Goal: Information Seeking & Learning: Learn about a topic

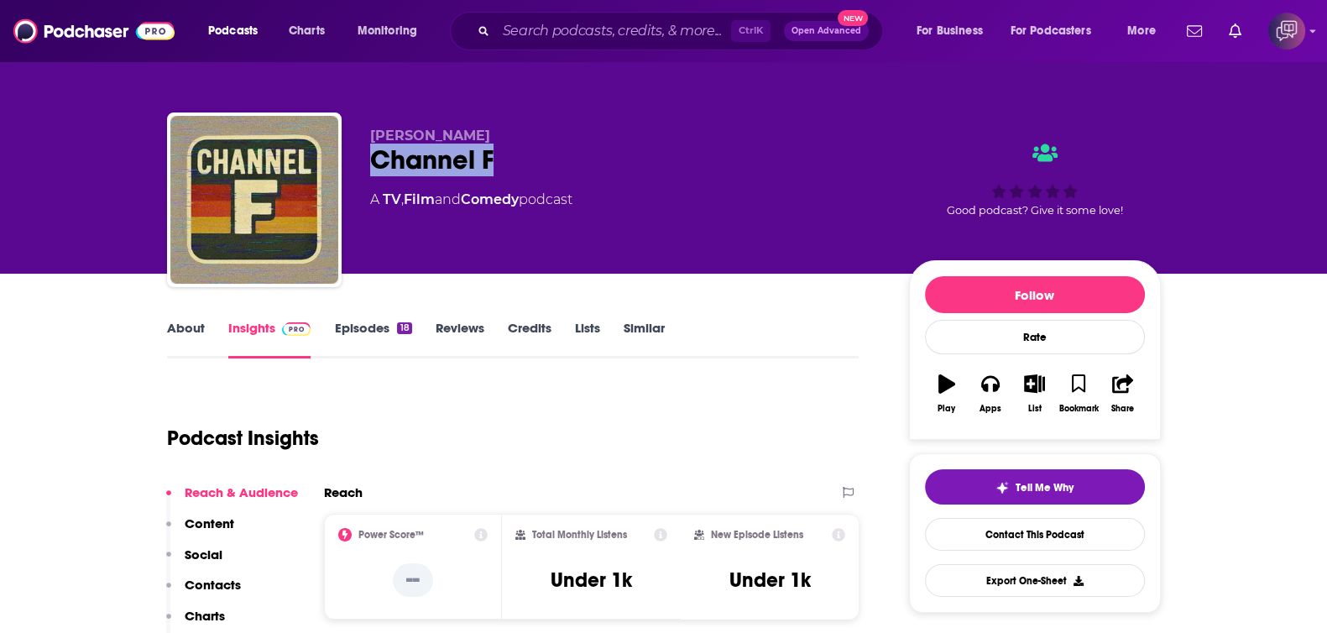
click at [500, 163] on div "[PERSON_NAME] Channel F A TV , Film and Comedy podcast Good podcast? Give it so…" at bounding box center [664, 203] width 994 height 181
click at [182, 320] on link "About" at bounding box center [186, 339] width 38 height 39
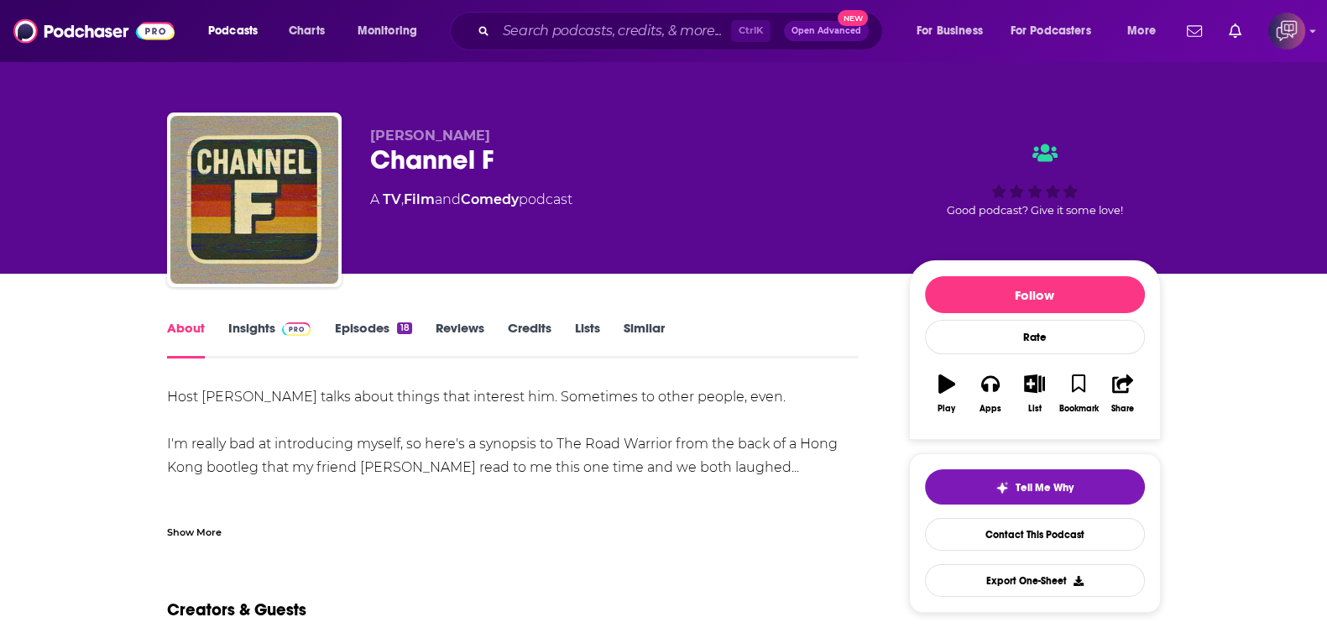
click at [208, 526] on div "Show More" at bounding box center [194, 531] width 55 height 16
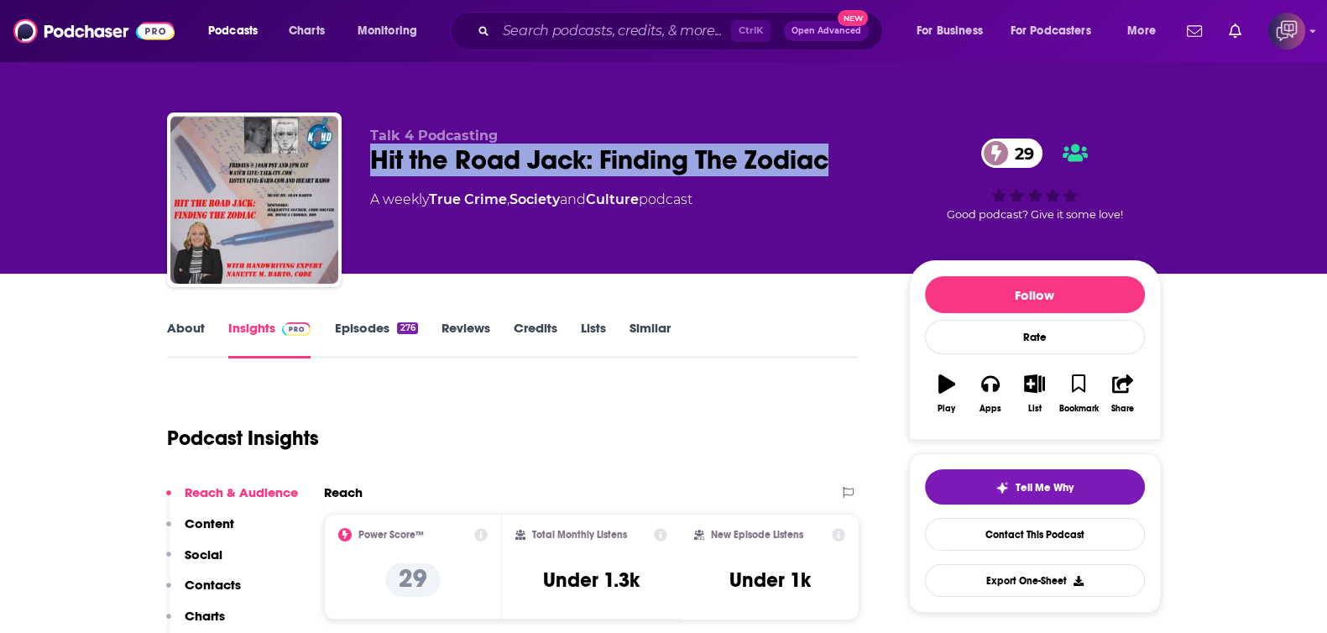
drag, startPoint x: 746, startPoint y: 128, endPoint x: 843, endPoint y: 159, distance: 101.4
click at [843, 159] on div "Talk 4 Podcasting Hit the Road Jack: Finding The Zodiac 29 A weekly True Crime …" at bounding box center [664, 203] width 994 height 181
click at [190, 341] on link "About" at bounding box center [186, 339] width 38 height 39
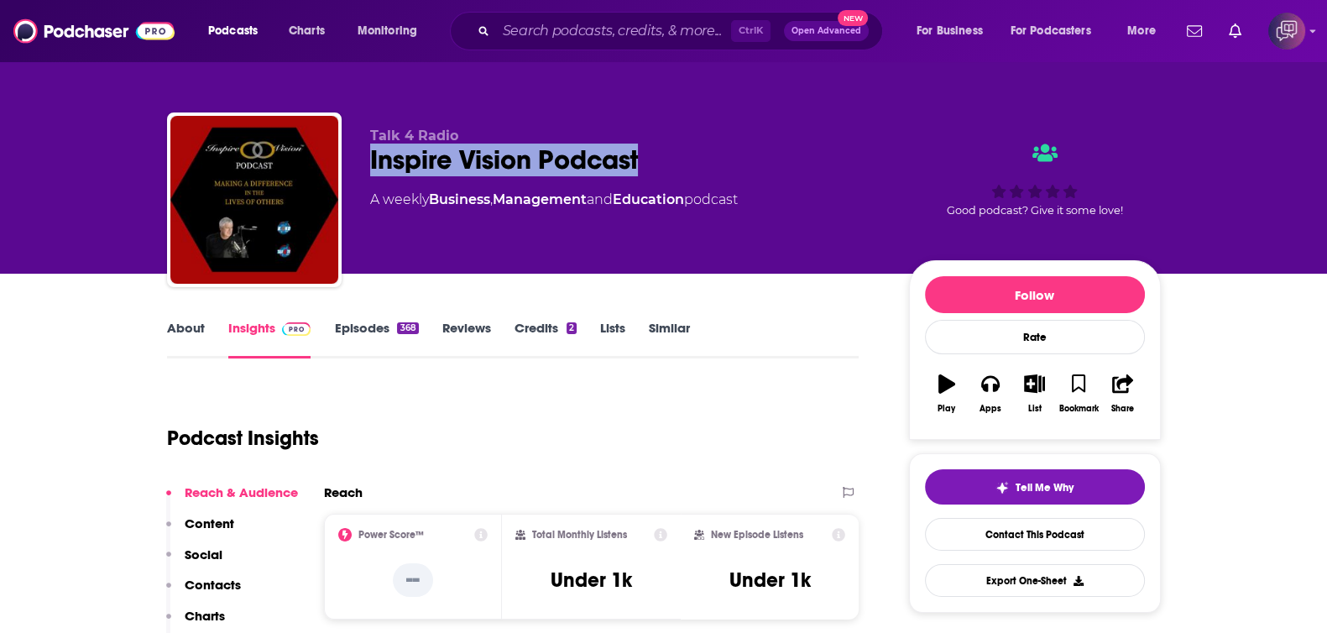
drag, startPoint x: 482, startPoint y: 153, endPoint x: 332, endPoint y: 272, distance: 191.2
click at [678, 148] on div "Talk 4 Radio Inspire Vision Podcast A weekly Business , Management and Educatio…" at bounding box center [664, 203] width 994 height 181
copy h2 "Inspire Vision Podcast"
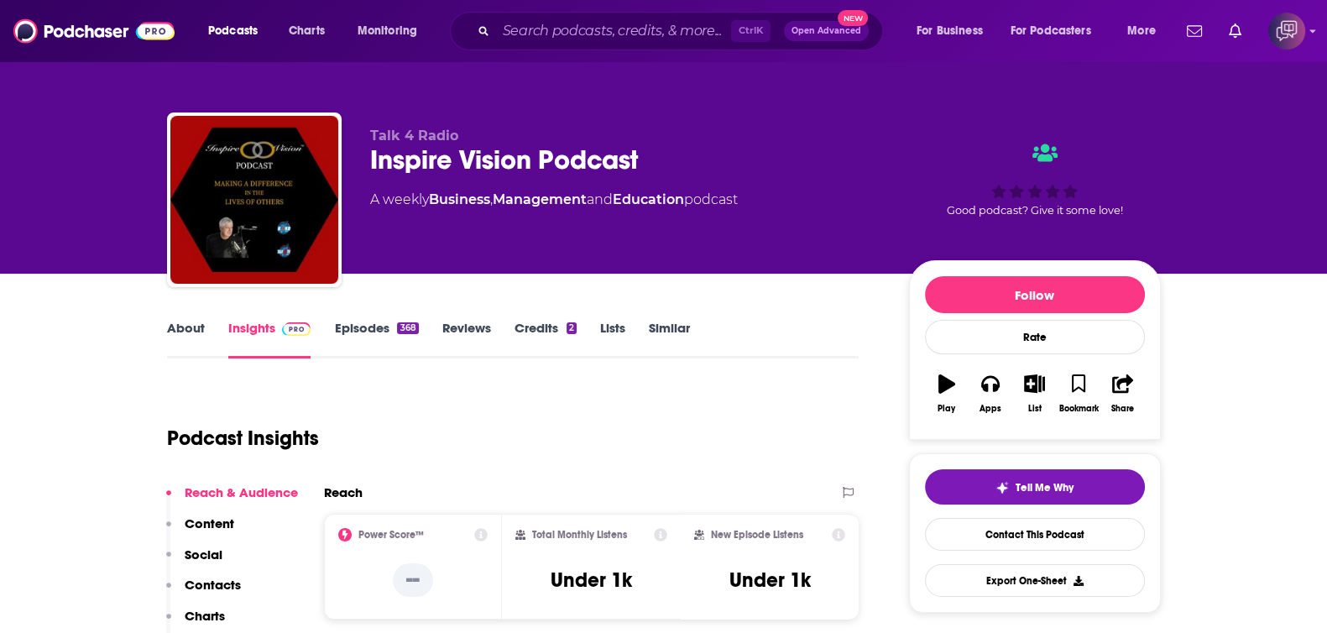
click at [167, 340] on link "About" at bounding box center [186, 339] width 38 height 39
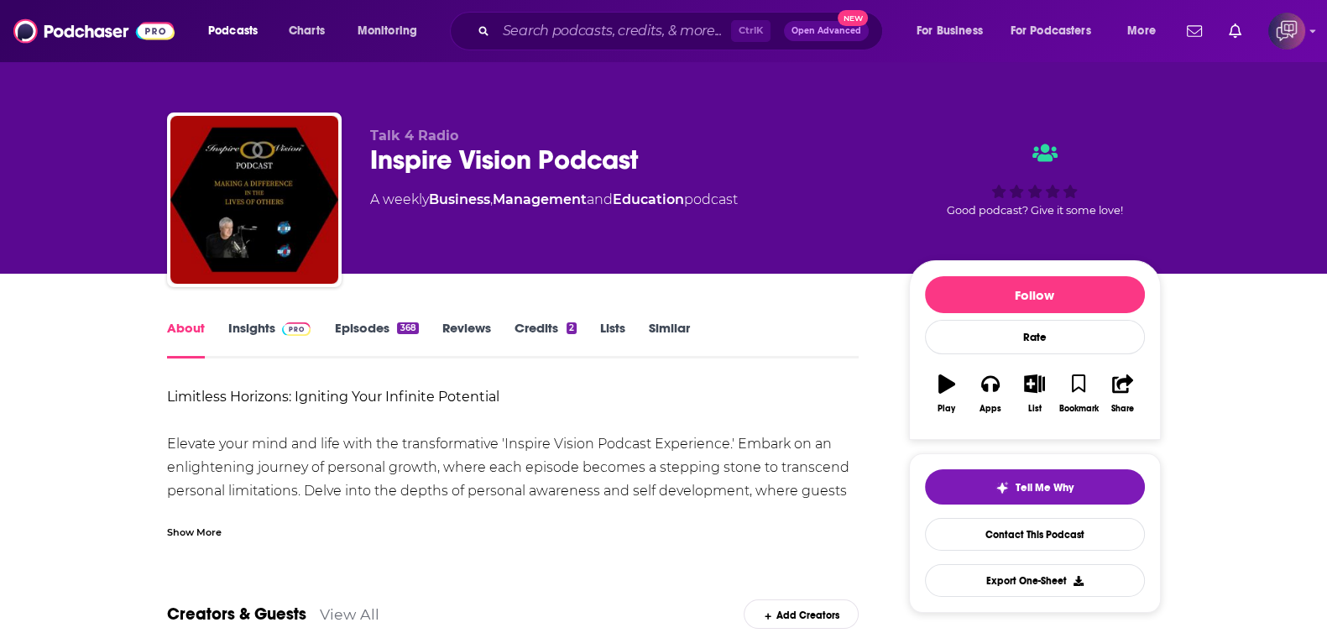
click at [204, 527] on div "Show More" at bounding box center [194, 531] width 55 height 16
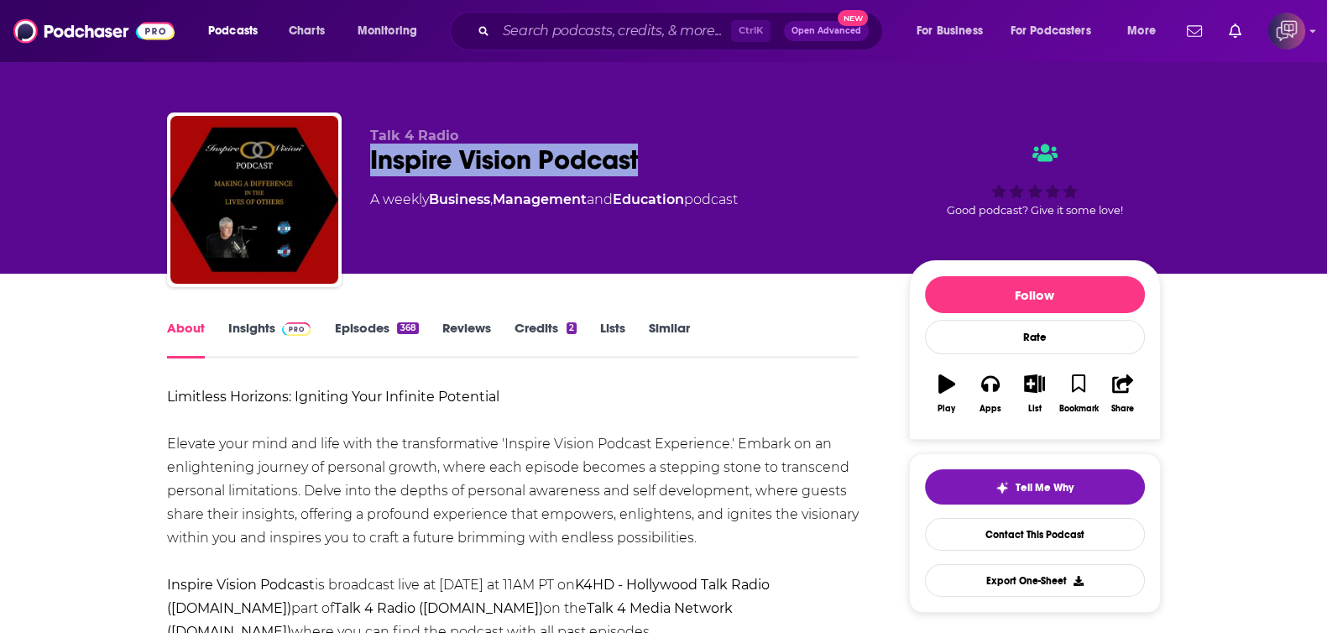
drag, startPoint x: 372, startPoint y: 144, endPoint x: 726, endPoint y: 159, distance: 354.6
click at [730, 159] on div "Talk 4 Radio Inspire Vision Podcast A weekly Business , Management and Educatio…" at bounding box center [664, 203] width 994 height 181
copy h1 "Inspire Vision Podcast"
click at [259, 324] on link "Insights" at bounding box center [269, 339] width 83 height 39
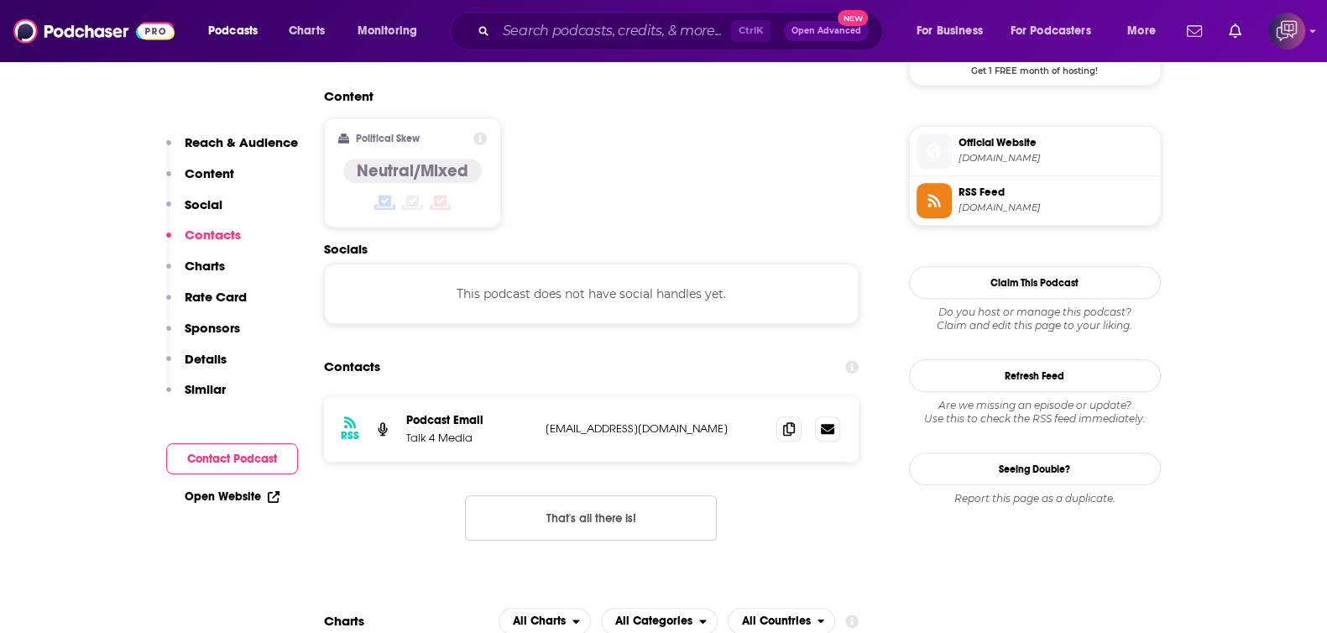
scroll to position [1154, 0]
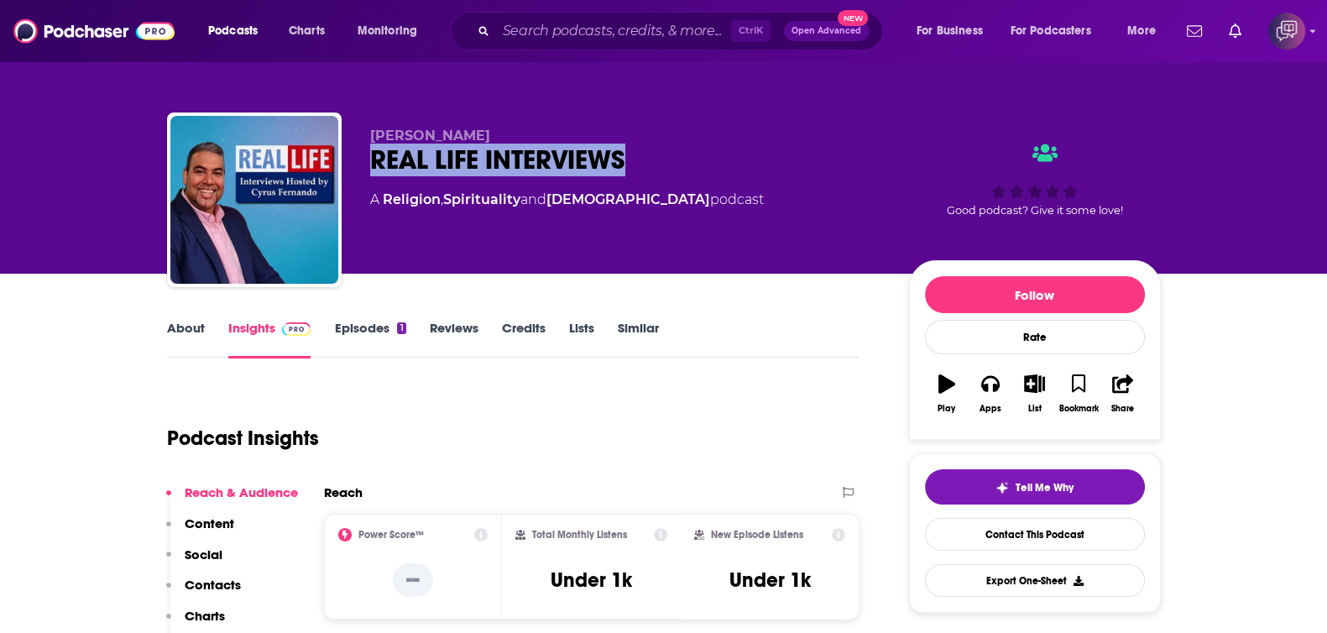
click at [734, 161] on div "Cyrus REAL LIFE INTERVIEWS A Religion , Spirituality and Christianity podcast G…" at bounding box center [664, 203] width 994 height 181
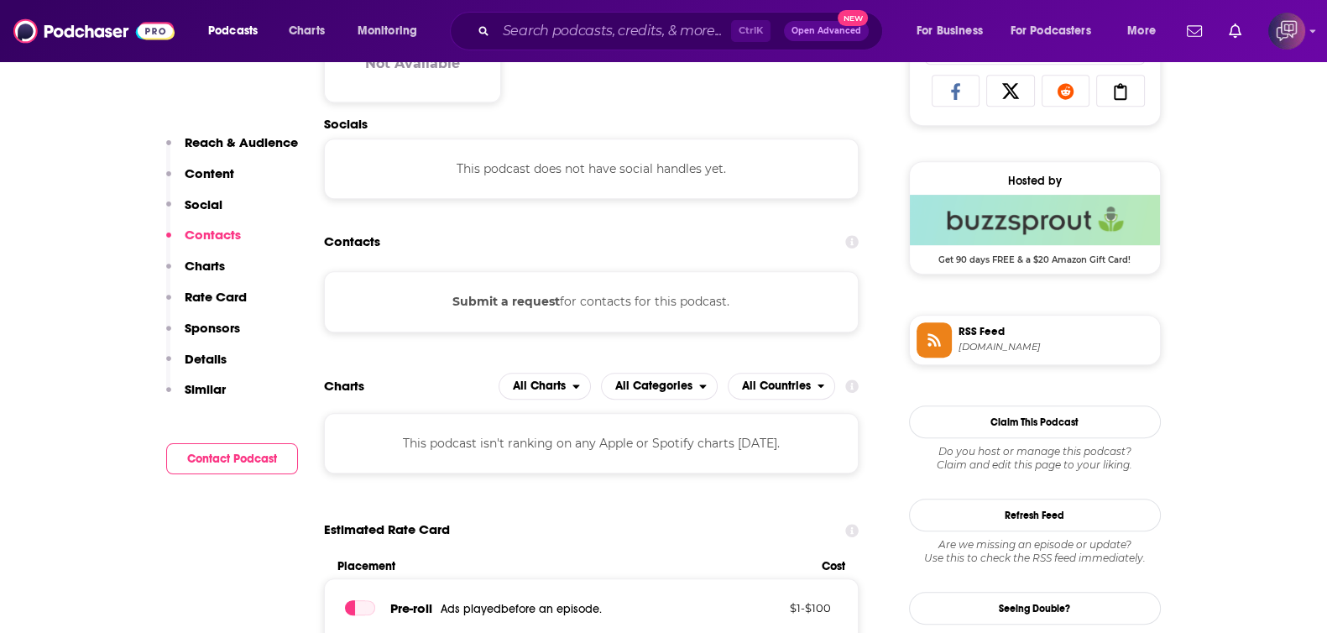
scroll to position [1050, 0]
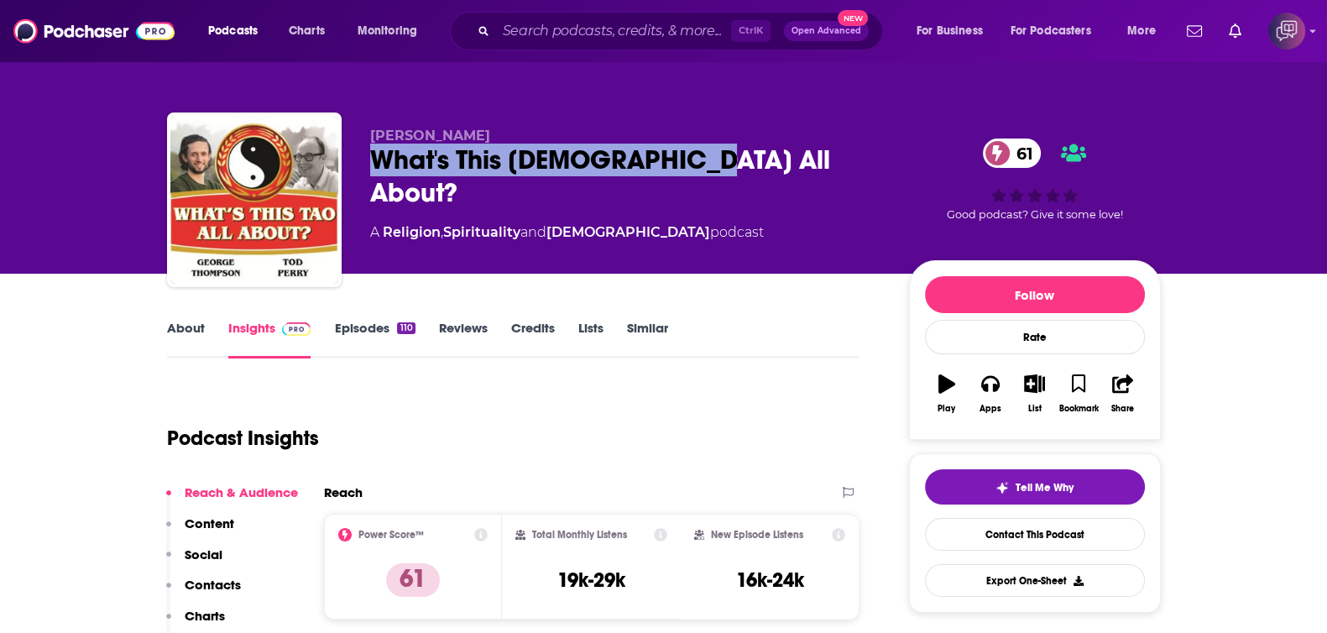
drag, startPoint x: 662, startPoint y: 151, endPoint x: 364, endPoint y: 254, distance: 315.2
click at [714, 153] on div "Tod Perry What's This Tao All About? 61 A Religion , Spirituality and Buddhism …" at bounding box center [664, 203] width 994 height 181
click at [181, 342] on link "About" at bounding box center [186, 339] width 38 height 39
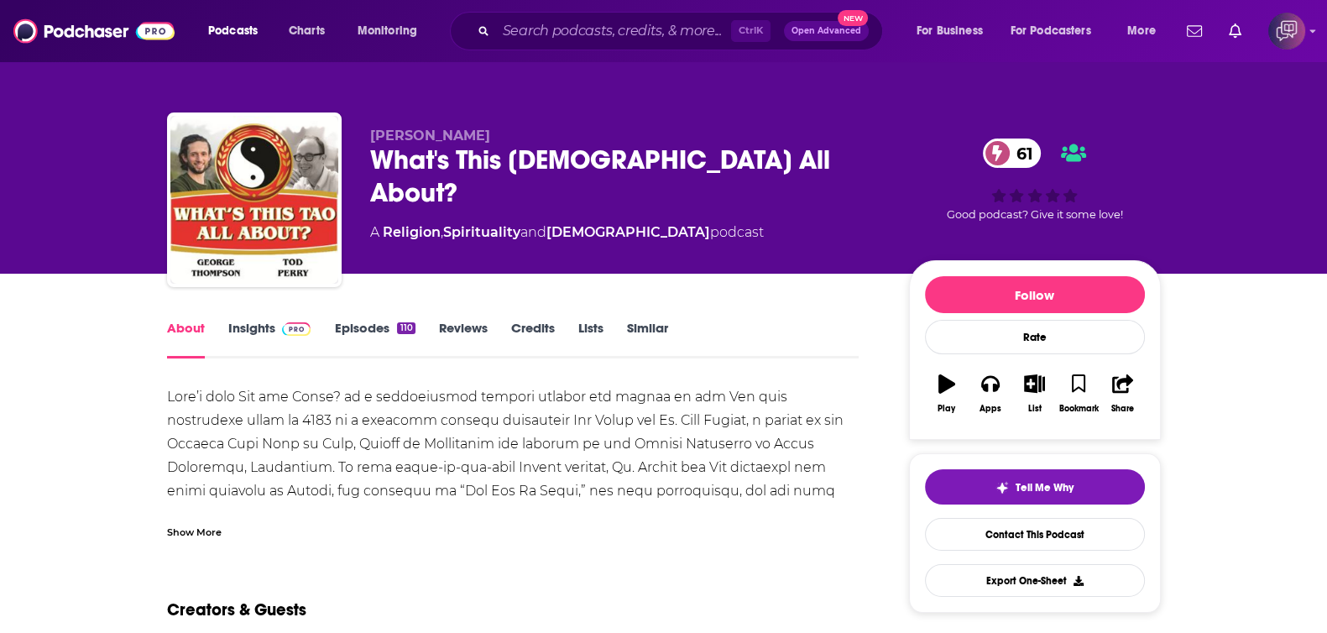
click at [217, 531] on div "Show More" at bounding box center [194, 531] width 55 height 16
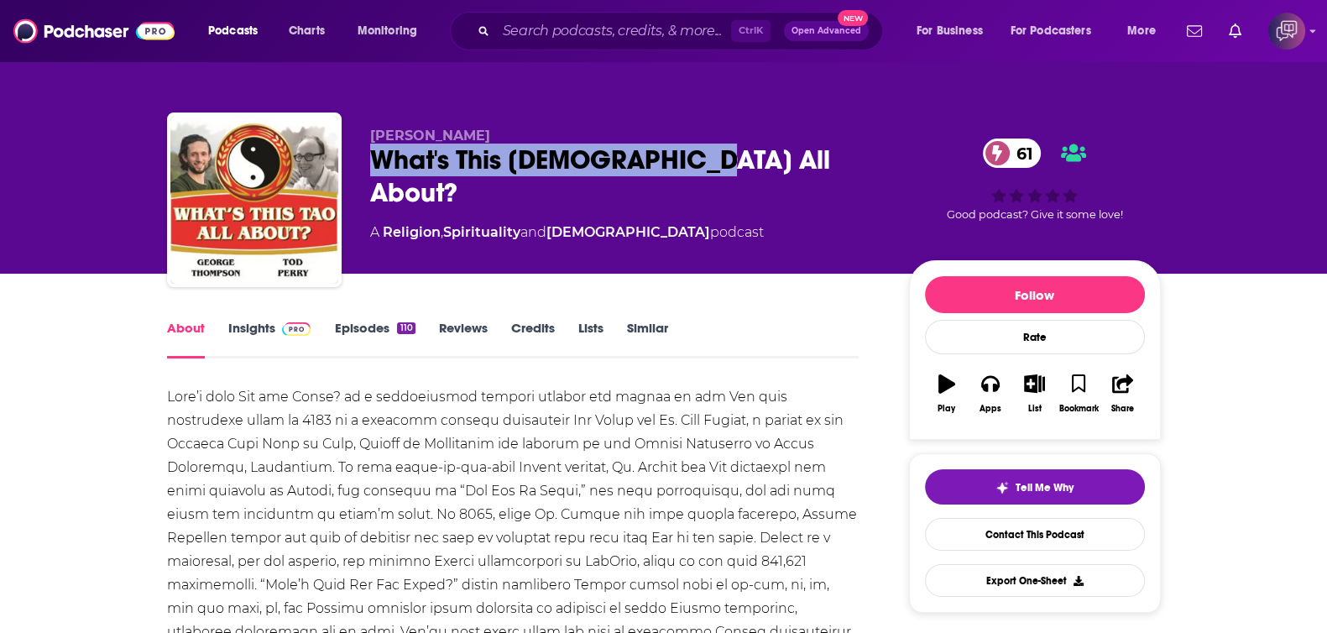
drag, startPoint x: 417, startPoint y: 156, endPoint x: 504, endPoint y: 201, distance: 97.3
click at [734, 166] on div "What's This Tao All About? 61" at bounding box center [626, 176] width 512 height 65
copy h1 "What's This Tao All About?"
click at [259, 333] on link "Insights" at bounding box center [269, 339] width 83 height 39
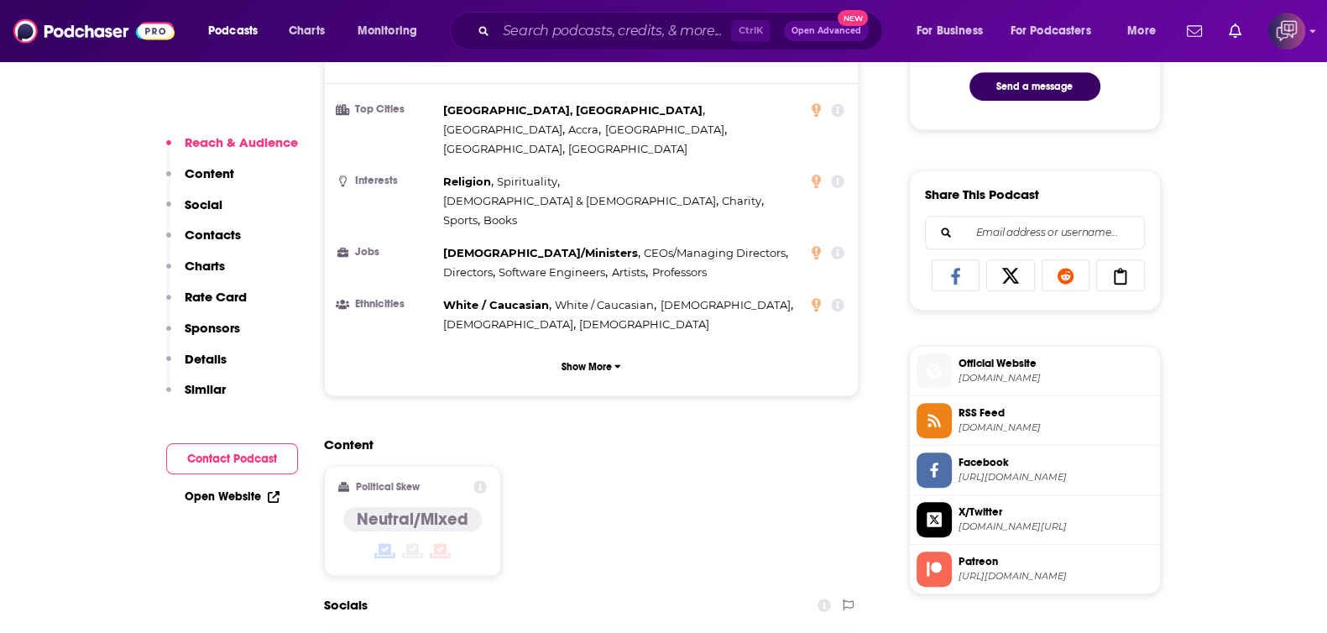
scroll to position [1259, 0]
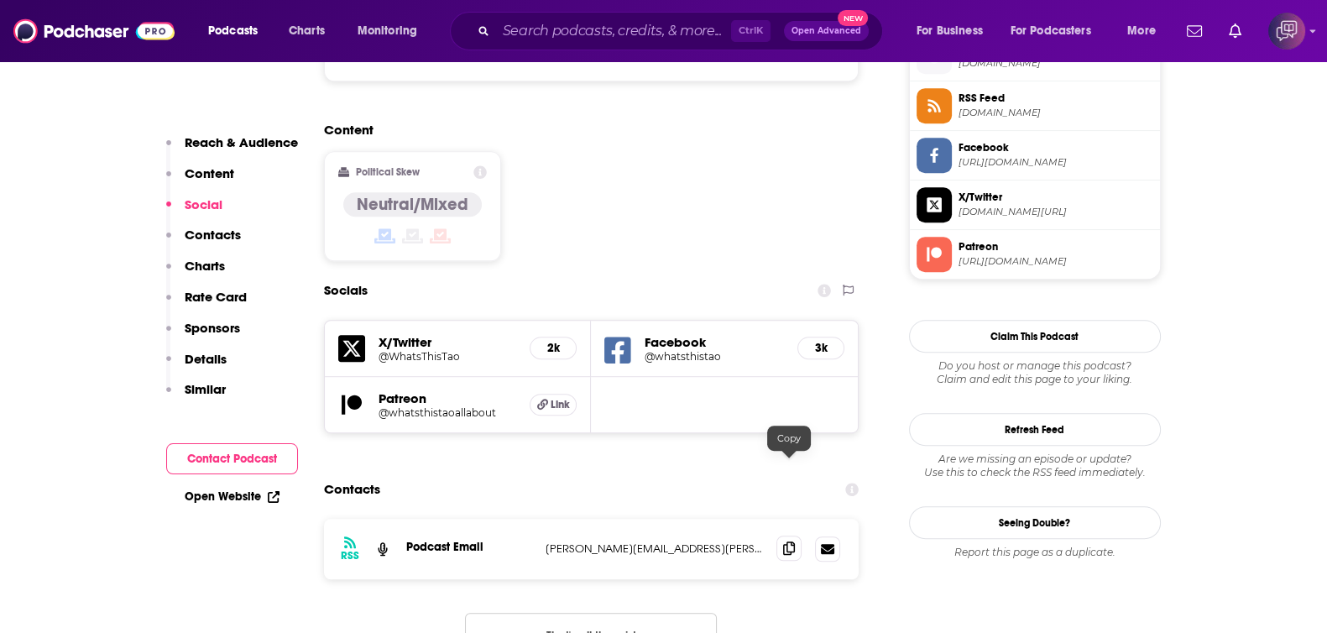
click at [793, 542] on icon at bounding box center [789, 548] width 12 height 13
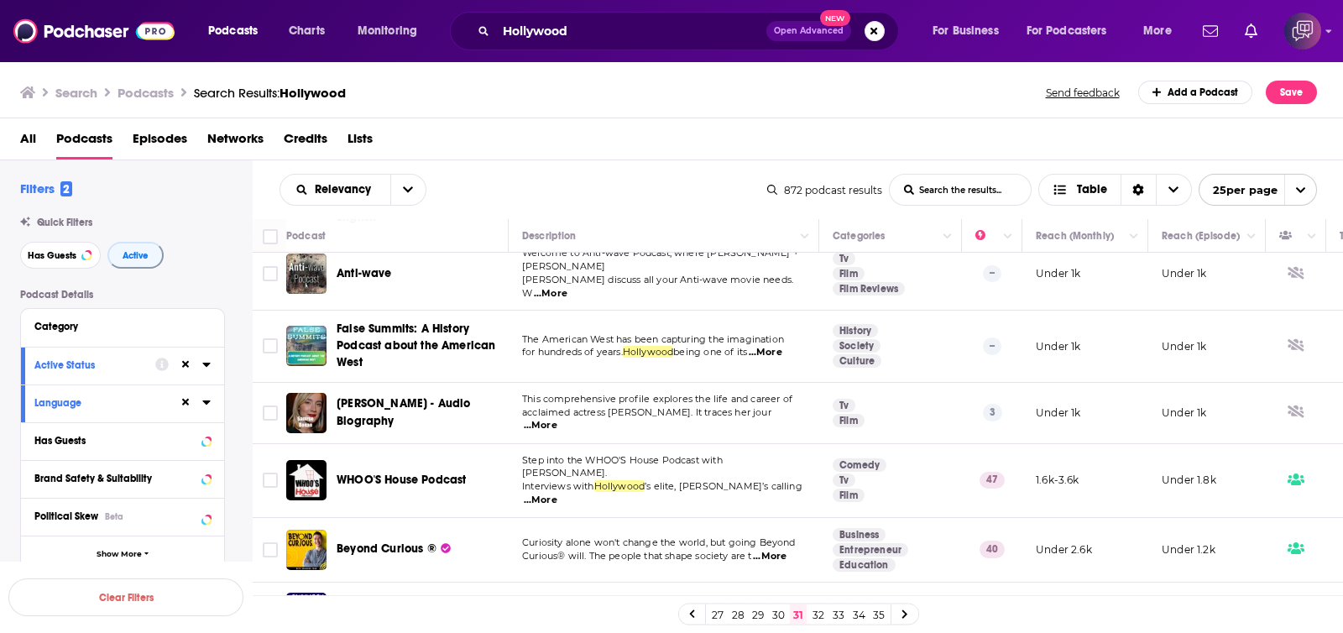
scroll to position [209, 0]
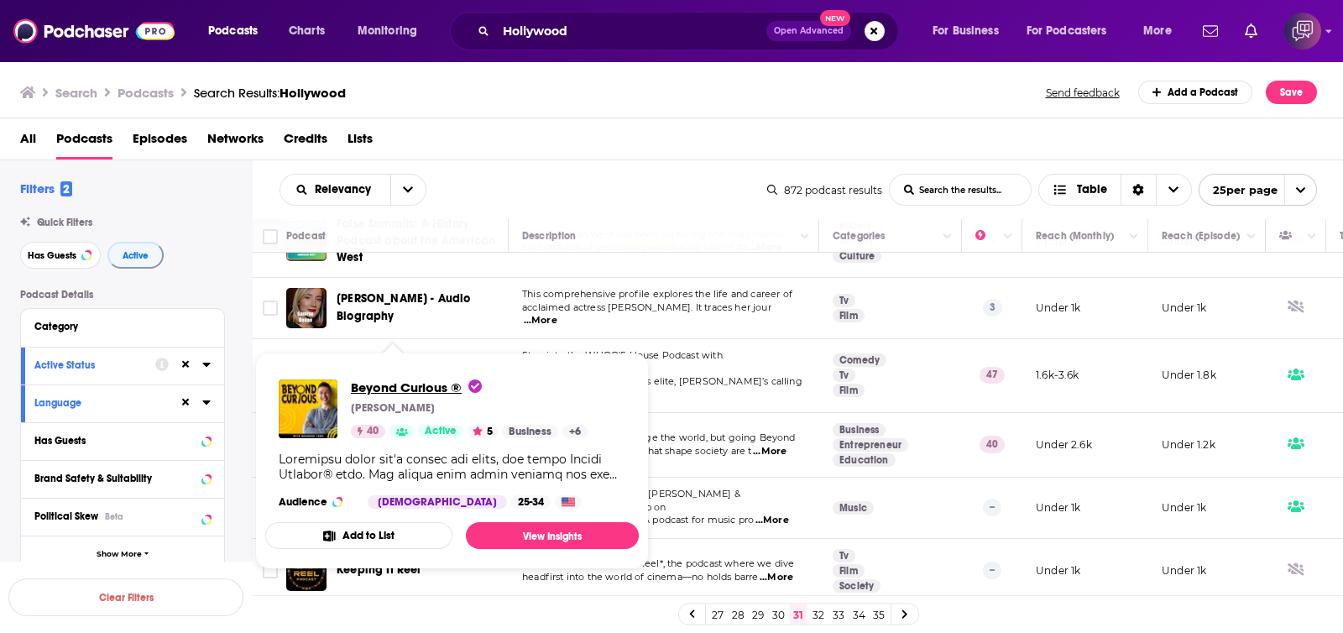
drag, startPoint x: 407, startPoint y: 409, endPoint x: 374, endPoint y: 382, distance: 43.0
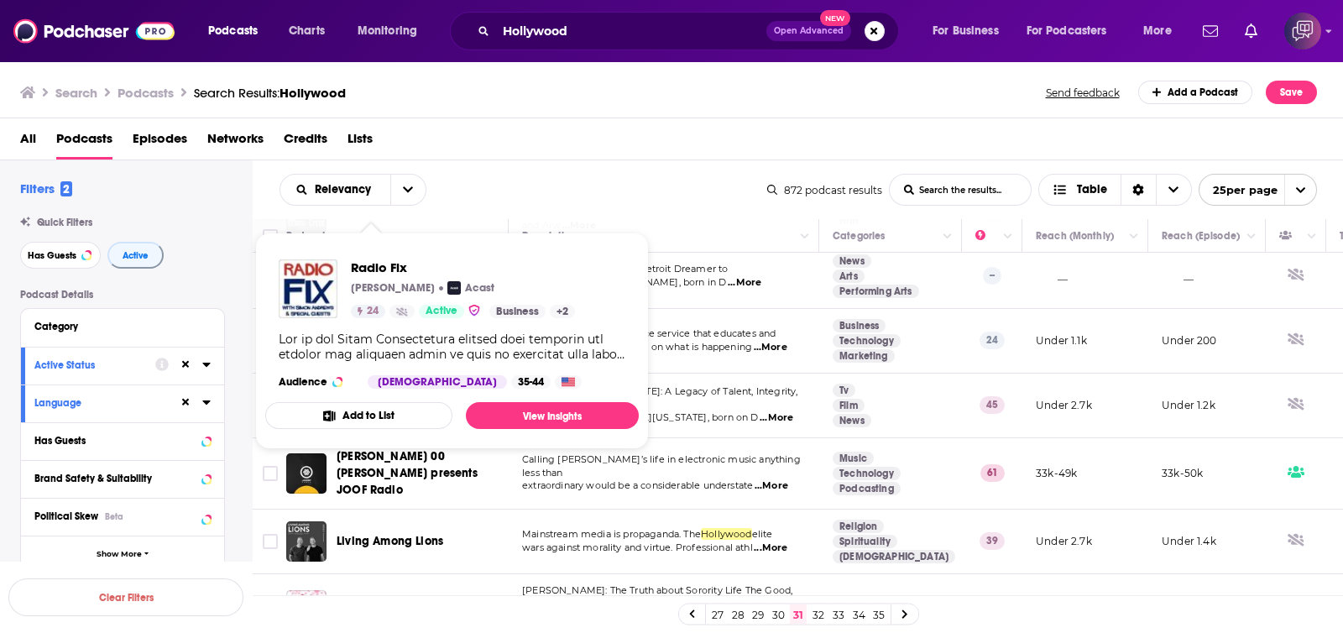
scroll to position [734, 0]
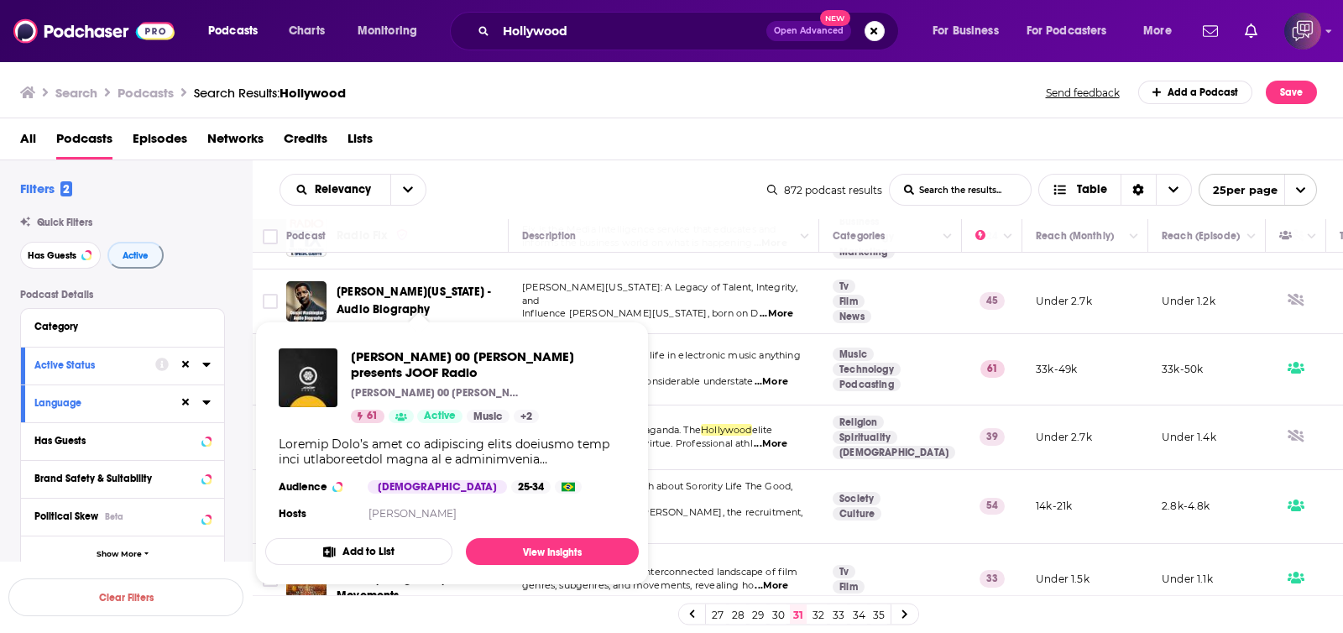
drag, startPoint x: 453, startPoint y: 319, endPoint x: 378, endPoint y: 347, distance: 80.5
drag, startPoint x: 378, startPoint y: 347, endPoint x: 369, endPoint y: 357, distance: 13.1
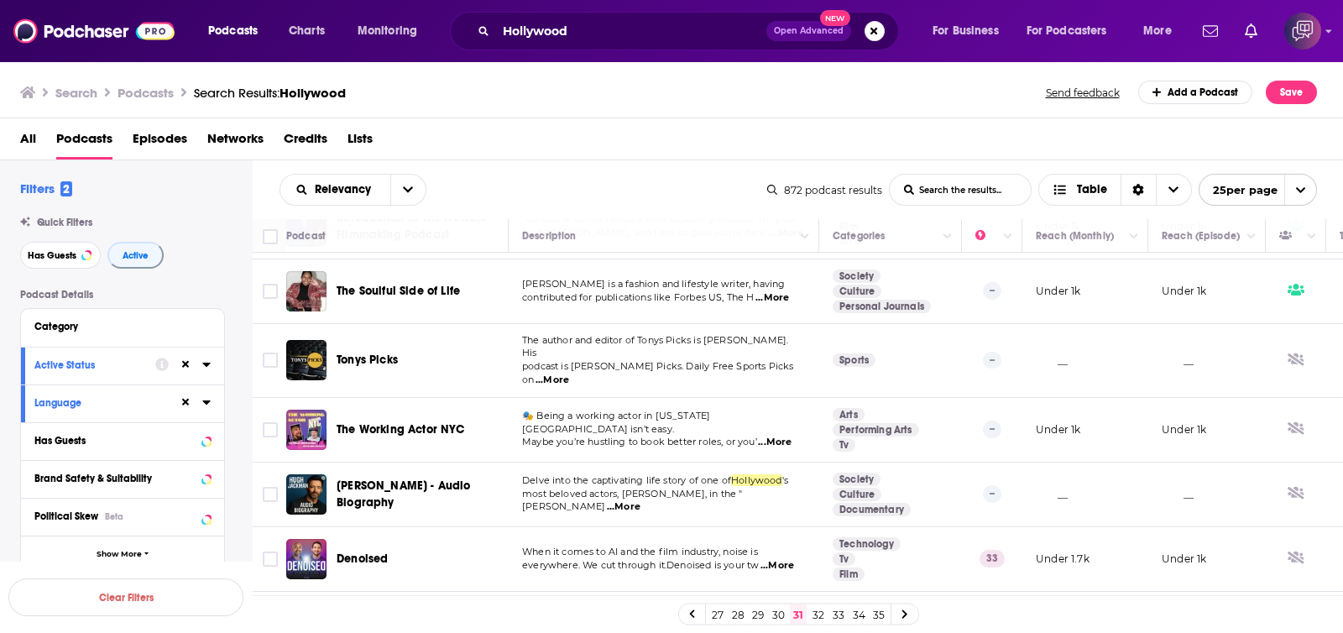
scroll to position [1050, 0]
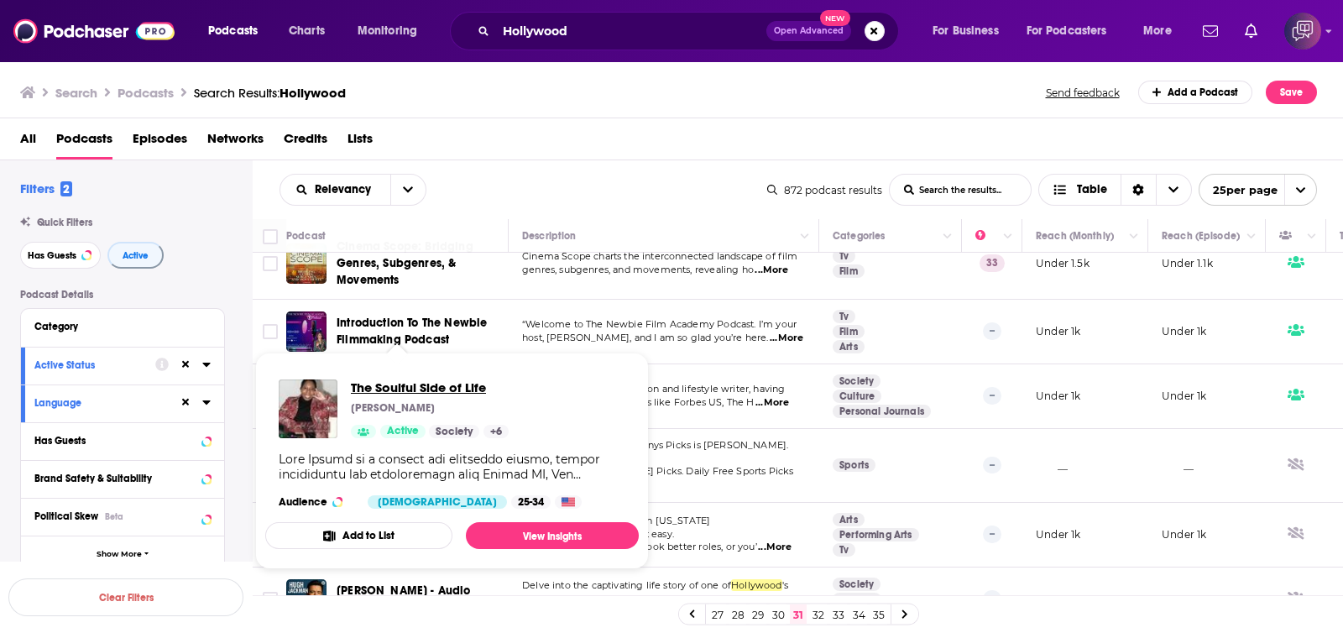
drag, startPoint x: 391, startPoint y: 344, endPoint x: 361, endPoint y: 388, distance: 53.1
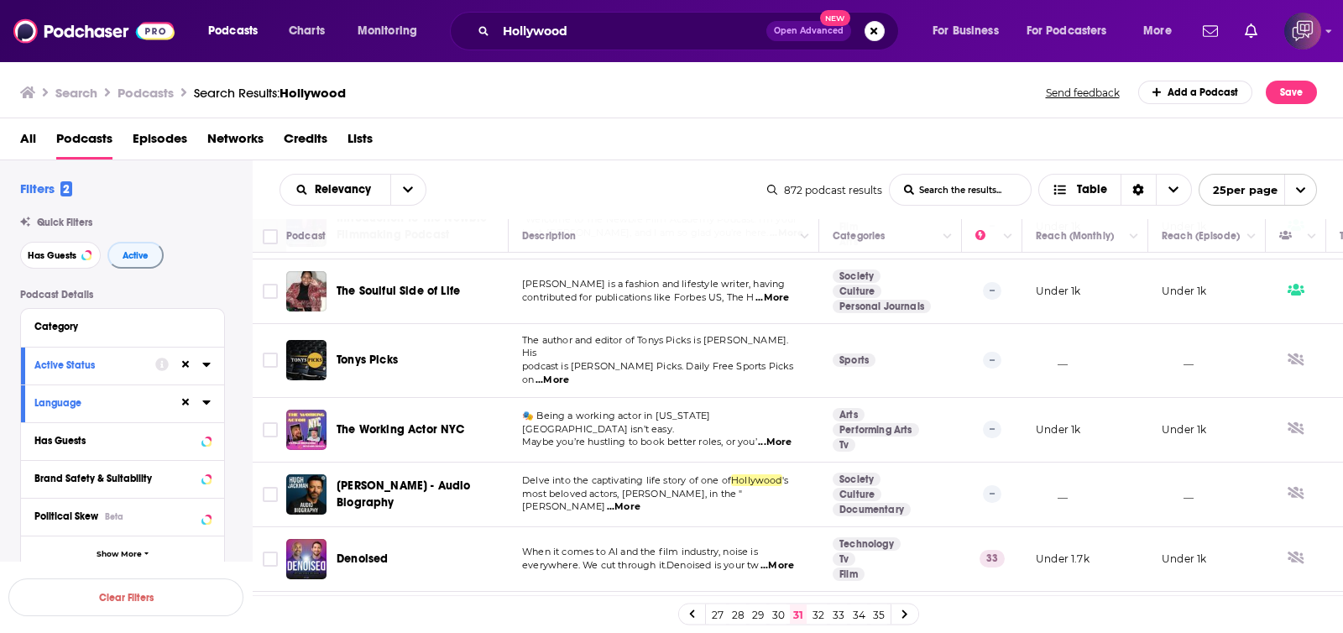
scroll to position [1259, 0]
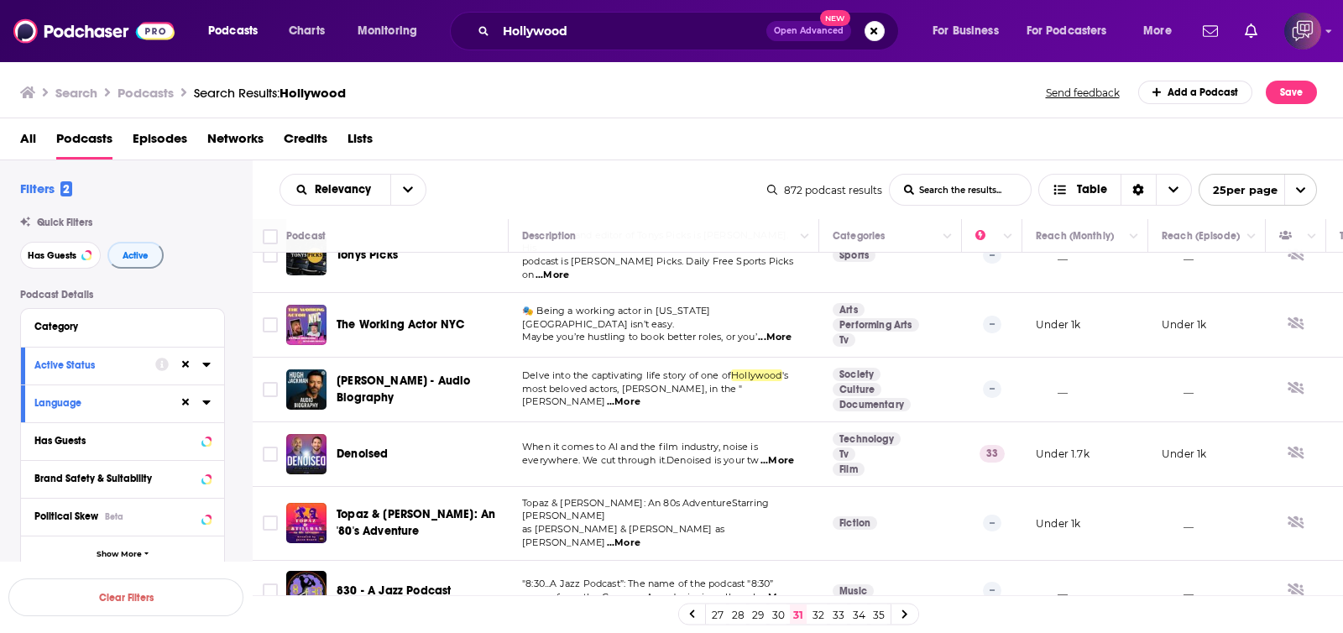
drag, startPoint x: 445, startPoint y: 262, endPoint x: 581, endPoint y: 140, distance: 182.5
click at [581, 140] on div "All Podcasts Episodes Networks Credits Lists" at bounding box center [675, 142] width 1311 height 34
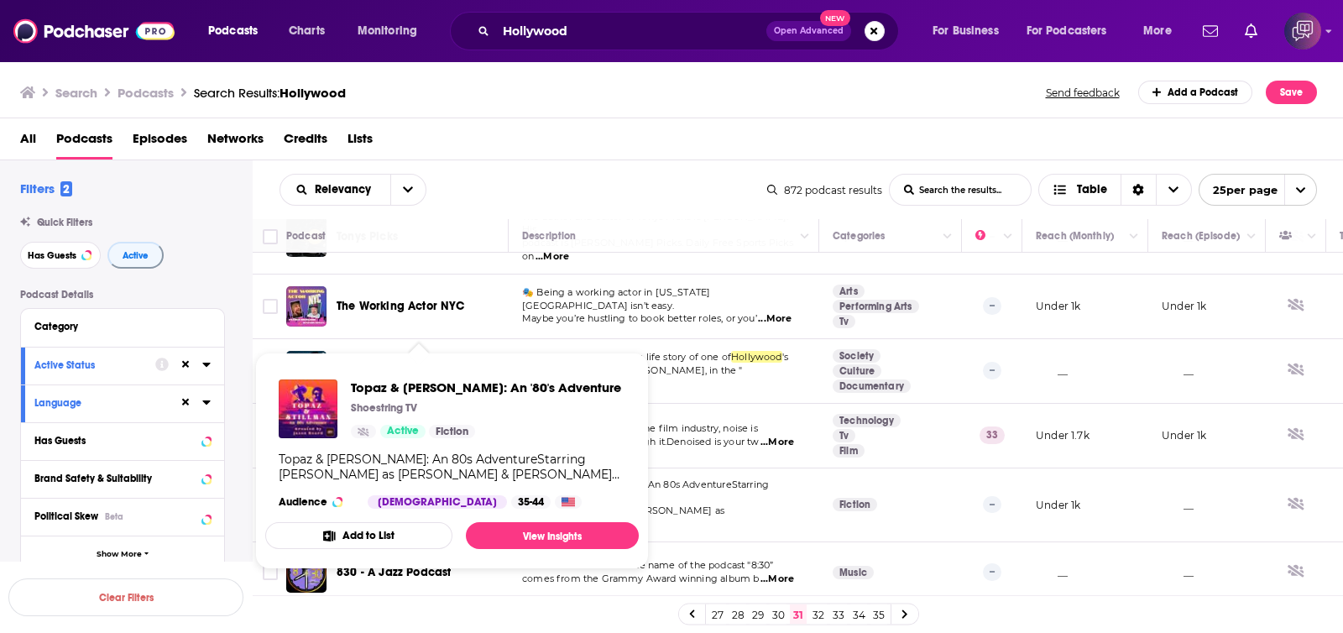
drag, startPoint x: 441, startPoint y: 423, endPoint x: 875, endPoint y: 102, distance: 540.2
click at [897, 101] on div "Search Podcasts Search Results: Hollywood Send feedback Add a Podcast Save" at bounding box center [668, 93] width 1297 height 24
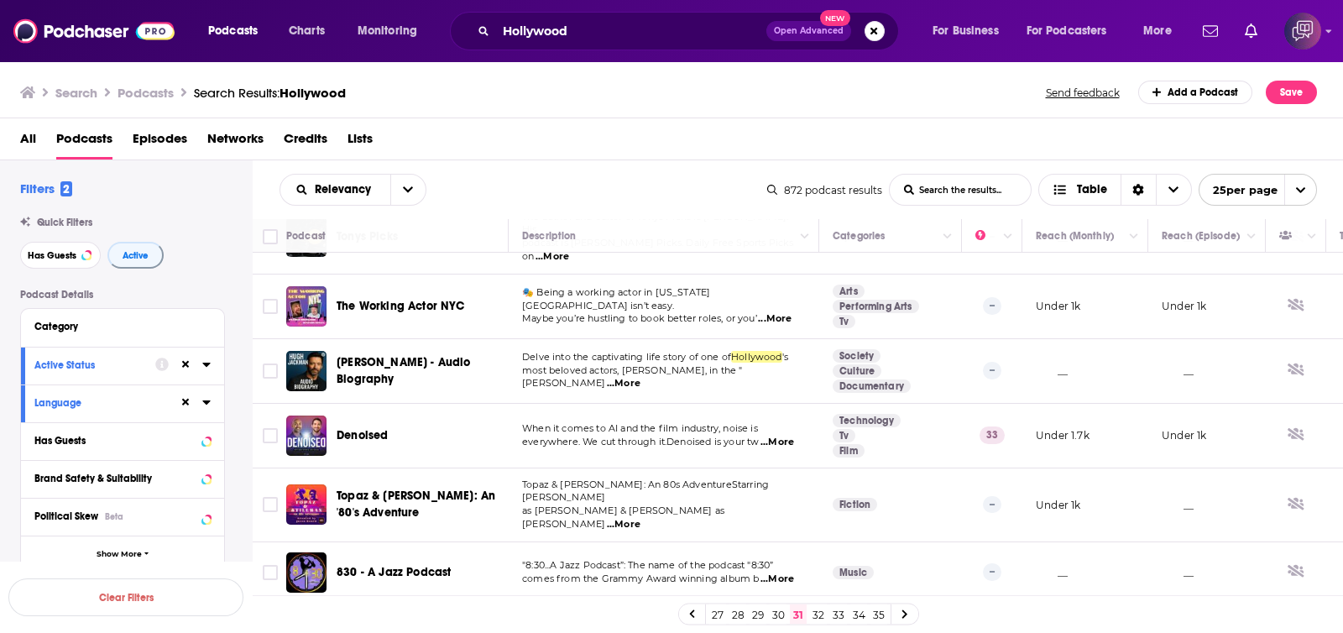
click at [823, 614] on link "32" at bounding box center [818, 615] width 17 height 20
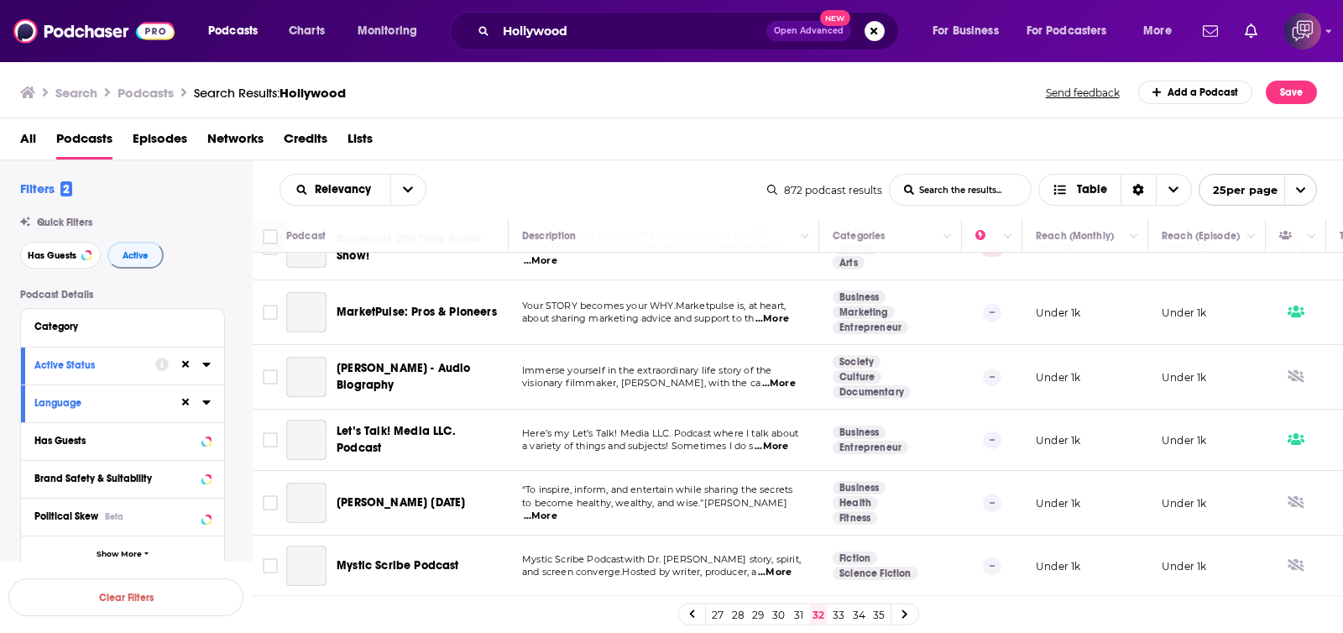
scroll to position [1254, 0]
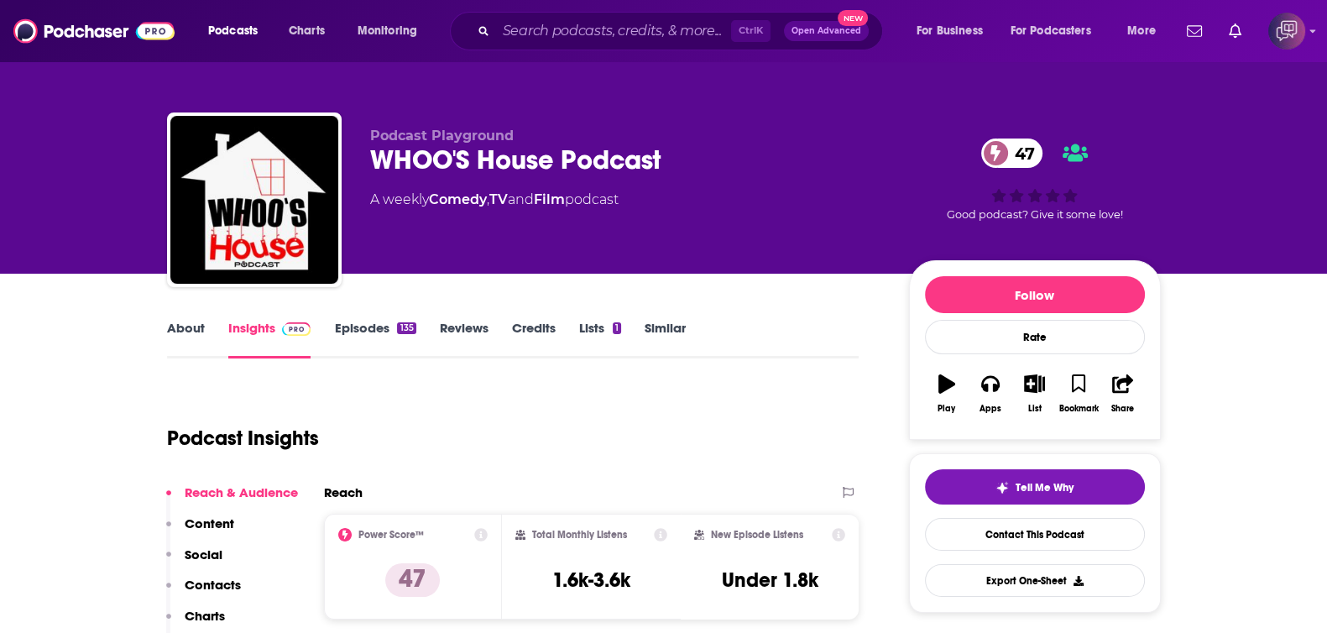
click at [179, 327] on link "About" at bounding box center [186, 339] width 38 height 39
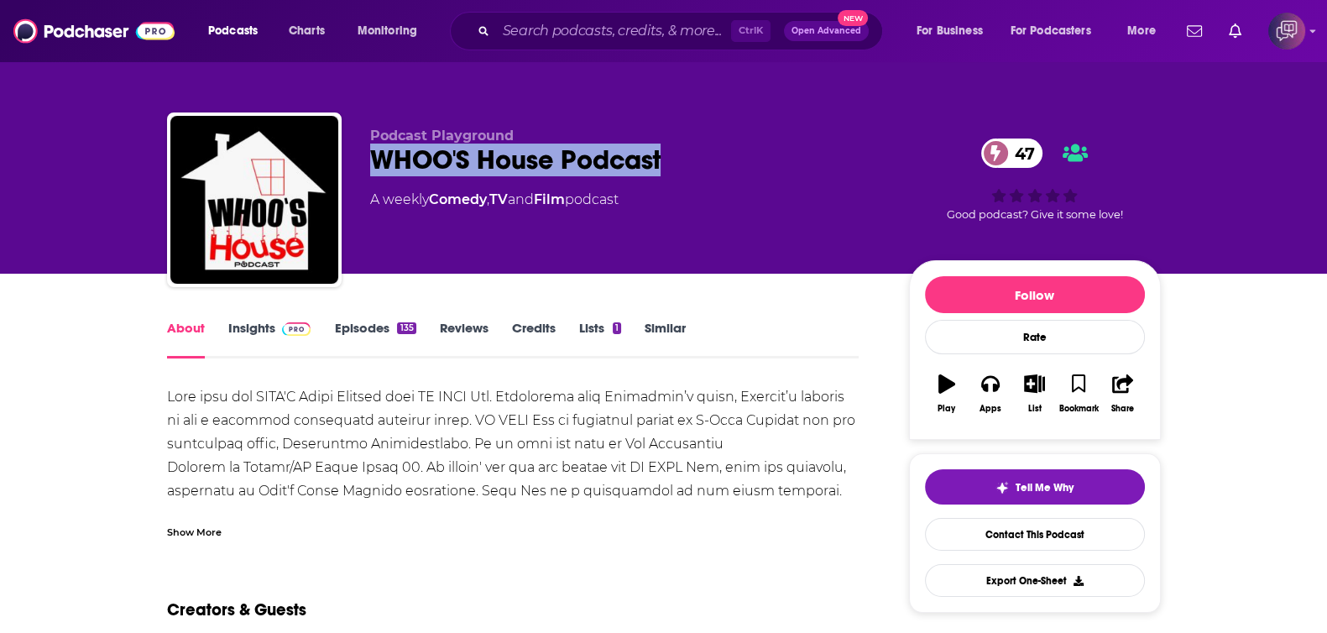
drag, startPoint x: 364, startPoint y: 163, endPoint x: 626, endPoint y: 136, distance: 263.3
click at [694, 170] on div "Podcast Playground WHOO'S House Podcast 47 A weekly Comedy , TV and Film podcas…" at bounding box center [664, 203] width 994 height 181
copy h1 "WHOO'S House Podcast"
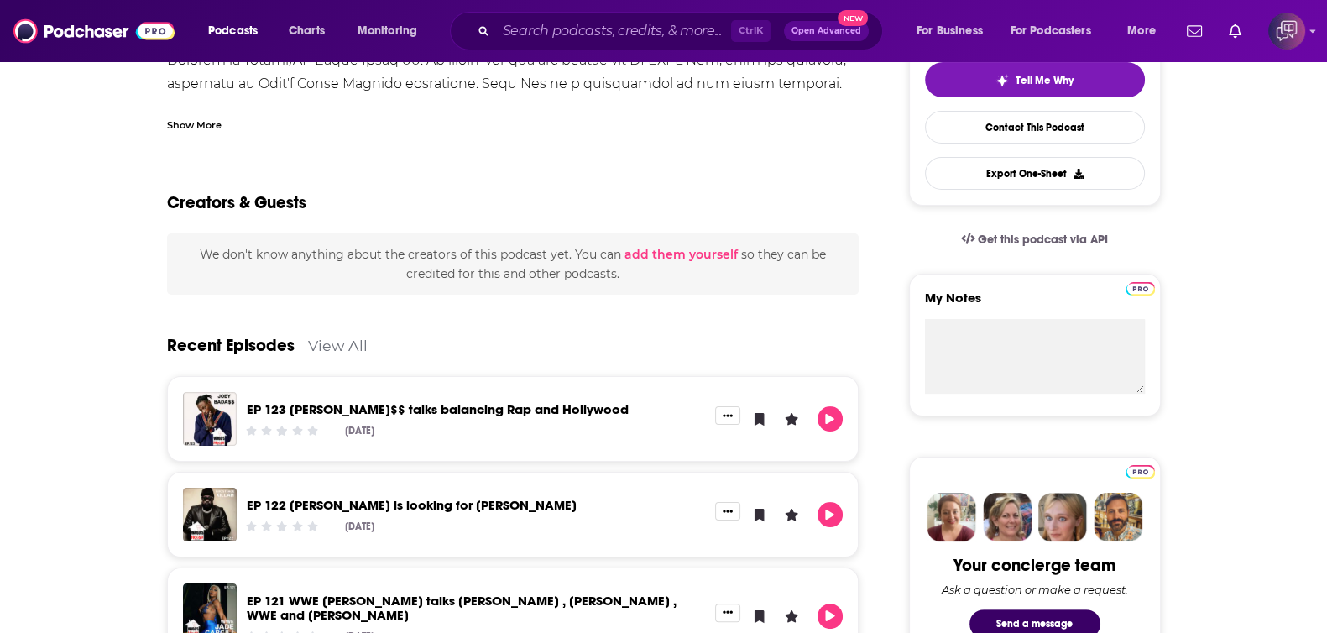
scroll to position [104, 0]
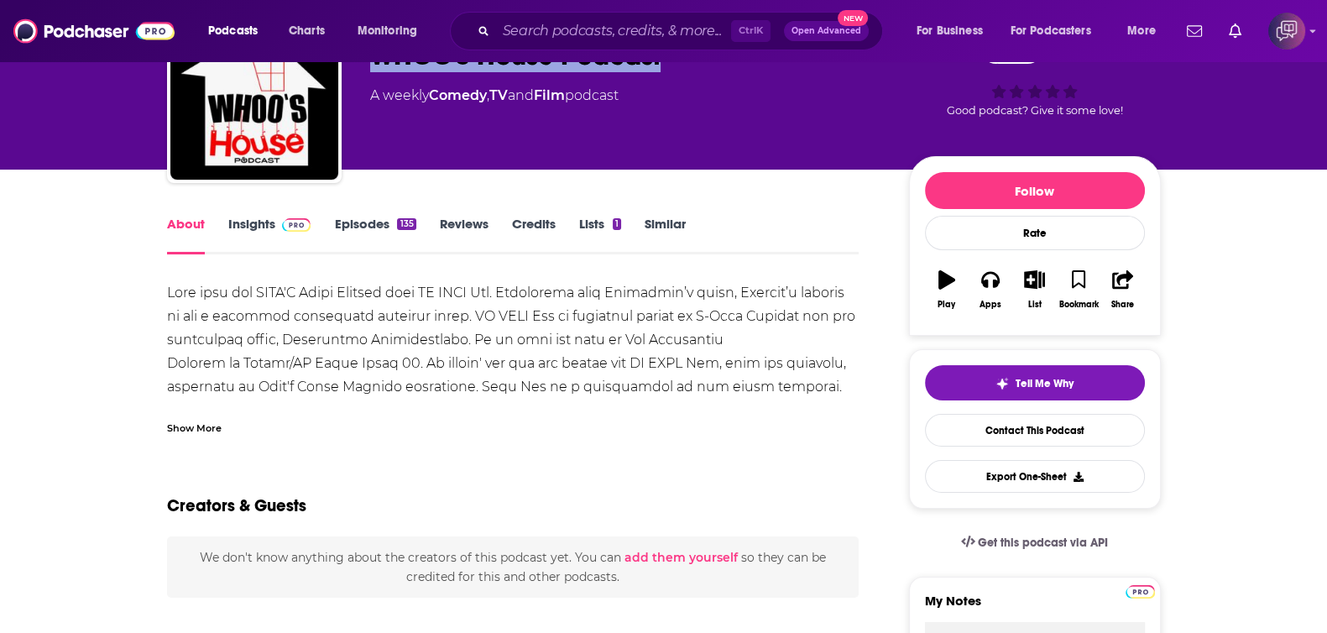
click at [273, 216] on link "Insights" at bounding box center [269, 235] width 83 height 39
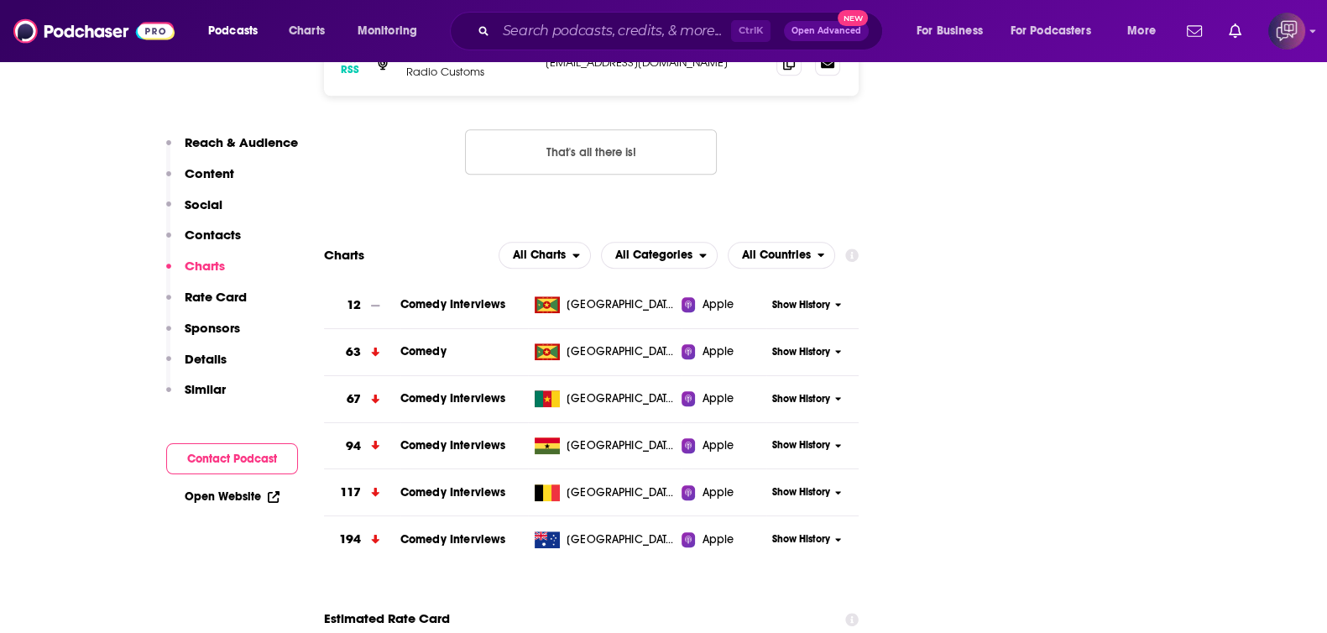
scroll to position [1364, 0]
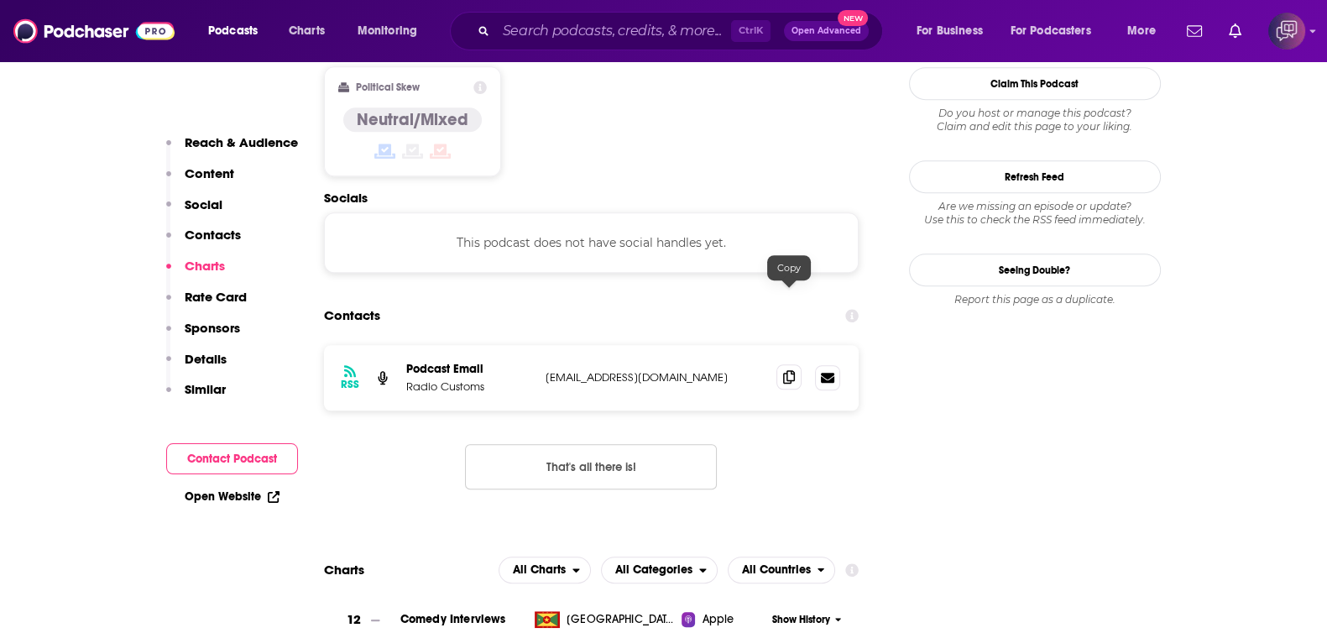
click at [784, 370] on icon at bounding box center [789, 376] width 12 height 13
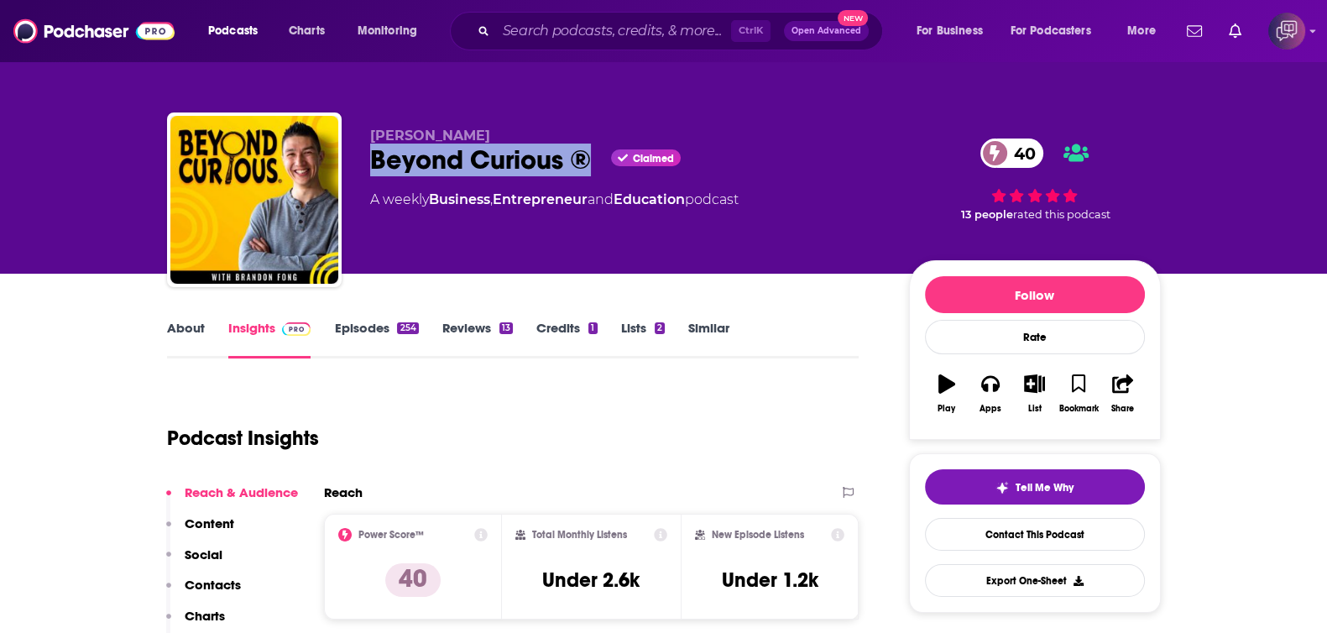
drag, startPoint x: 359, startPoint y: 148, endPoint x: 592, endPoint y: 156, distance: 232.7
click at [592, 156] on div "Brandon Fong Beyond Curious ® Claimed 40 A weekly Business , Entrepreneur and E…" at bounding box center [664, 203] width 994 height 181
copy h2 "Beyond Curious ®"
click at [167, 323] on link "About" at bounding box center [186, 339] width 38 height 39
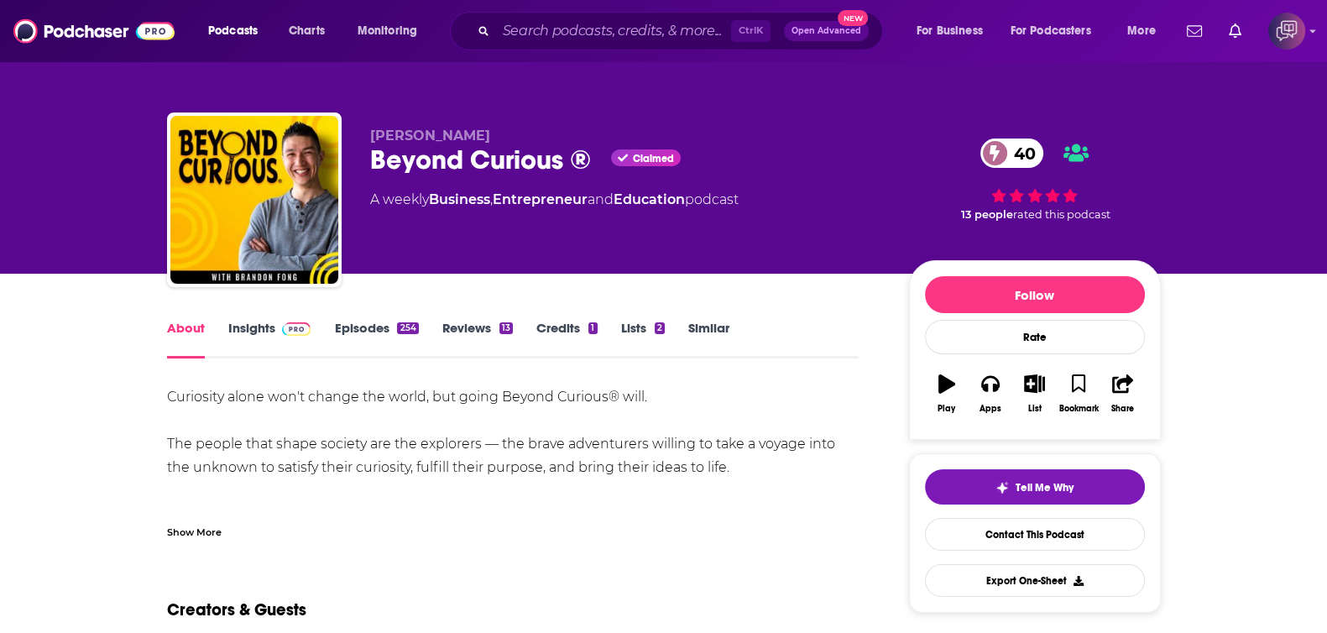
click at [233, 338] on link "Insights" at bounding box center [269, 339] width 83 height 39
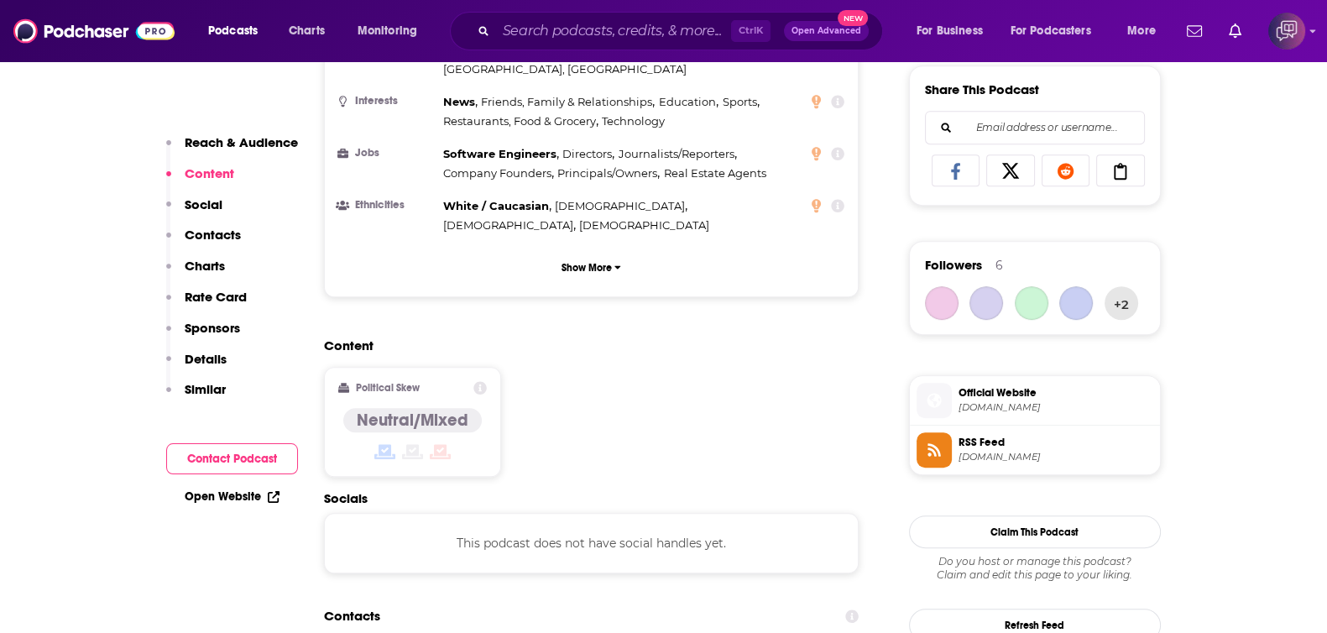
scroll to position [1259, 0]
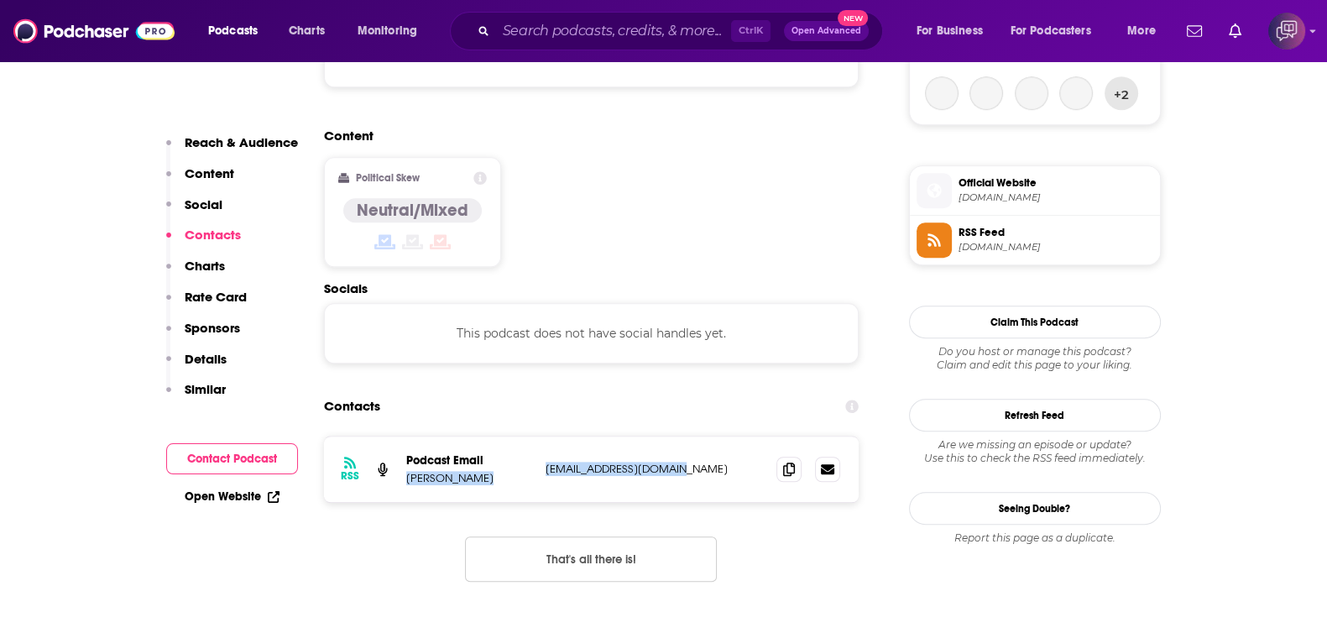
drag, startPoint x: 407, startPoint y: 392, endPoint x: 721, endPoint y: 397, distance: 314.1
click at [721, 437] on div "RSS Podcast Email Brandon Fong support@brandonfong.co support@brandonfong.co" at bounding box center [592, 469] width 536 height 65
copy div "Brandon Fong support@brandonfong.co"
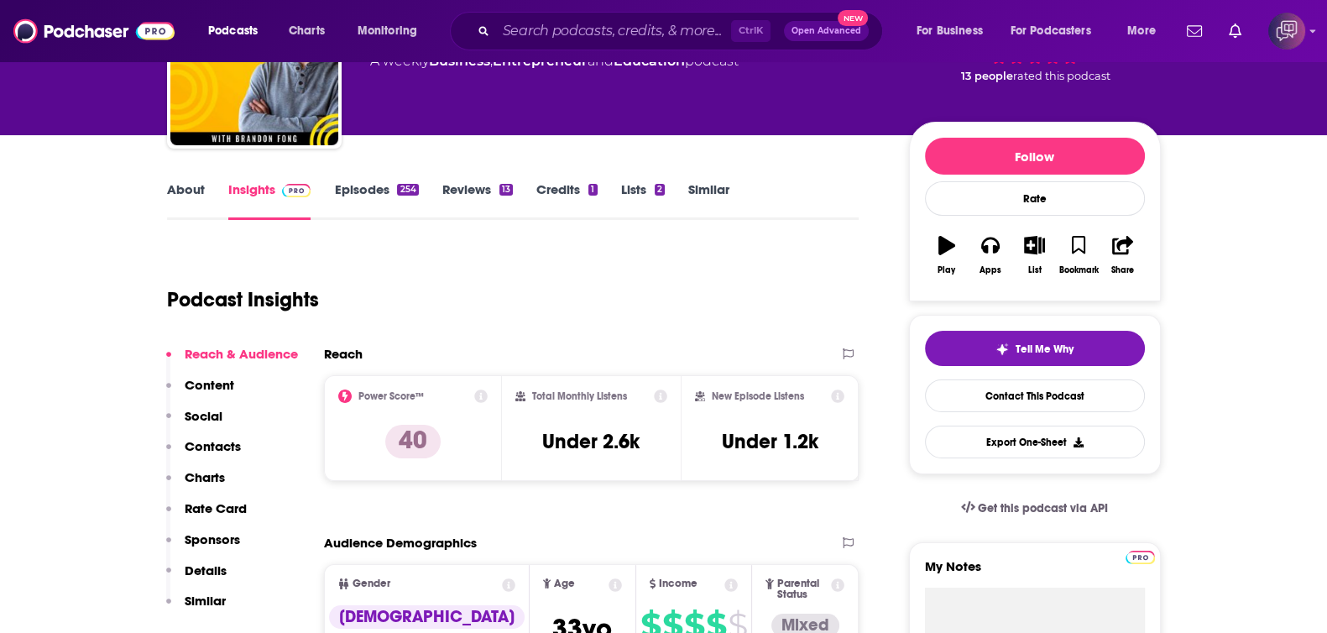
scroll to position [0, 0]
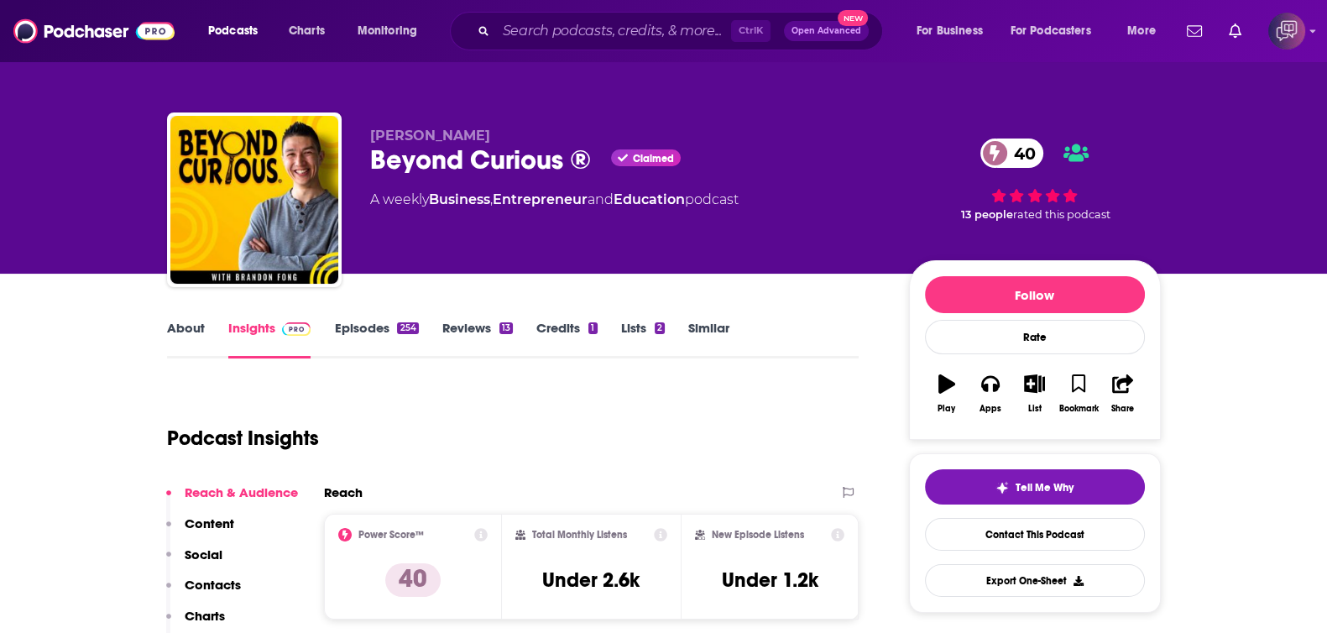
click at [189, 331] on link "About" at bounding box center [186, 339] width 38 height 39
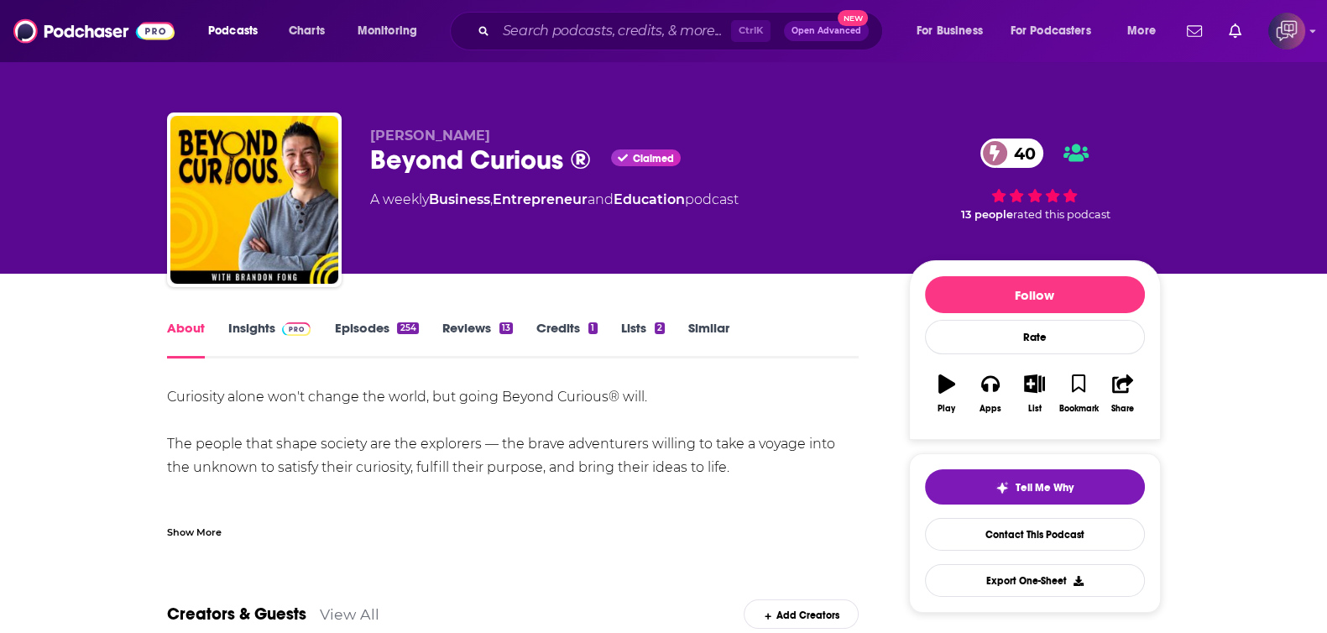
click at [196, 531] on div "Show More" at bounding box center [194, 531] width 55 height 16
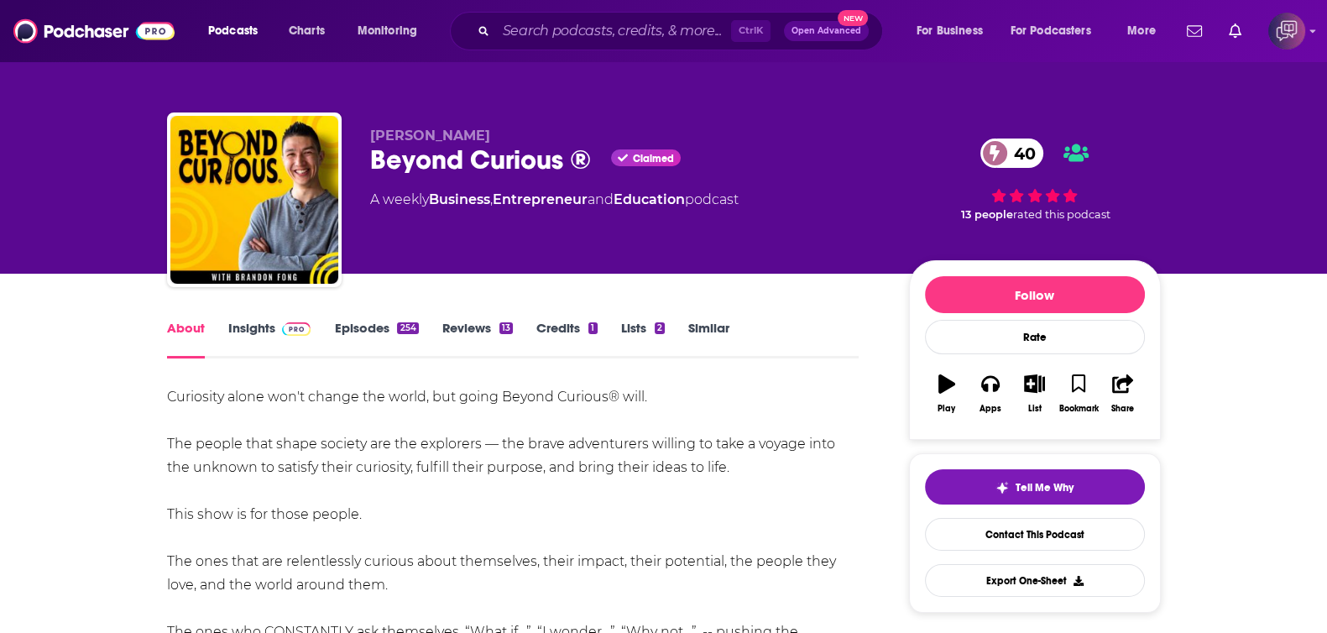
click at [258, 338] on link "Insights" at bounding box center [269, 339] width 83 height 39
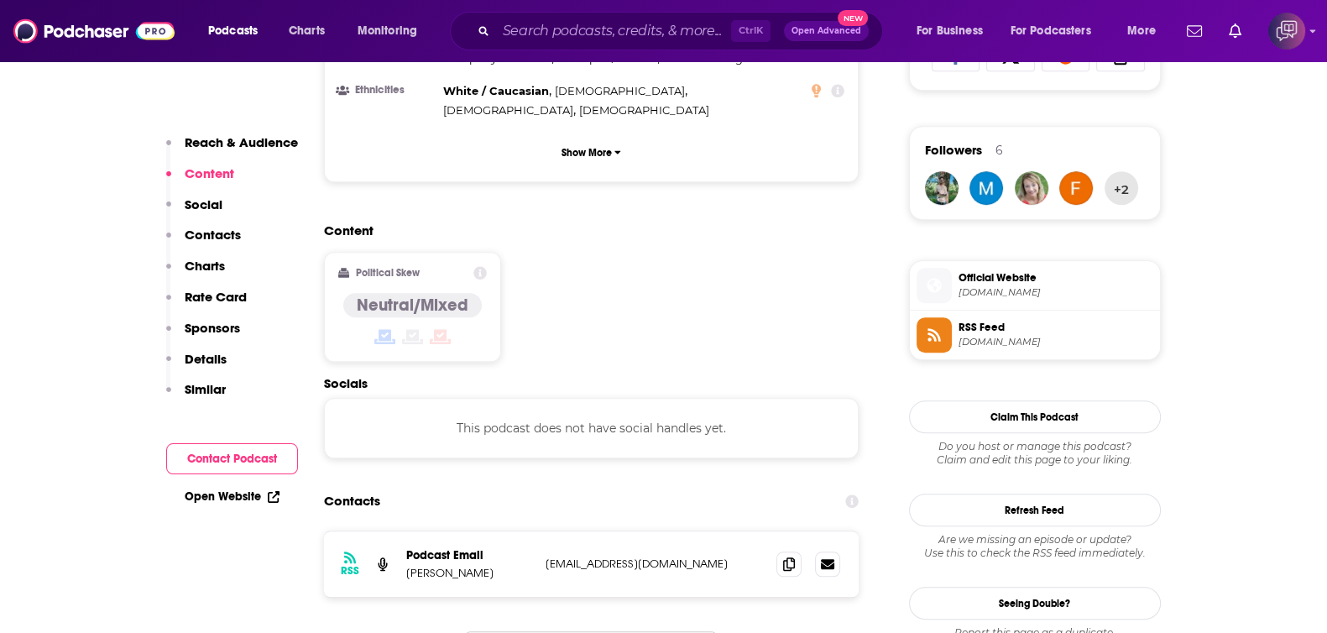
scroll to position [1259, 0]
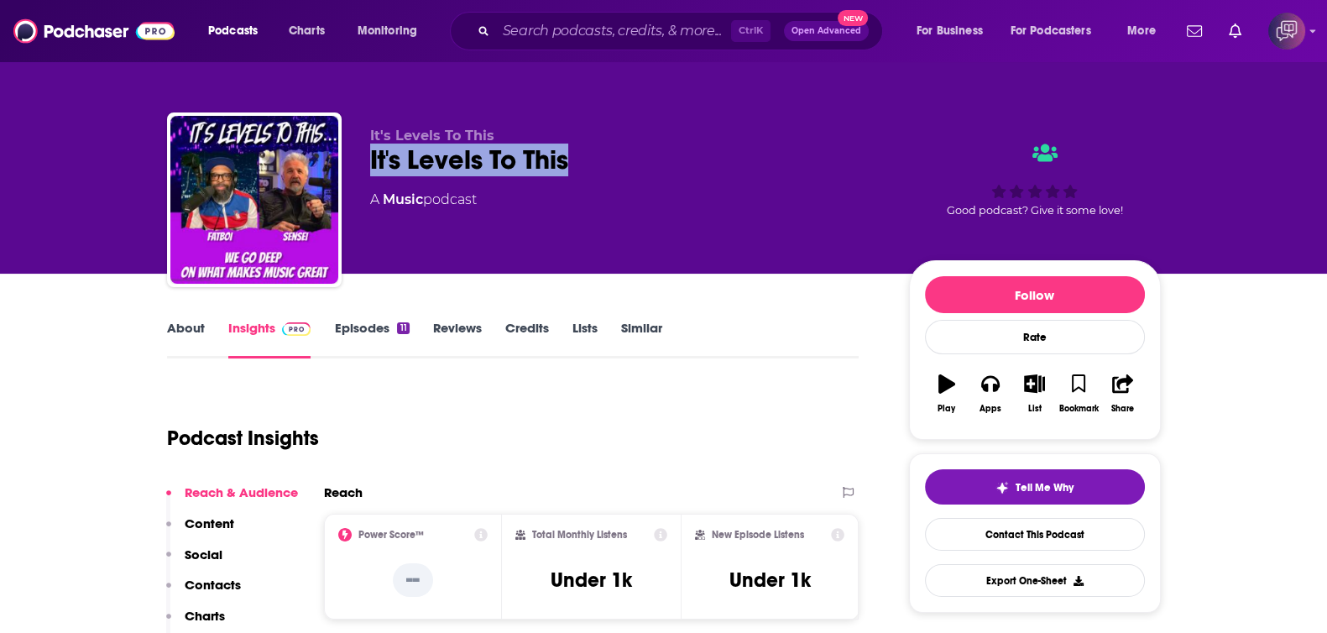
drag, startPoint x: 392, startPoint y: 153, endPoint x: 589, endPoint y: 154, distance: 197.3
click at [589, 154] on div "It's Levels To This It's Levels To This A Music podcast Good podcast? Give it s…" at bounding box center [664, 203] width 994 height 181
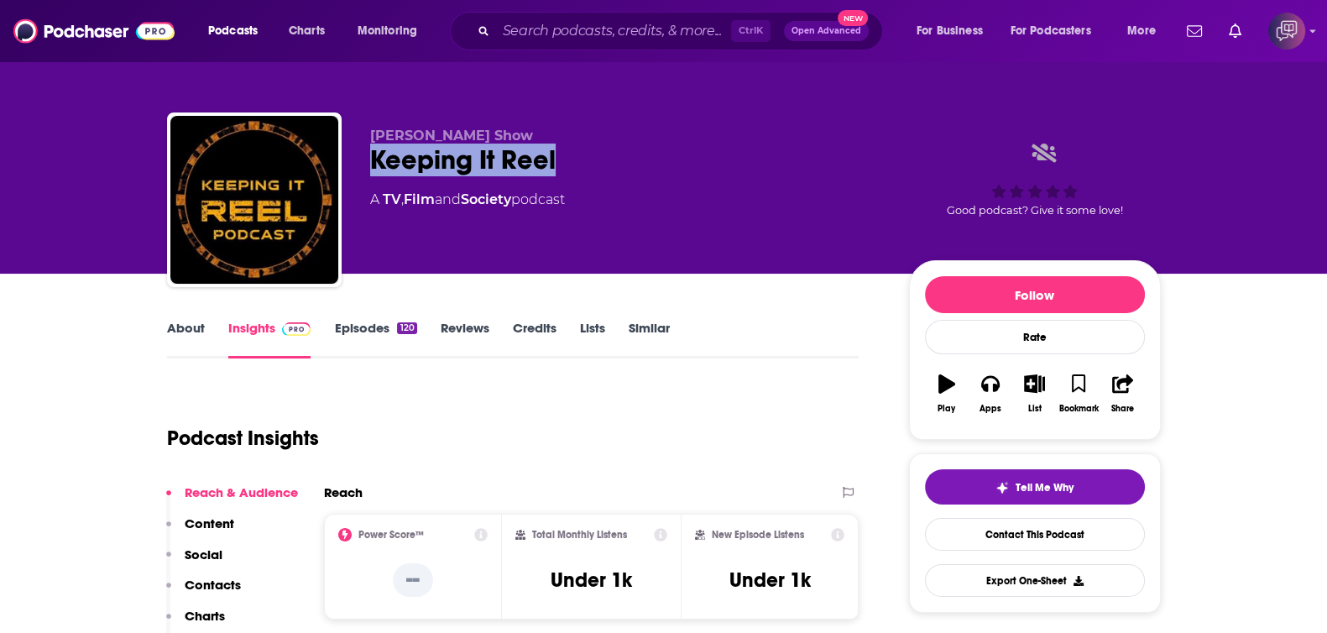
drag, startPoint x: 518, startPoint y: 146, endPoint x: 611, endPoint y: 150, distance: 93.3
click at [613, 150] on div "Mike Starks Show Keeping It Reel A TV , Film and Society podcast Good podcast? …" at bounding box center [664, 203] width 994 height 181
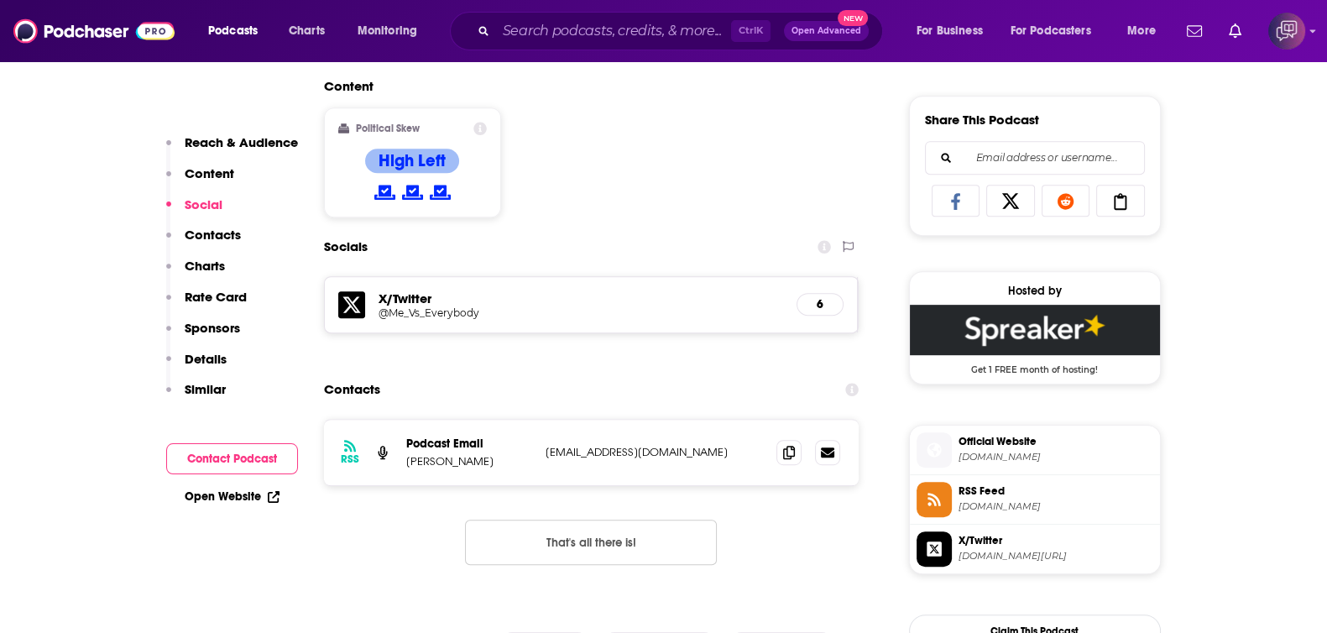
scroll to position [1050, 0]
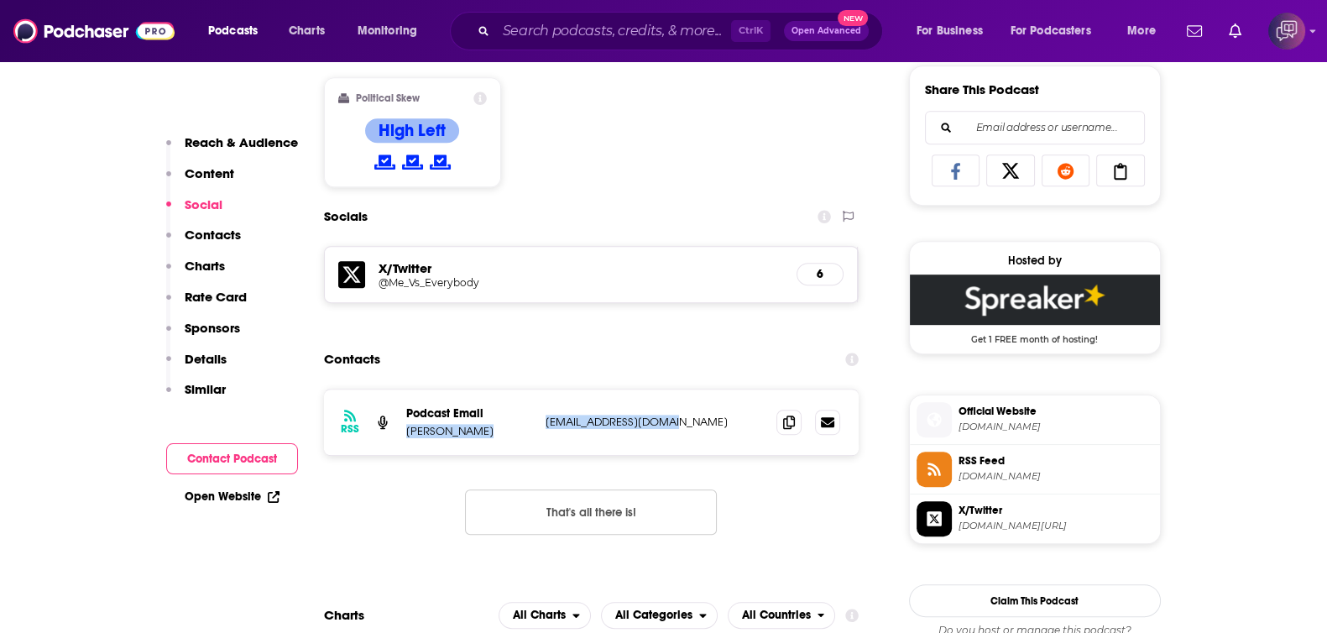
drag, startPoint x: 400, startPoint y: 430, endPoint x: 689, endPoint y: 427, distance: 288.9
click at [689, 427] on div "RSS Podcast Email Mike Starks doomstarks7@gmail.com doomstarks7@gmail.com" at bounding box center [592, 422] width 536 height 65
copy div "Mike Starks doomstarks7@gmail.com"
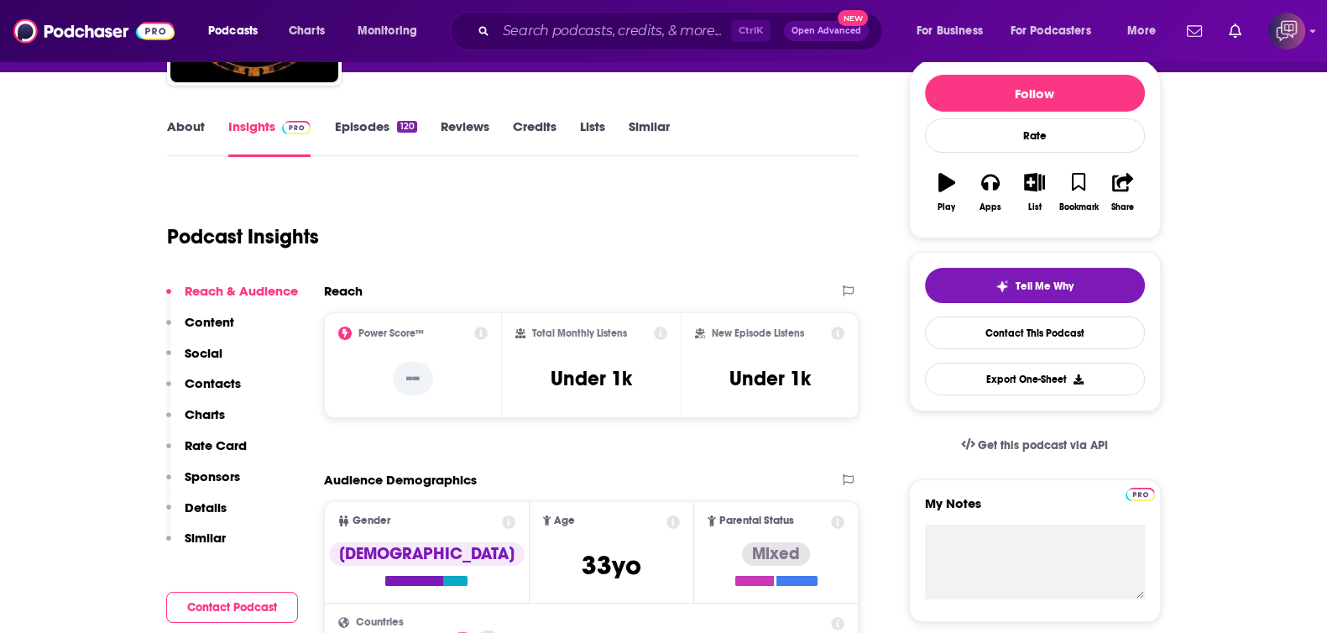
scroll to position [0, 0]
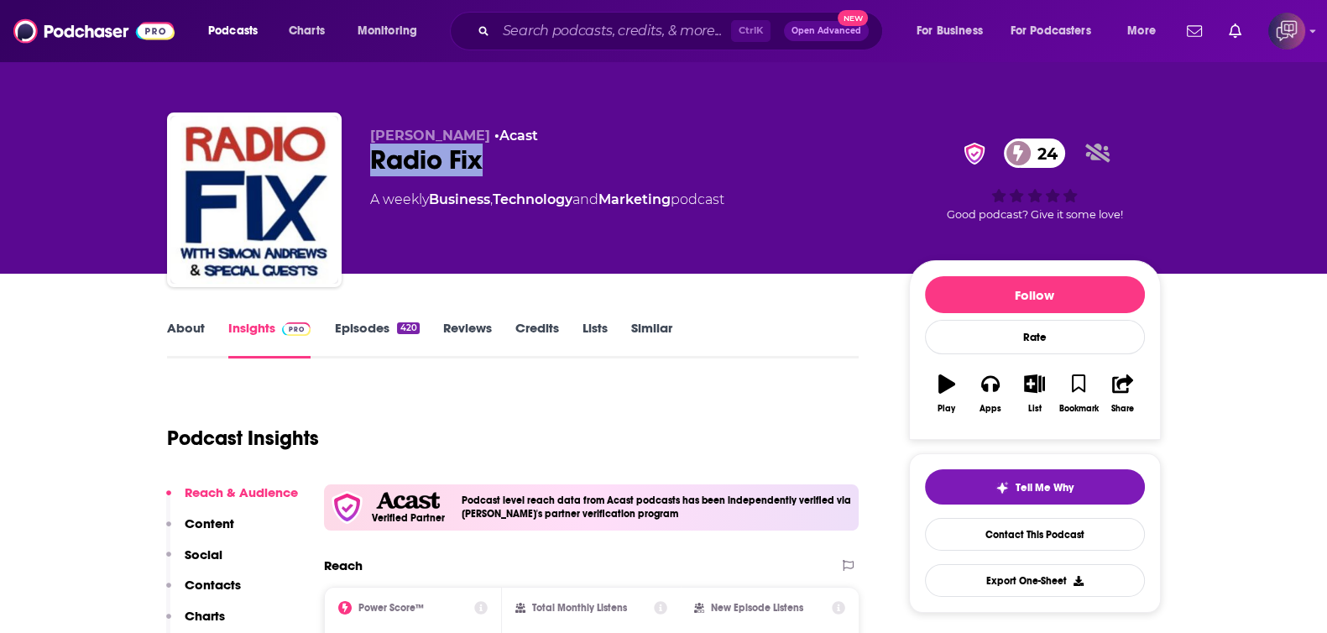
drag, startPoint x: 378, startPoint y: 168, endPoint x: 496, endPoint y: 162, distance: 118.5
click at [503, 162] on div "[PERSON_NAME] • Acast Radio Fix 24 A weekly Business , Technology and Marketing…" at bounding box center [664, 203] width 994 height 181
click at [193, 333] on link "About" at bounding box center [186, 339] width 38 height 39
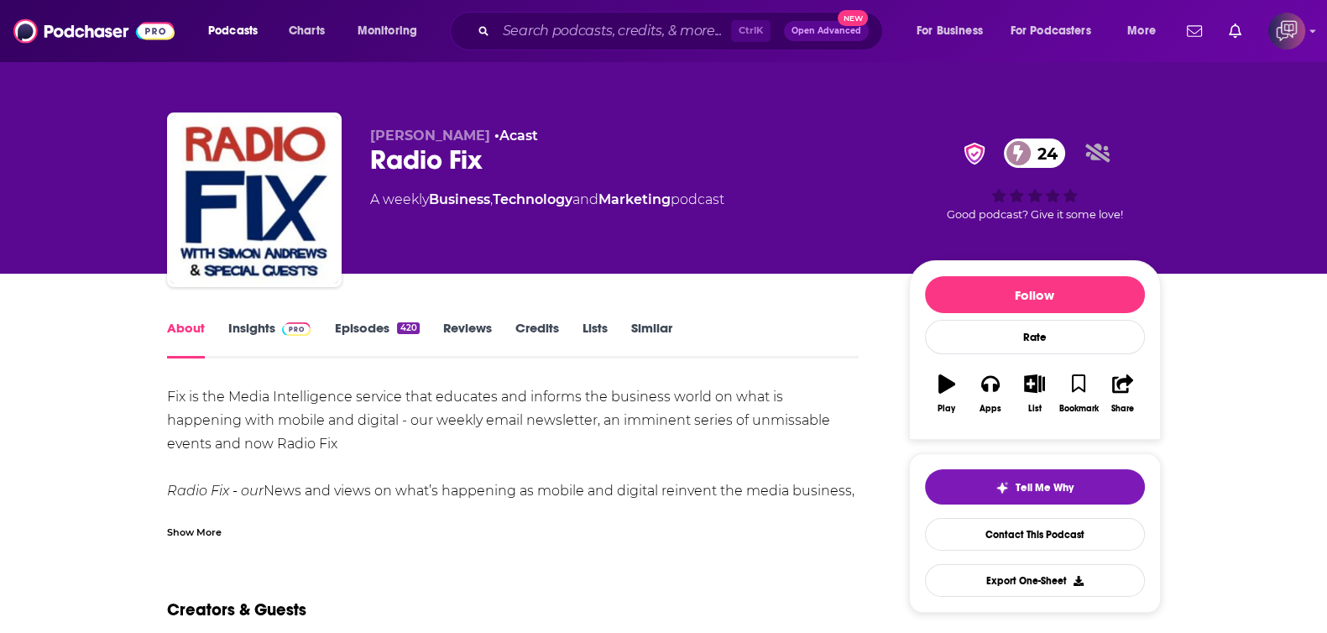
click at [207, 523] on div "Show More" at bounding box center [194, 531] width 55 height 16
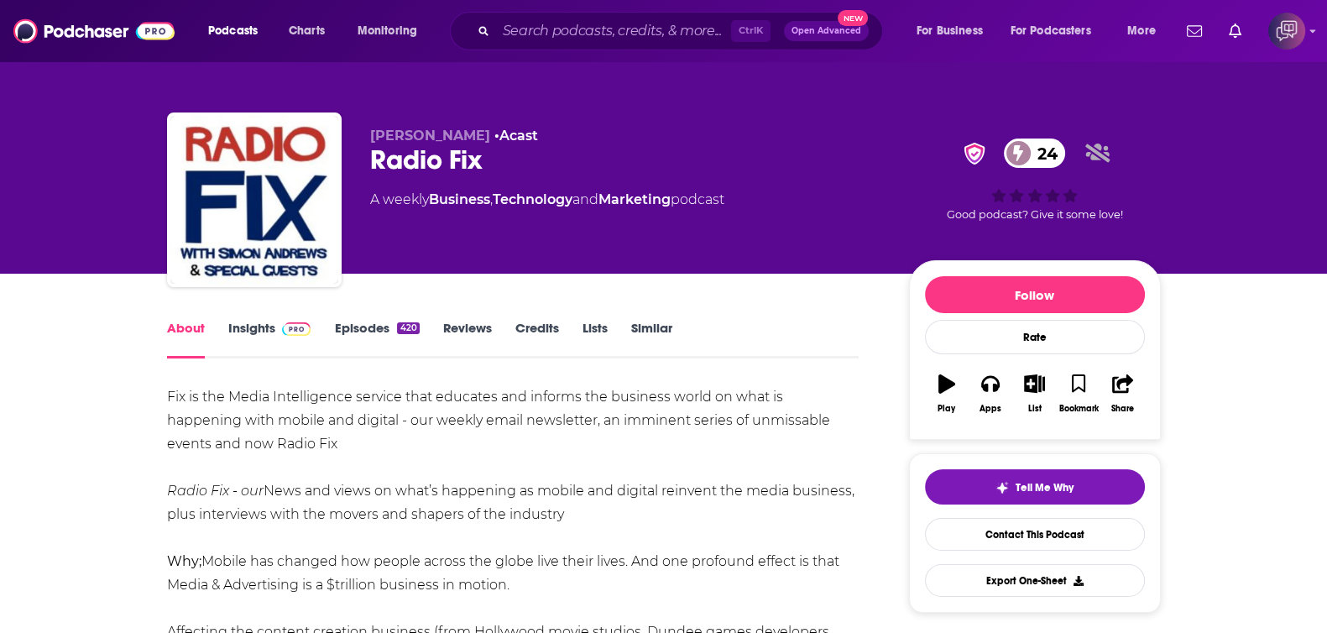
click at [260, 334] on link "Insights" at bounding box center [269, 339] width 83 height 39
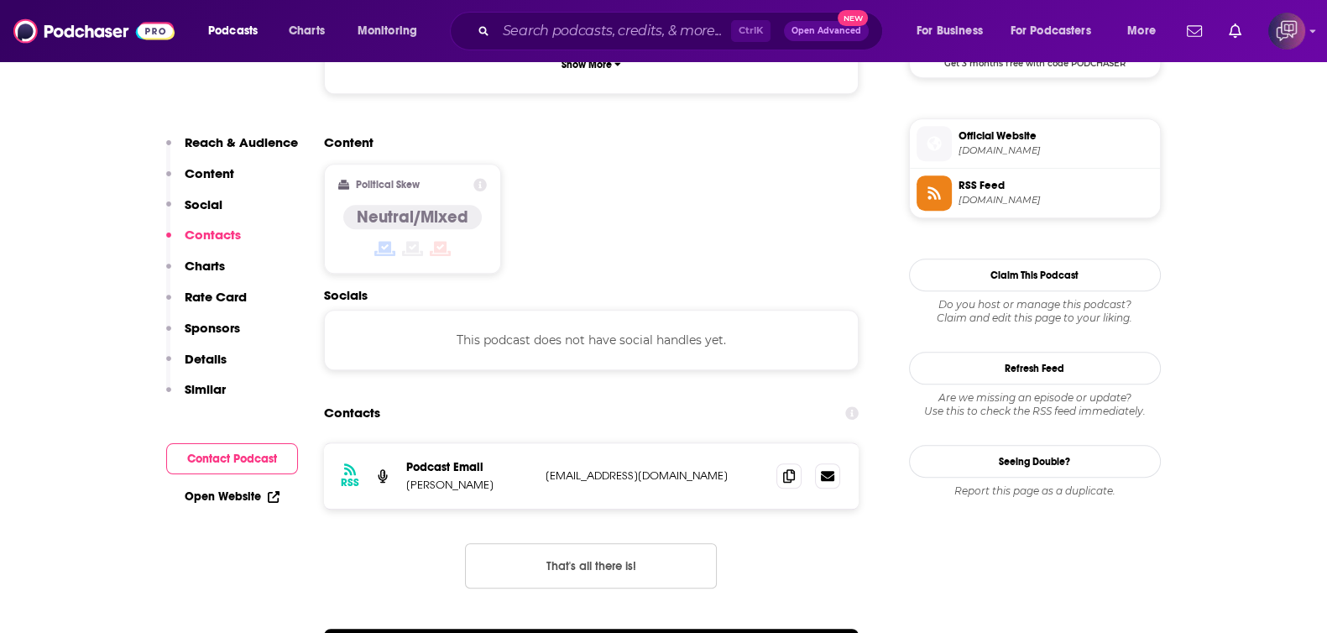
scroll to position [1364, 0]
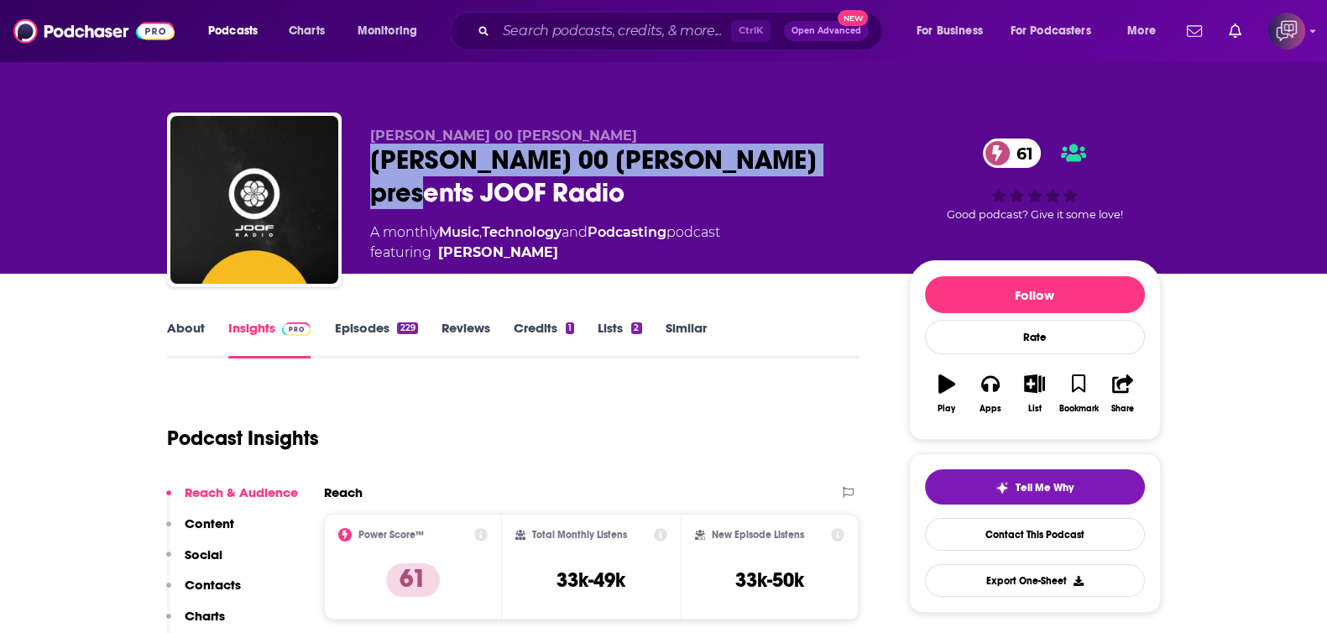
drag, startPoint x: 379, startPoint y: 159, endPoint x: 840, endPoint y: 174, distance: 461.2
click at [840, 174] on div "[PERSON_NAME] 00 [PERSON_NAME] presents JOOF Radio 61" at bounding box center [626, 176] width 512 height 65
copy h2 "[PERSON_NAME] 00 [PERSON_NAME] presents JOOF Radio"
click at [201, 335] on link "About" at bounding box center [186, 339] width 38 height 39
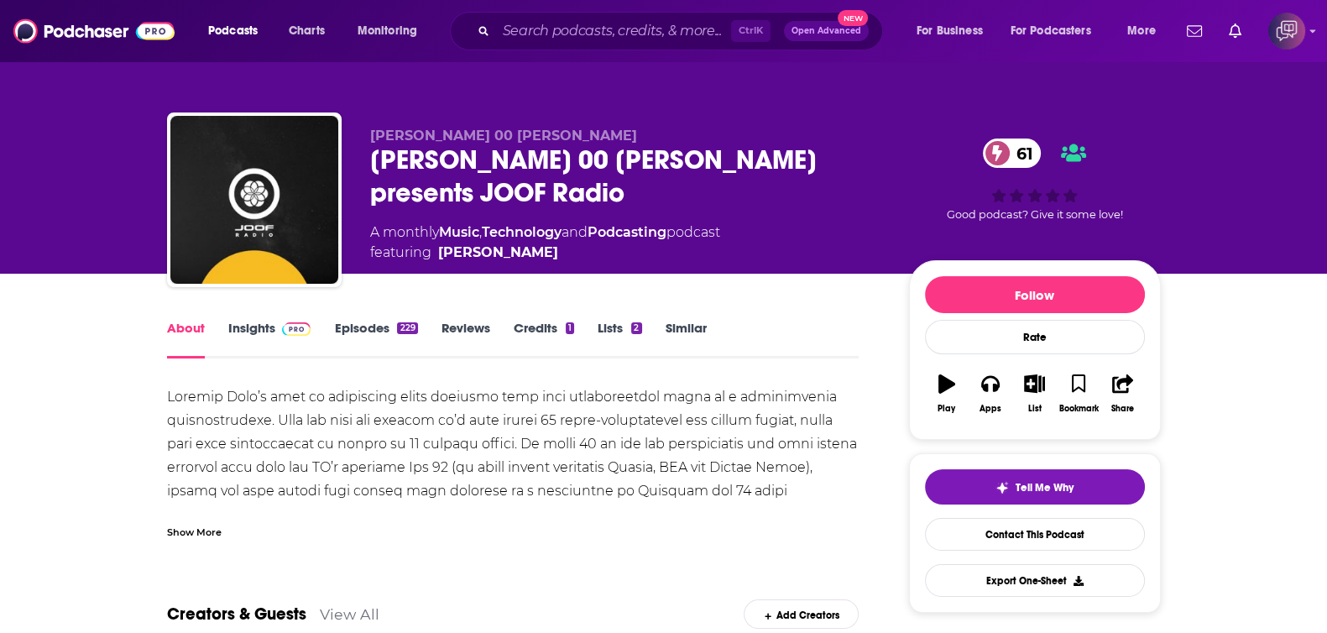
click at [214, 529] on div "Show More" at bounding box center [194, 531] width 55 height 16
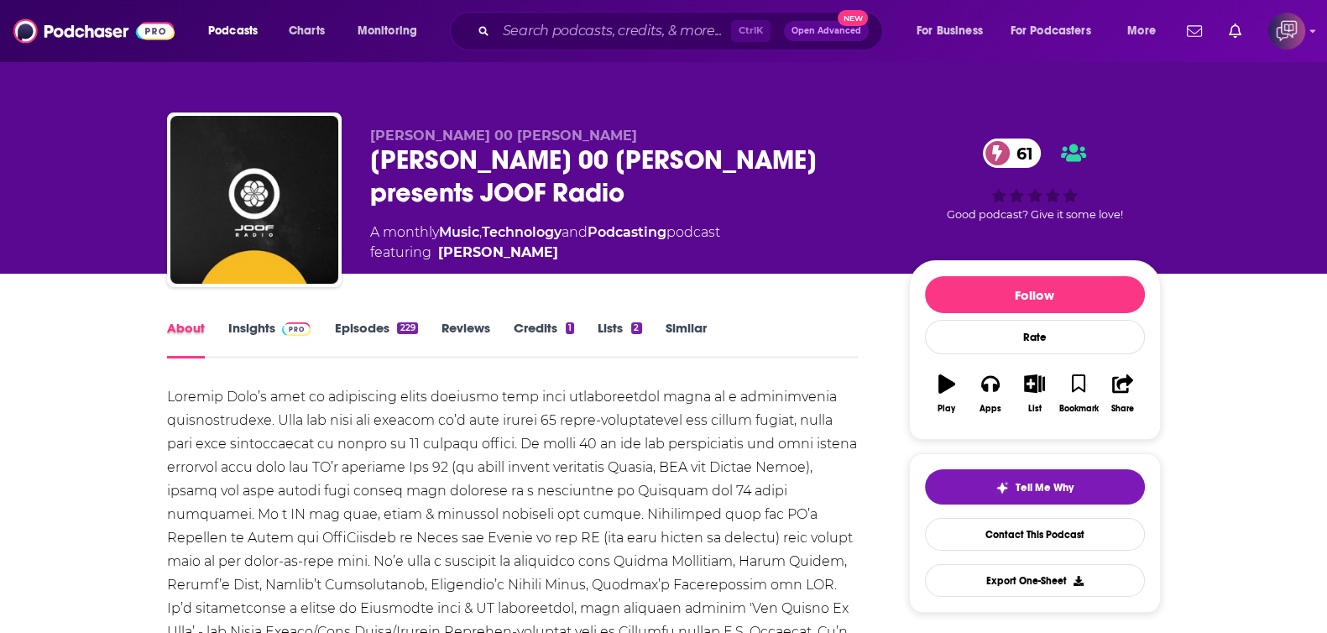
click at [221, 331] on div "About" at bounding box center [197, 339] width 61 height 39
click at [228, 331] on link "Insights" at bounding box center [269, 339] width 83 height 39
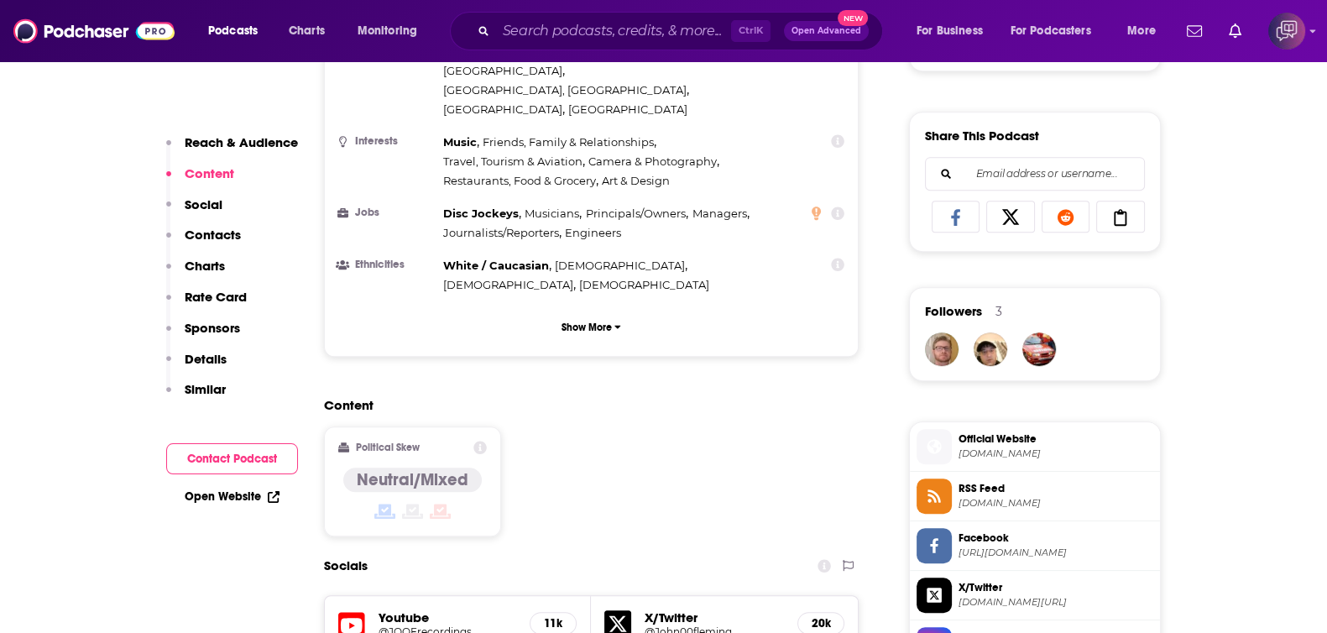
scroll to position [1573, 0]
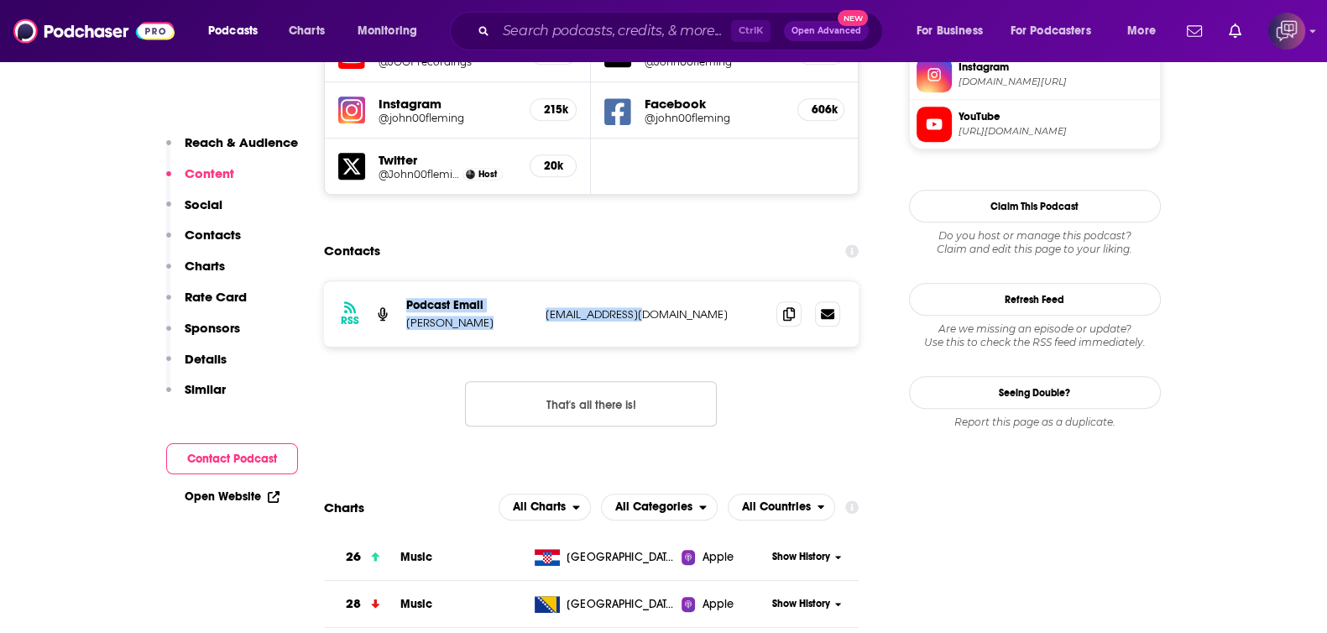
click at [678, 281] on div "RSS Podcast Email John Fleming label@joof.co.uk label@joof.co.uk" at bounding box center [592, 313] width 536 height 65
click at [678, 307] on p "label@joof.co.uk" at bounding box center [655, 314] width 218 height 14
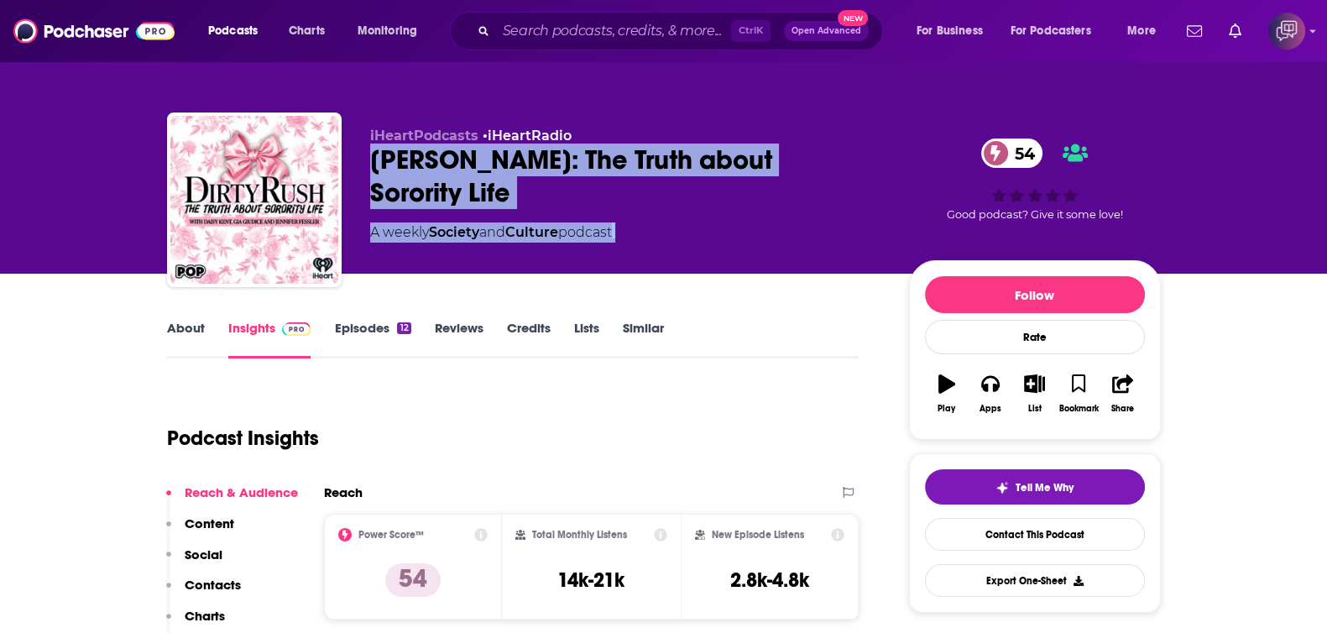
drag, startPoint x: 370, startPoint y: 159, endPoint x: 928, endPoint y: 160, distance: 557.5
click at [929, 160] on div "iHeartPodcasts • iHeartRadio Dirty Rush: The Truth about Sorority Life 54 A wee…" at bounding box center [765, 203] width 791 height 151
click at [823, 144] on div "Dirty Rush: The Truth about Sorority Life 54" at bounding box center [626, 176] width 512 height 65
drag, startPoint x: 856, startPoint y: 150, endPoint x: 365, endPoint y: 165, distance: 491.4
click at [365, 165] on div "iHeartPodcasts • iHeartRadio Dirty Rush: The Truth about Sorority Life 54 A wee…" at bounding box center [664, 203] width 994 height 181
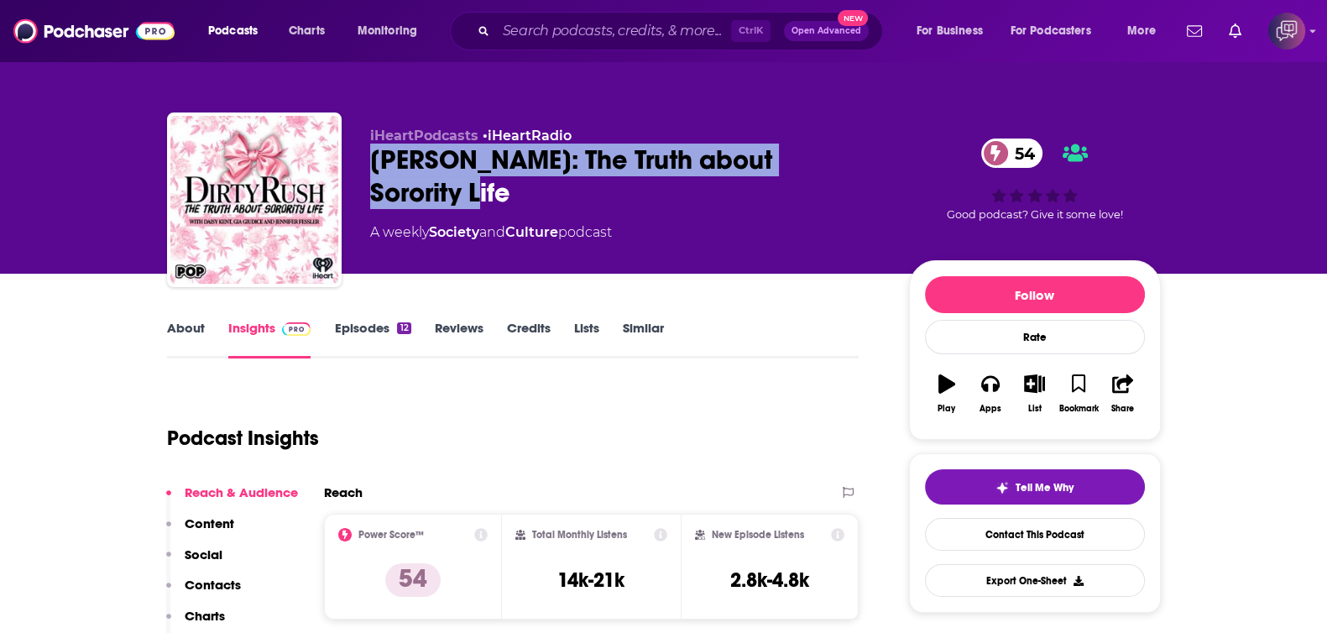
copy h2 "Dirty Rush: The Truth about Sorority Life"
click at [179, 336] on link "About" at bounding box center [186, 339] width 38 height 39
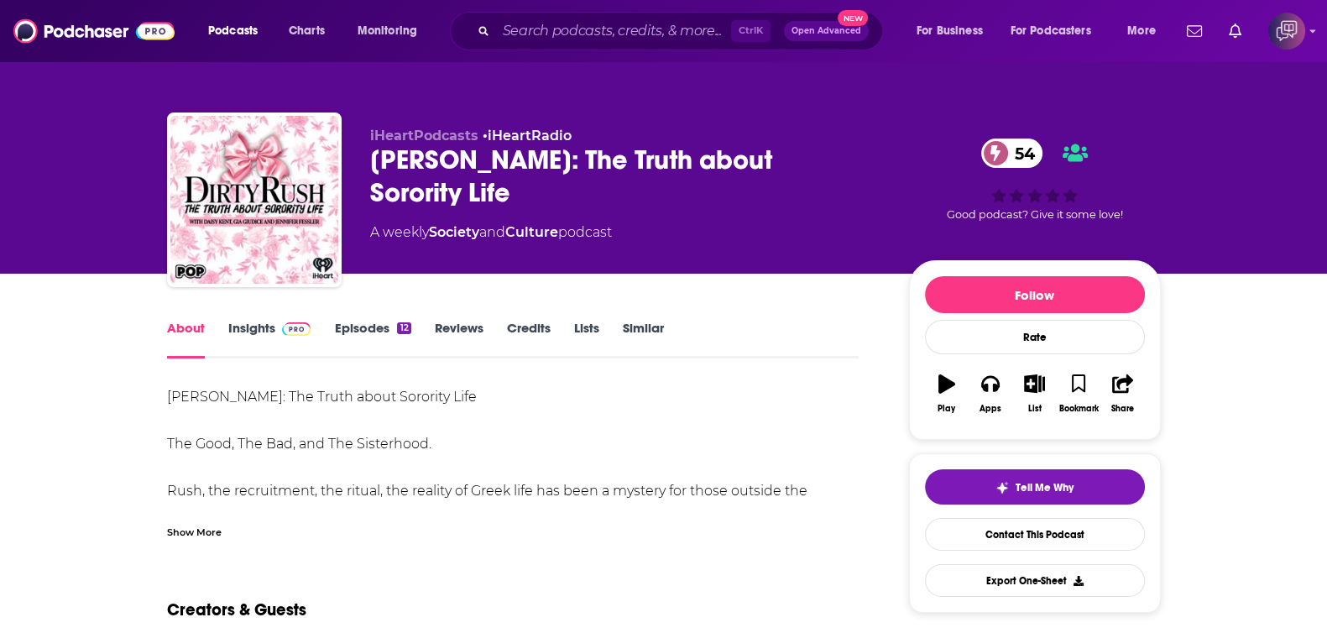
click at [214, 527] on div "Show More" at bounding box center [194, 531] width 55 height 16
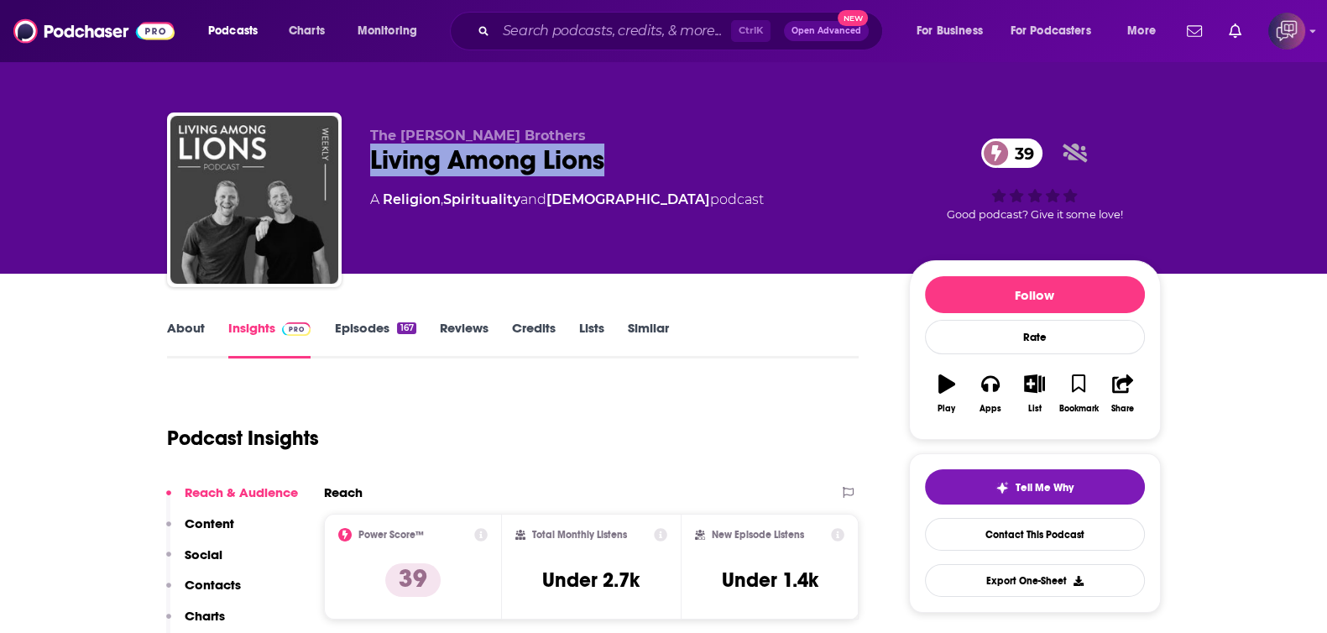
drag, startPoint x: 695, startPoint y: 147, endPoint x: 372, endPoint y: 181, distance: 325.0
click at [364, 174] on div "The Benham Brothers Living Among Lions 39 A Religion , Spirituality and Christi…" at bounding box center [664, 203] width 994 height 181
copy h2 "Living Among Lions"
click at [190, 334] on link "About" at bounding box center [186, 339] width 38 height 39
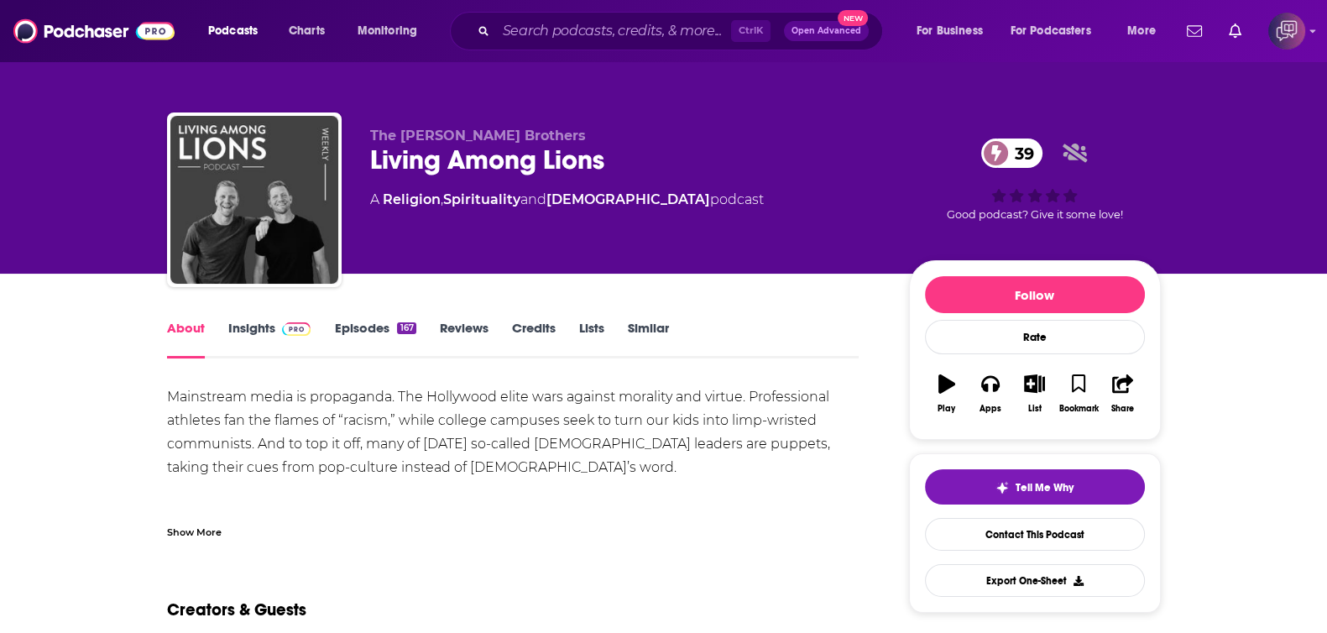
click at [196, 526] on div "Show More" at bounding box center [194, 531] width 55 height 16
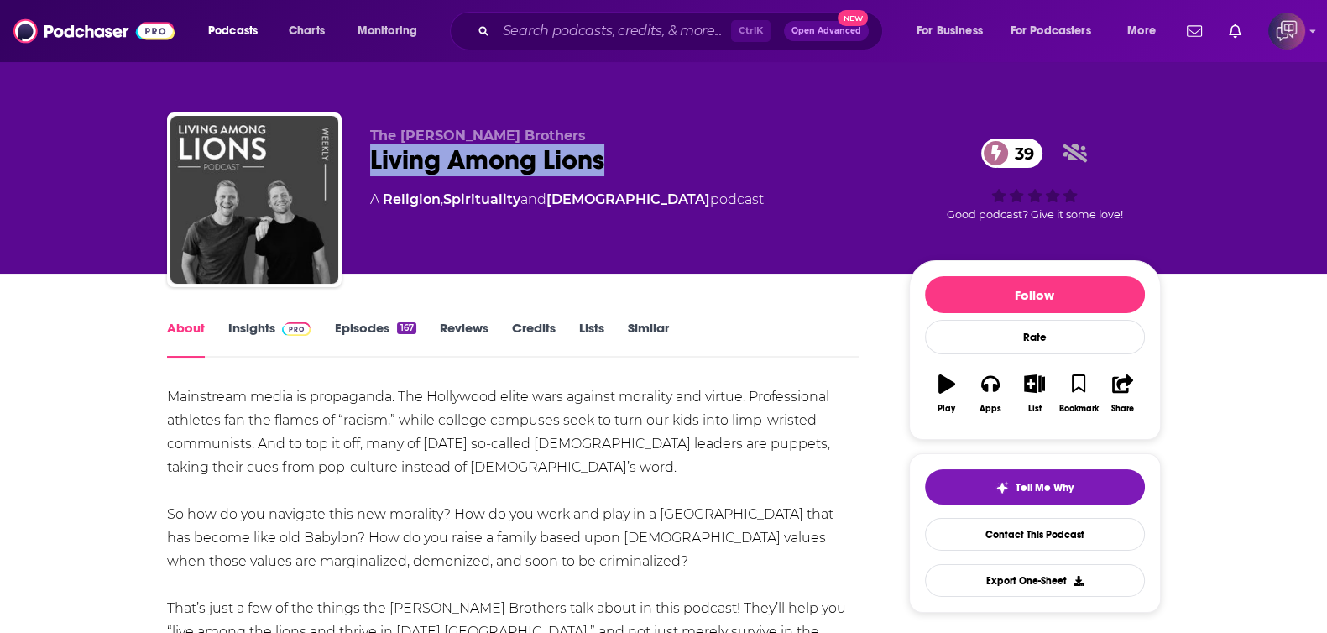
drag, startPoint x: 363, startPoint y: 164, endPoint x: 641, endPoint y: 166, distance: 277.9
click at [641, 166] on div "The Benham Brothers Living Among Lions 39 A Religion , Spirituality and Christi…" at bounding box center [664, 203] width 994 height 181
copy h1 "Living Among Lions"
click at [252, 342] on link "Insights" at bounding box center [269, 339] width 83 height 39
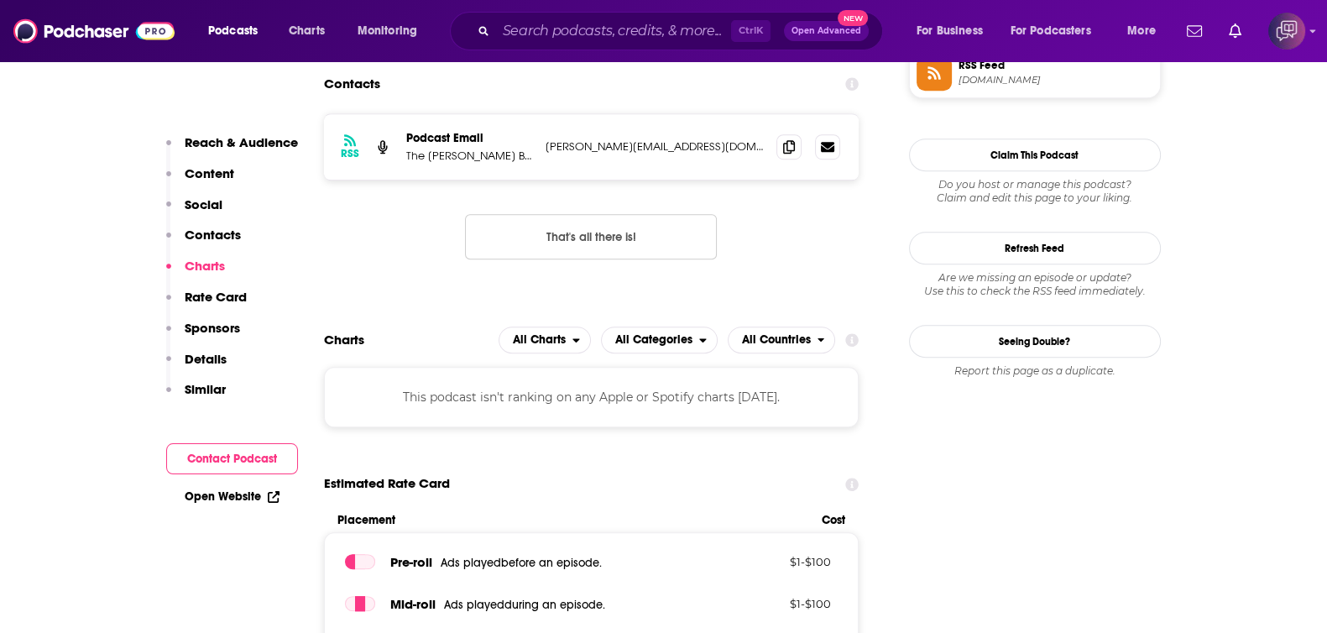
scroll to position [1259, 0]
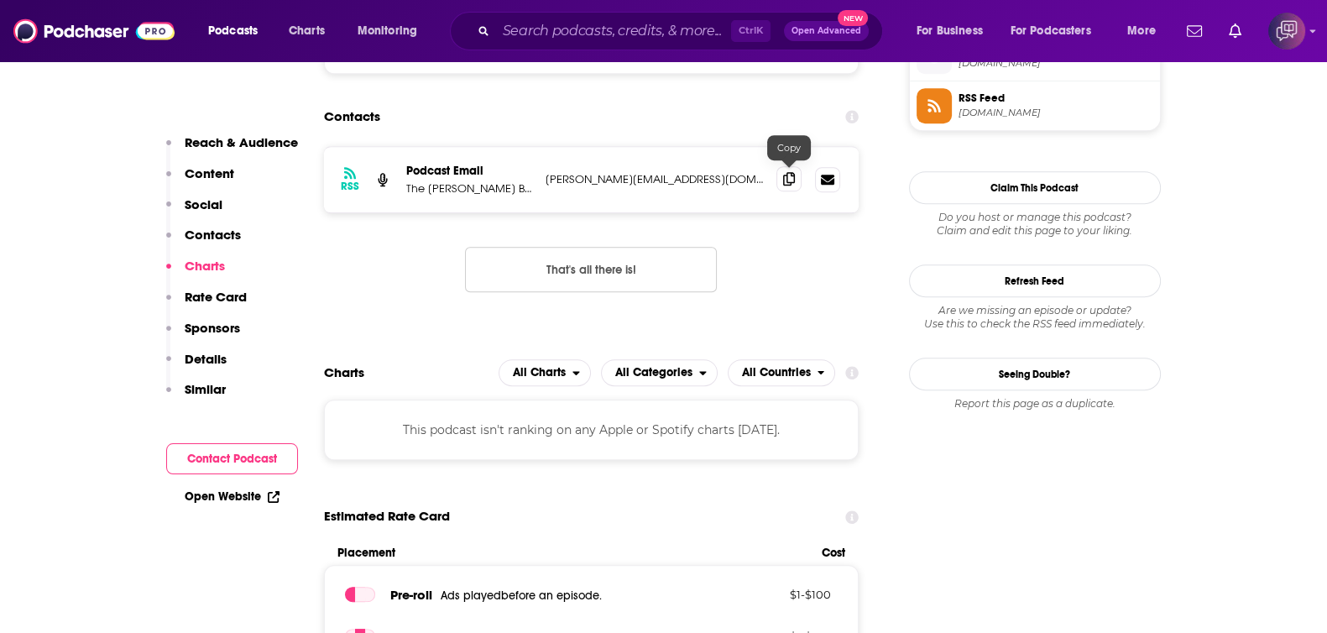
click at [790, 182] on icon at bounding box center [789, 178] width 12 height 13
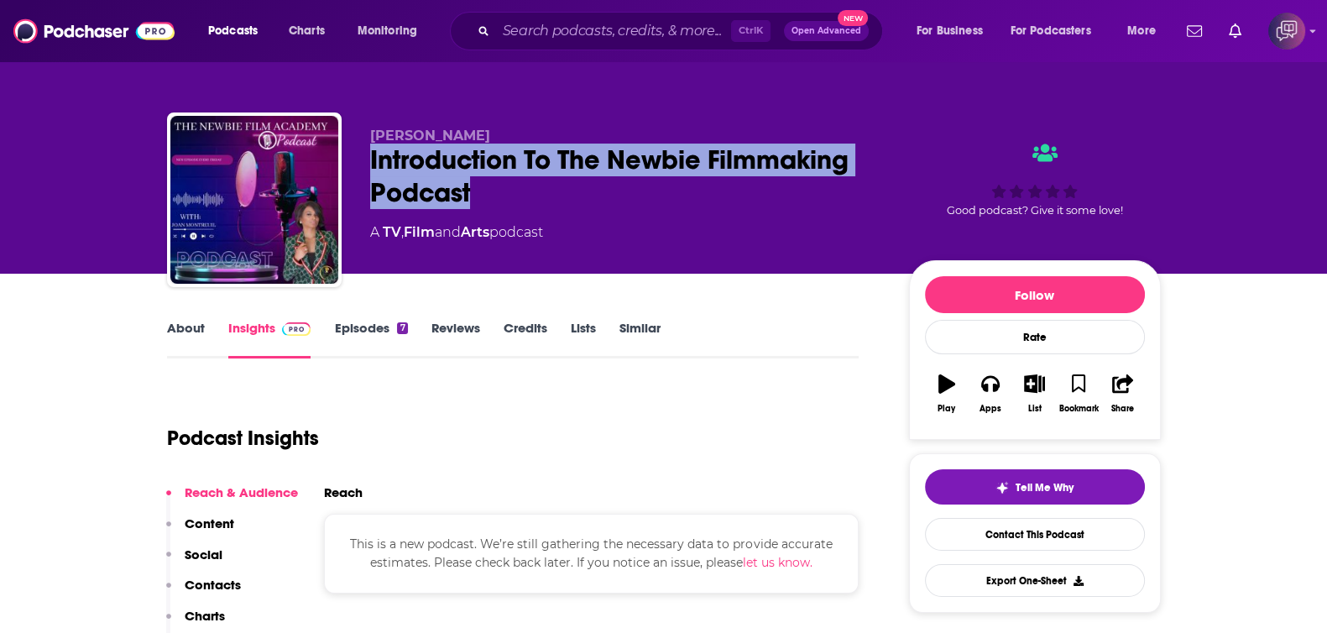
drag, startPoint x: 411, startPoint y: 164, endPoint x: 505, endPoint y: 191, distance: 97.2
click at [505, 191] on div "[PERSON_NAME] Introduction To The Newbie Filmmaking Podcast A TV , Film and Art…" at bounding box center [664, 203] width 994 height 181
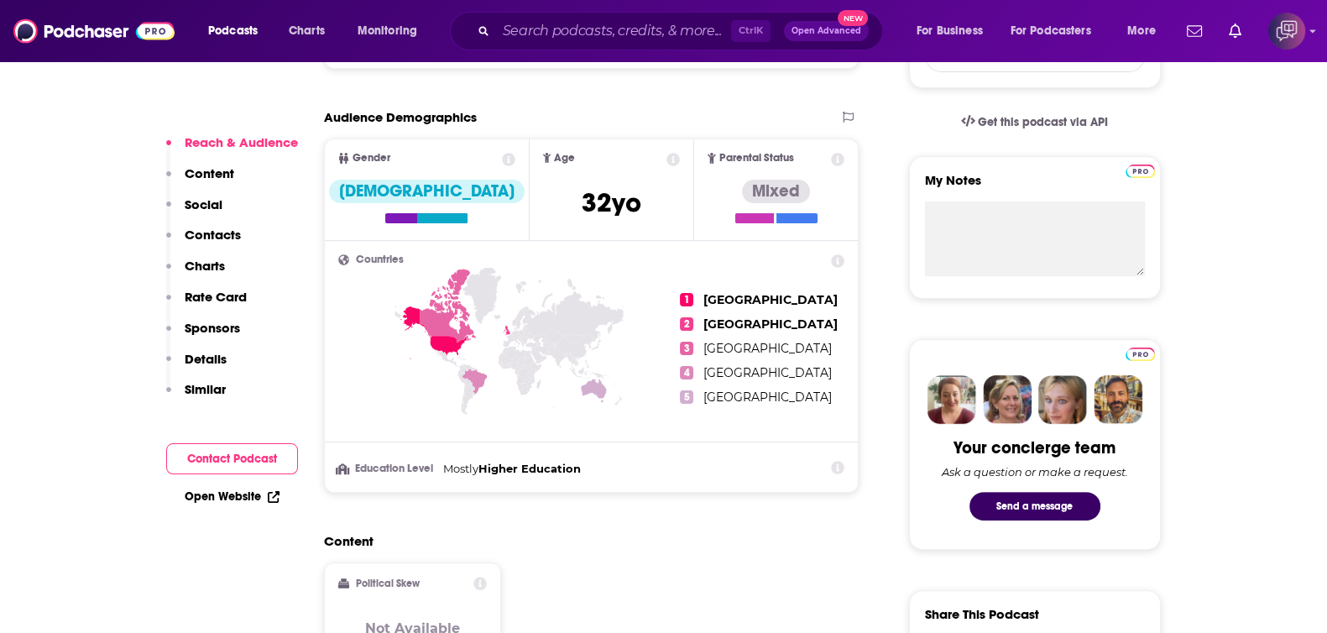
scroll to position [1050, 0]
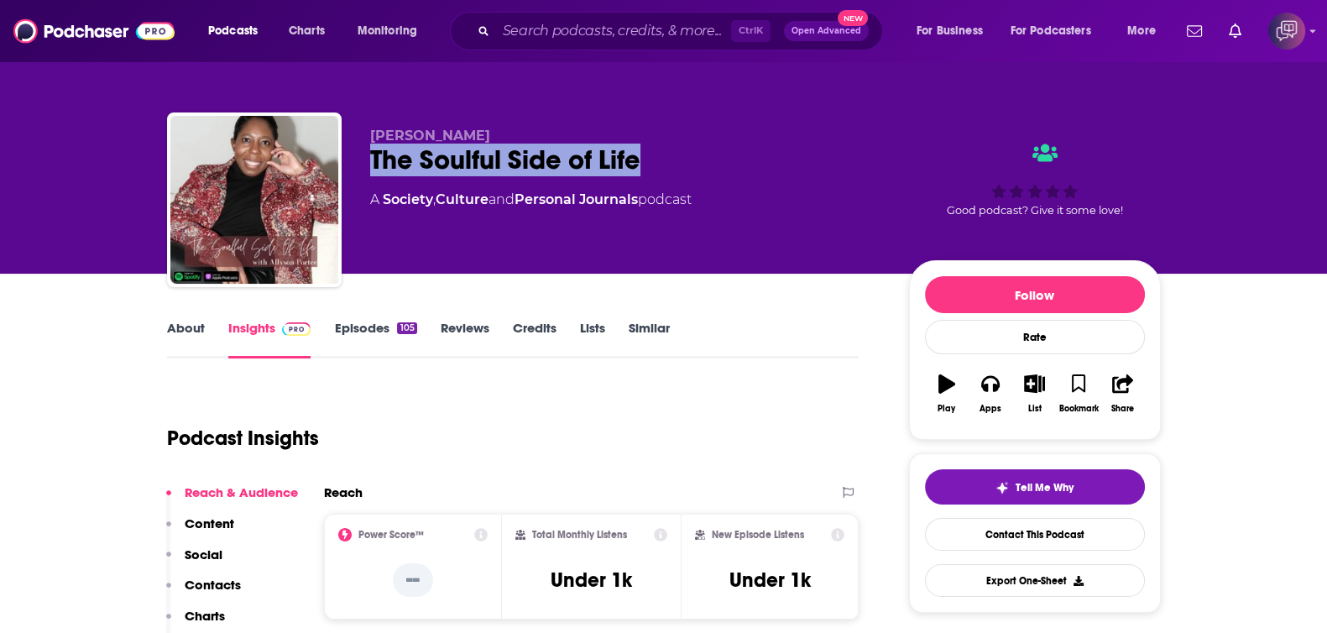
drag, startPoint x: 359, startPoint y: 171, endPoint x: 646, endPoint y: 170, distance: 286.3
click at [652, 170] on div "[PERSON_NAME] The Soulful Side of Life A Society , Culture and Personal Journal…" at bounding box center [664, 203] width 994 height 181
copy h2 "The Soulful Side of Life"
click at [185, 324] on link "About" at bounding box center [186, 339] width 38 height 39
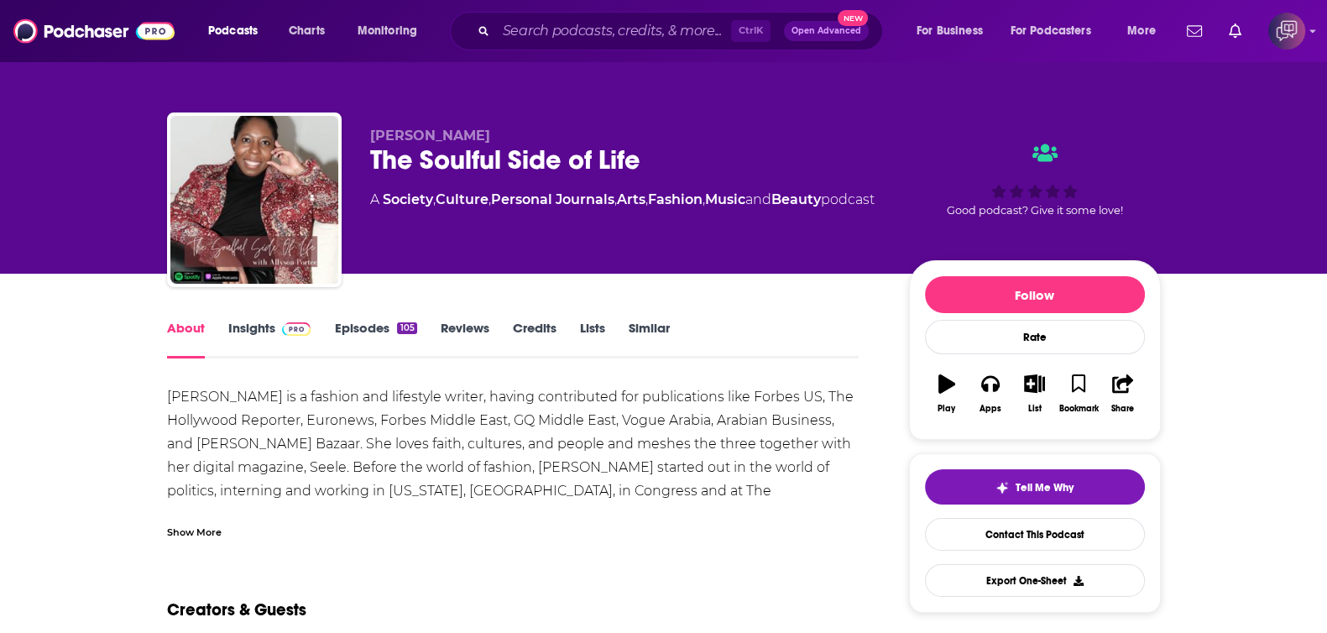
click at [223, 529] on div "Show More" at bounding box center [513, 525] width 693 height 29
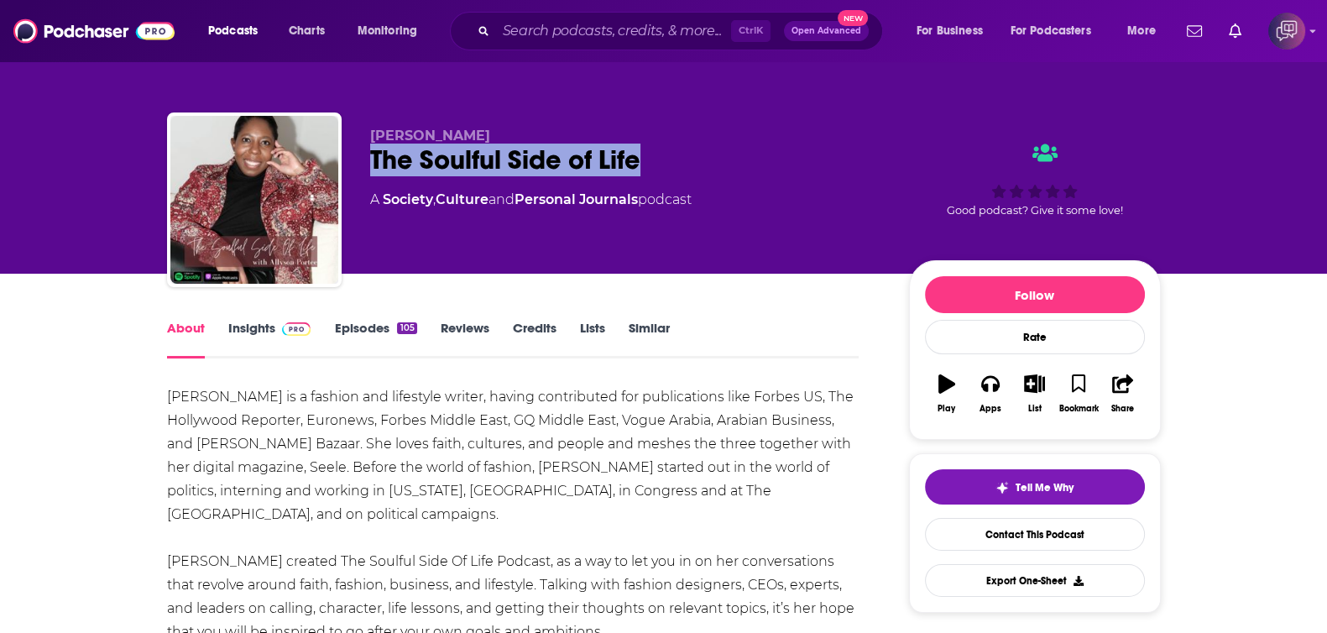
drag, startPoint x: 361, startPoint y: 155, endPoint x: 709, endPoint y: 149, distance: 348.5
click at [709, 149] on div "Allyson L. Portee The Soulful Side of Life A Society , Culture and Personal Jou…" at bounding box center [664, 203] width 994 height 181
copy h1 "The Soulful Side of Life"
click at [243, 332] on link "Insights" at bounding box center [269, 339] width 83 height 39
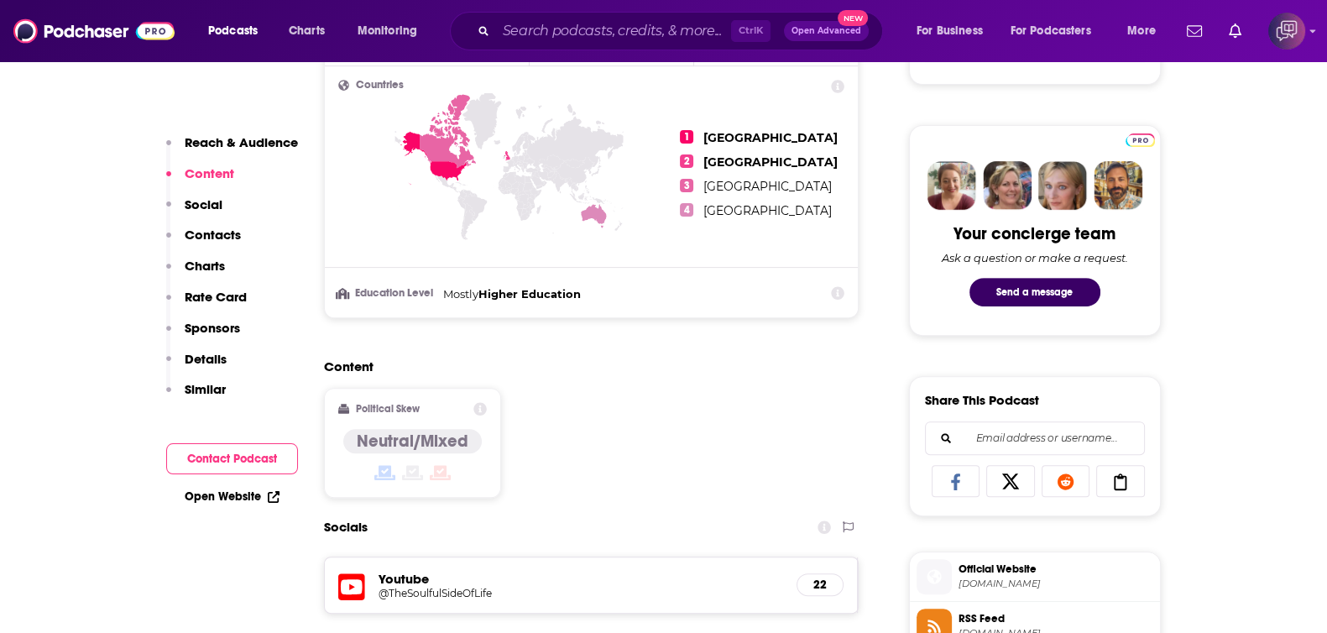
scroll to position [1259, 0]
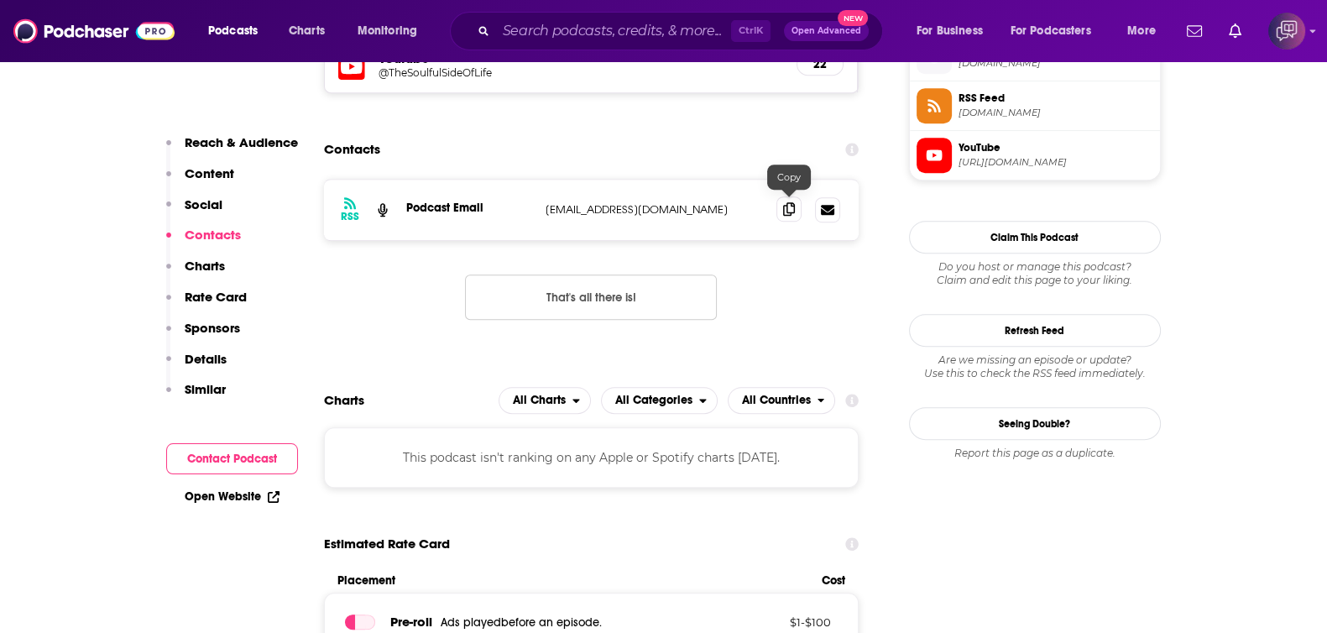
click at [796, 198] on span at bounding box center [789, 208] width 25 height 25
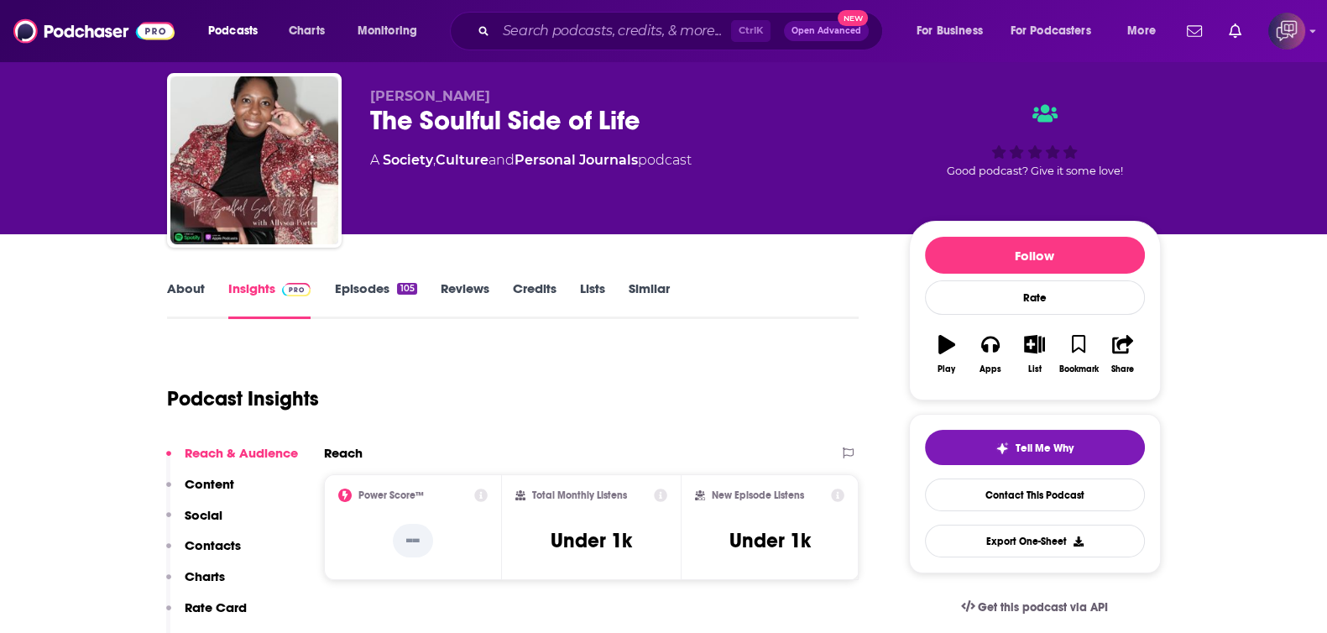
scroll to position [0, 0]
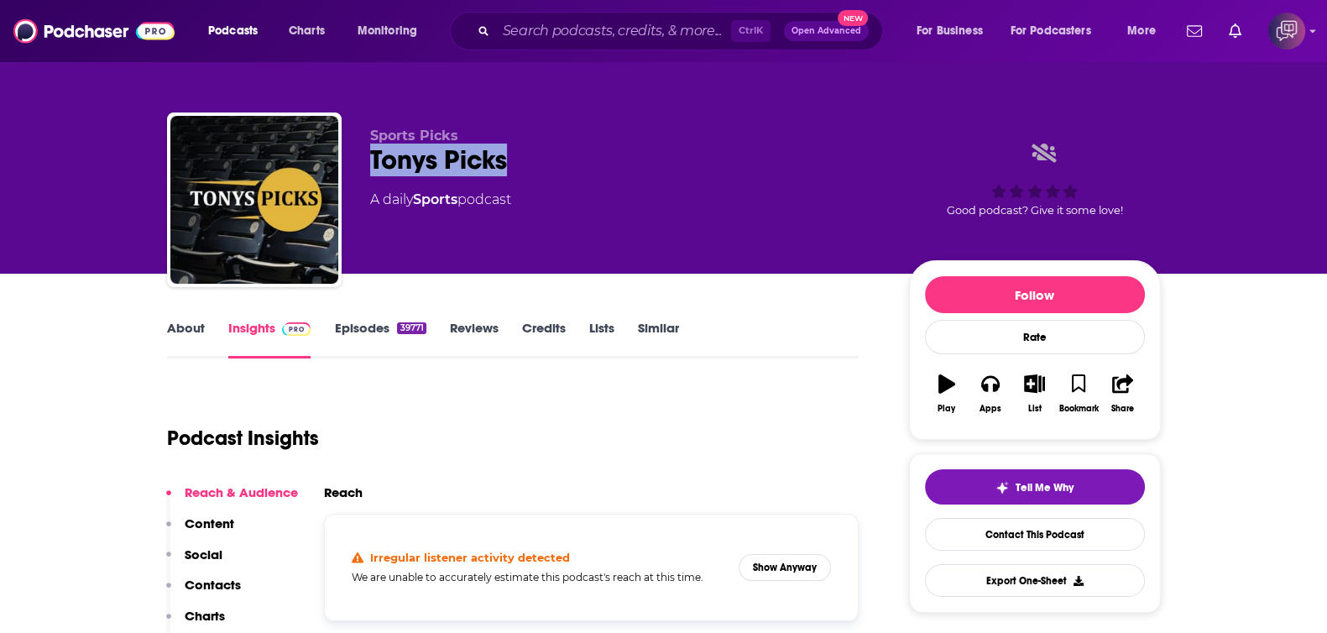
drag, startPoint x: 370, startPoint y: 157, endPoint x: 555, endPoint y: 165, distance: 184.9
click at [555, 165] on div "Sports Picks [PERSON_NAME] Picks A daily Sports podcast Good podcast? Give it s…" at bounding box center [664, 203] width 994 height 181
copy h2 "Tonys Picks"
click at [200, 338] on link "About" at bounding box center [186, 339] width 38 height 39
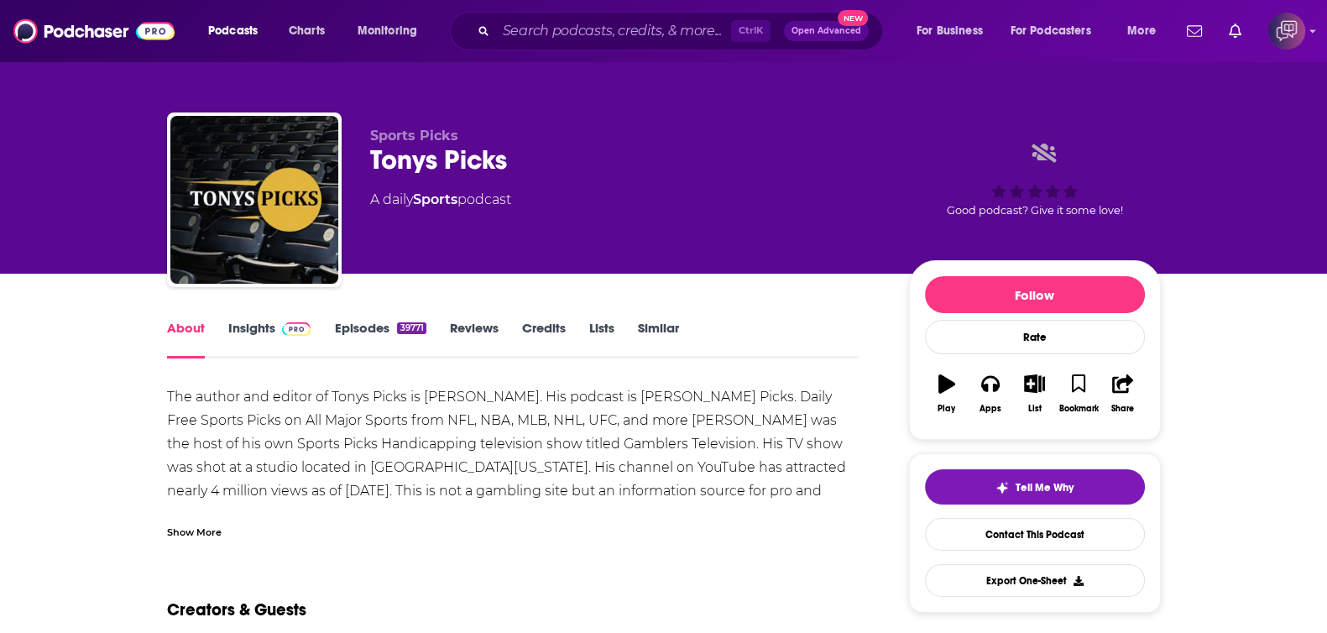
click at [256, 333] on link "Insights" at bounding box center [269, 339] width 83 height 39
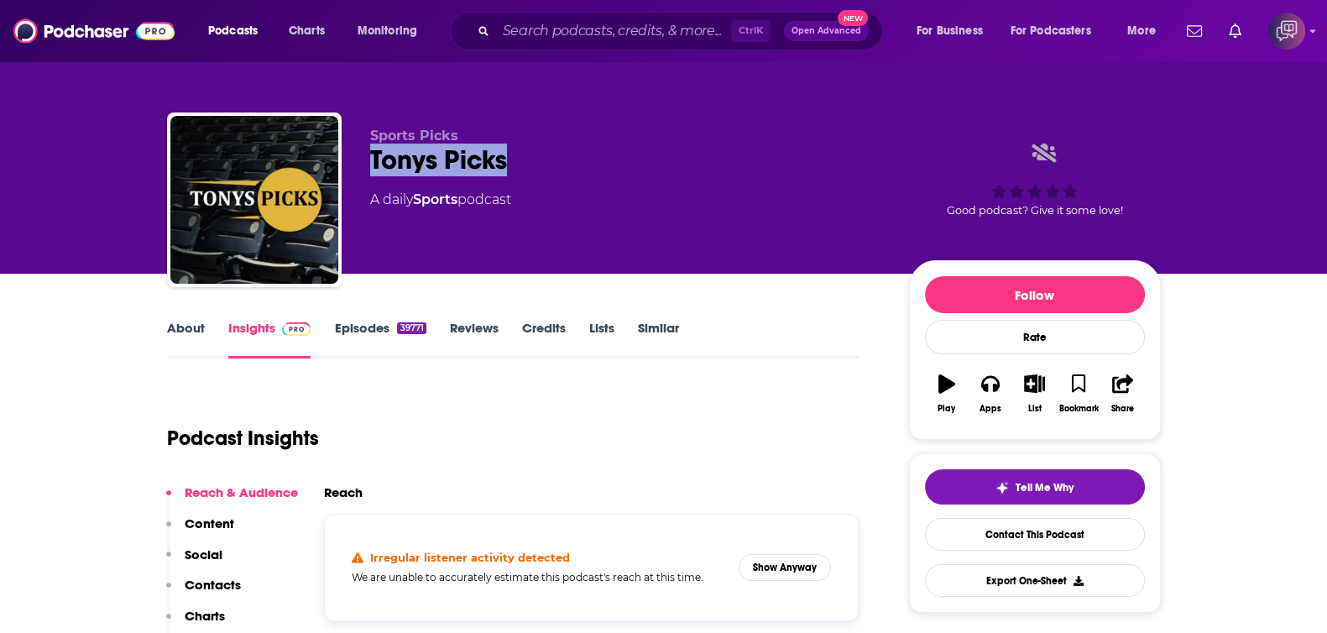
click at [540, 156] on div "Sports Picks [PERSON_NAME] Picks A daily Sports podcast Good podcast? Give it s…" at bounding box center [664, 203] width 994 height 181
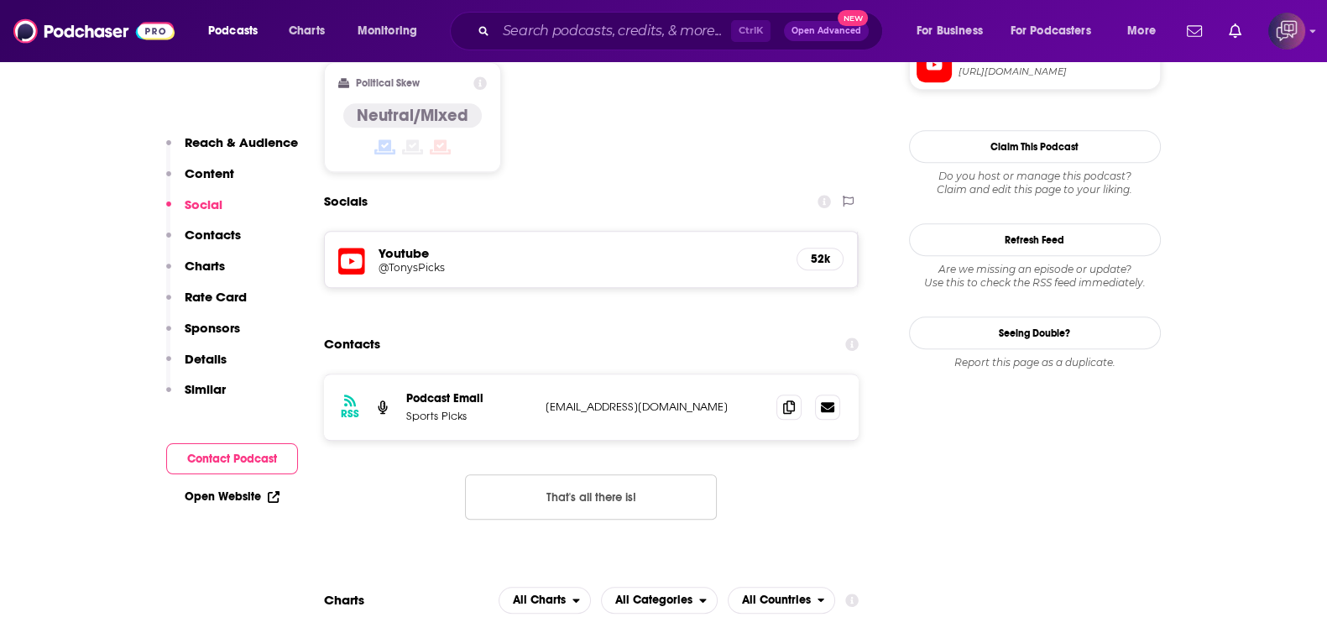
scroll to position [1364, 0]
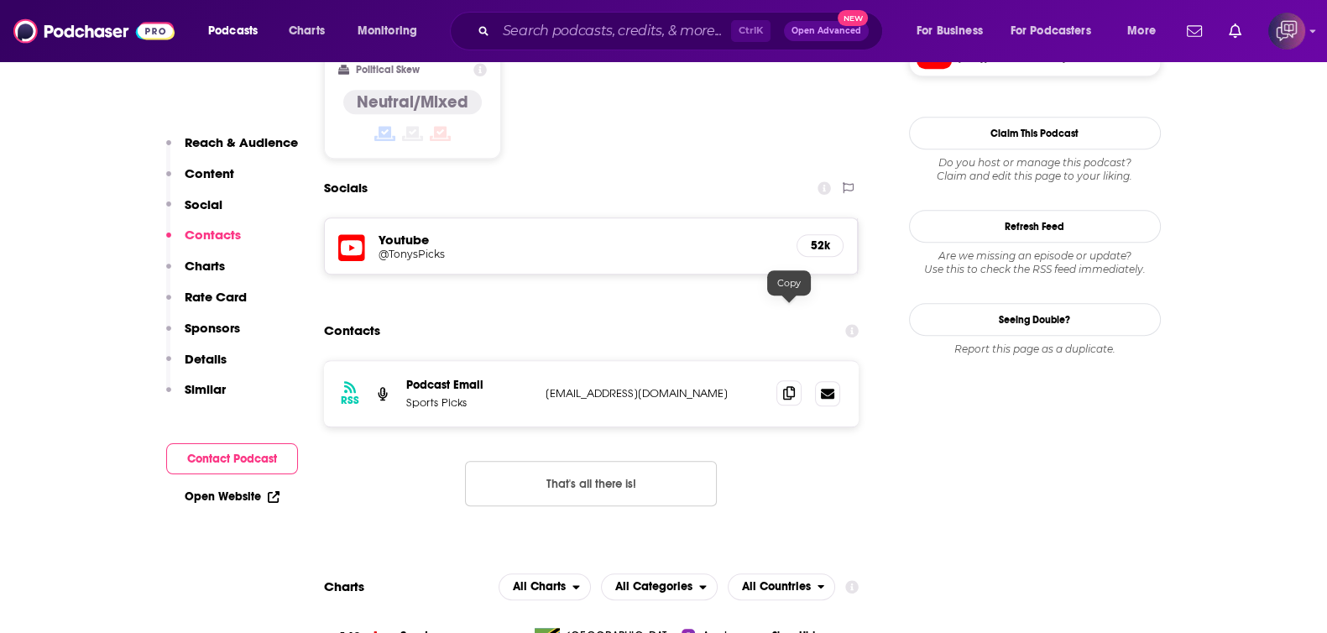
click at [798, 380] on span at bounding box center [789, 392] width 25 height 25
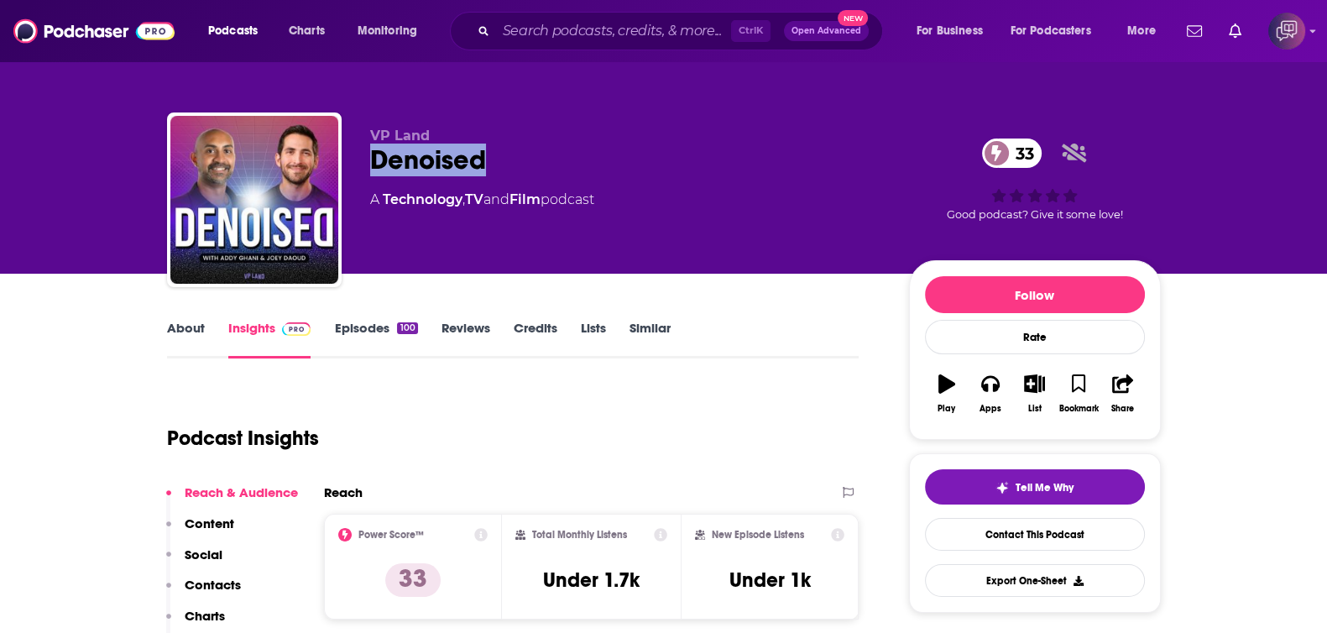
drag, startPoint x: 365, startPoint y: 165, endPoint x: 505, endPoint y: 163, distance: 139.4
click at [513, 163] on div "VP Land Denoised 33 A Technology , TV and Film podcast 33 Good podcast? Give it…" at bounding box center [664, 203] width 994 height 181
copy h2 "Denoised"
click at [175, 322] on link "About" at bounding box center [186, 339] width 38 height 39
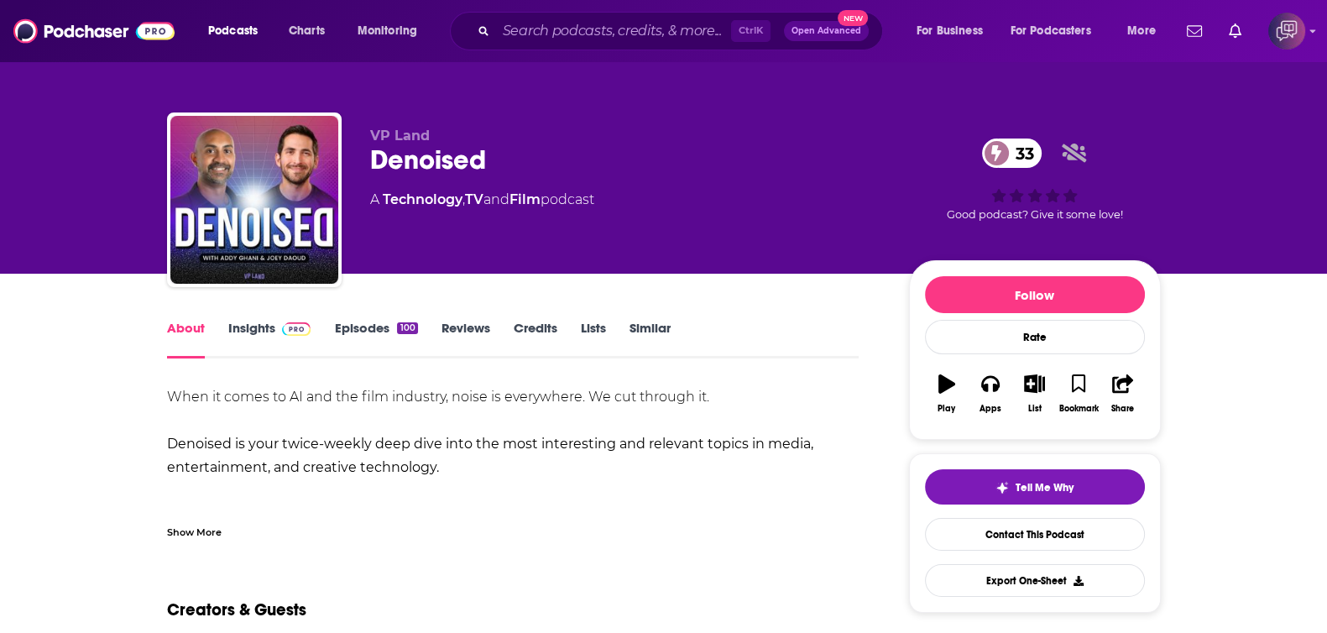
click at [208, 526] on div "Show More" at bounding box center [194, 531] width 55 height 16
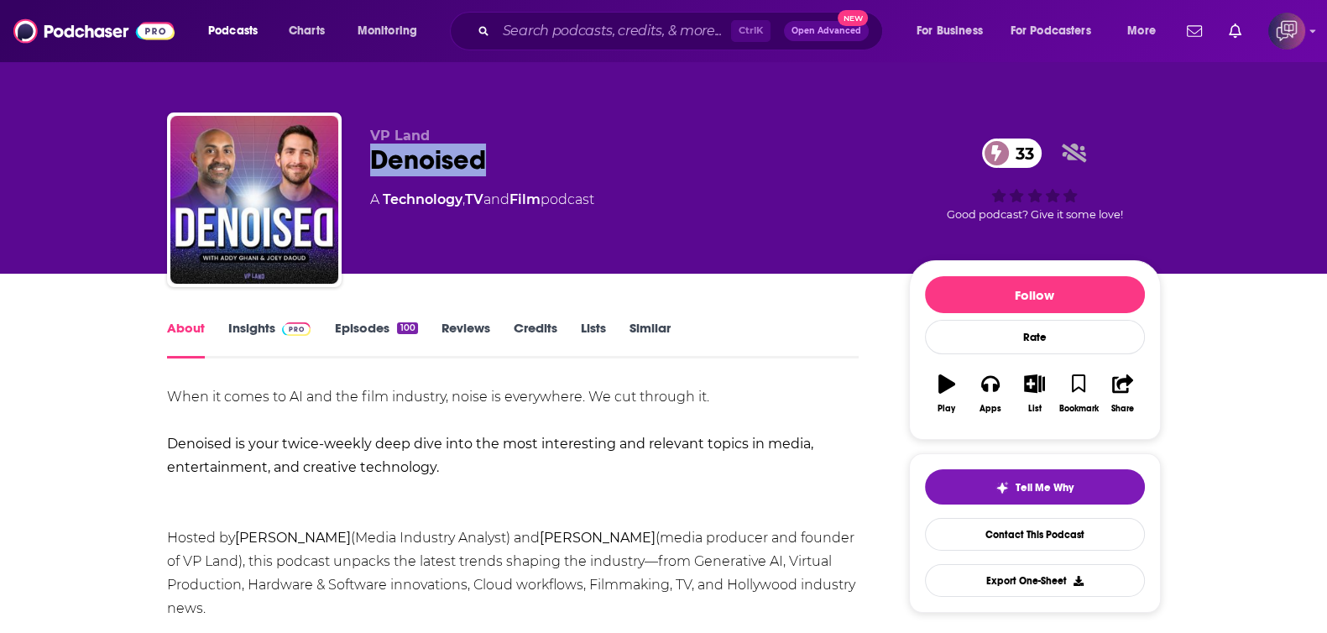
drag, startPoint x: 355, startPoint y: 156, endPoint x: 549, endPoint y: 151, distance: 194.0
click at [549, 151] on div "VP Land Denoised 33 A Technology , TV and Film podcast 33 Good podcast? Give it…" at bounding box center [664, 203] width 994 height 181
copy h1 "Denoised"
click at [252, 333] on link "Insights" at bounding box center [269, 339] width 83 height 39
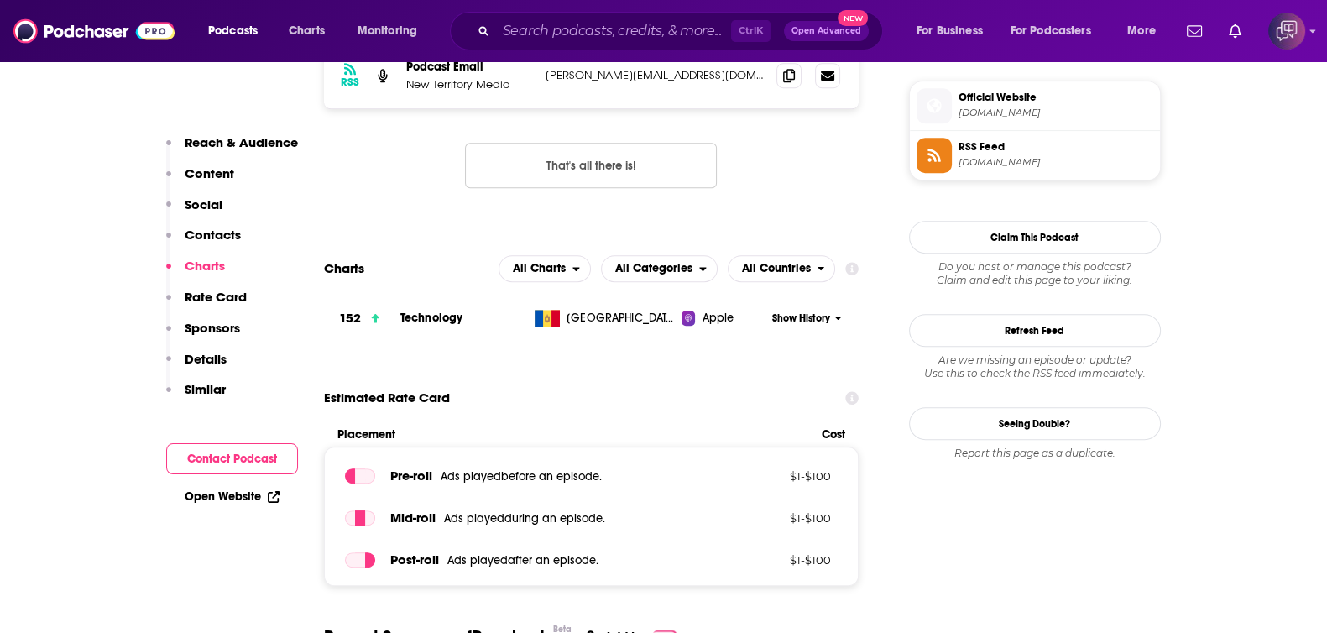
scroll to position [1259, 0]
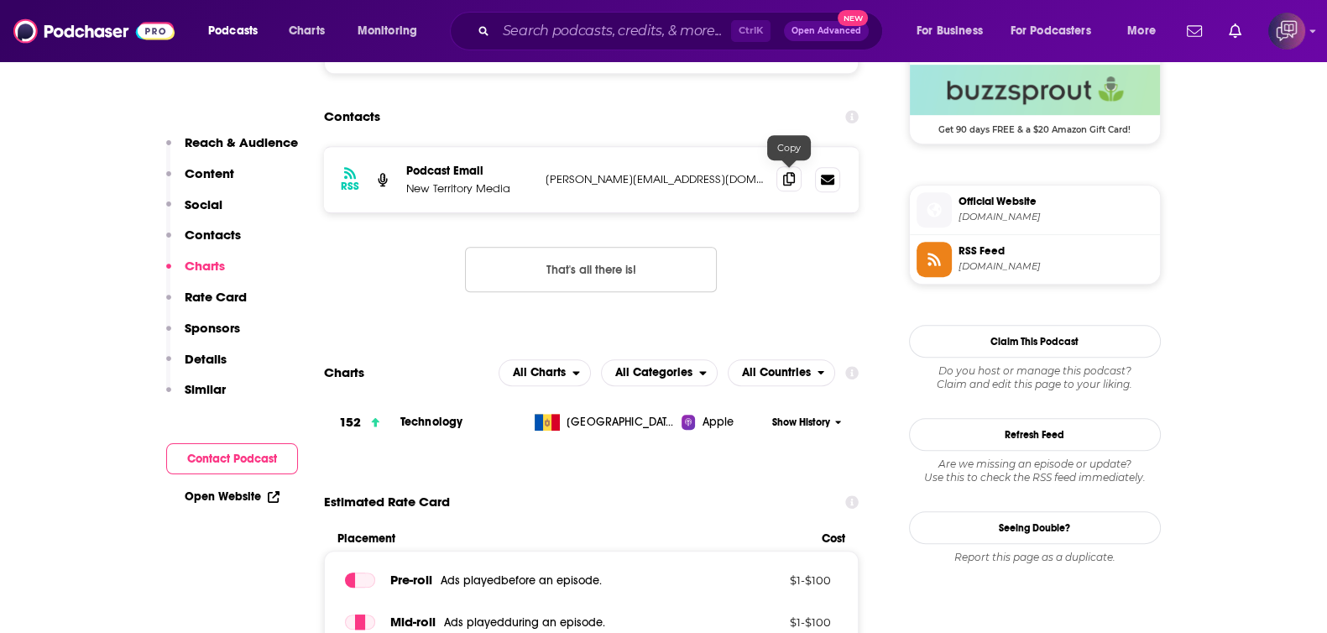
click at [788, 181] on icon at bounding box center [789, 178] width 12 height 13
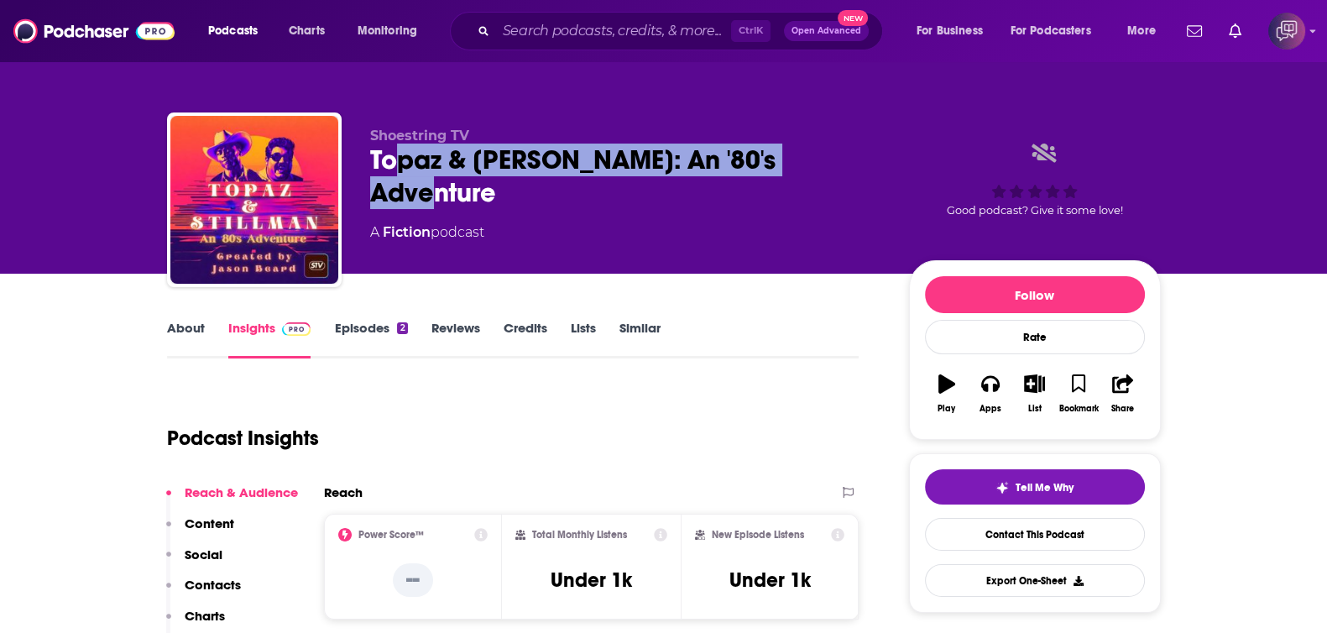
drag, startPoint x: 618, startPoint y: 145, endPoint x: 816, endPoint y: 147, distance: 198.2
click at [816, 147] on div "Topaz & Stillman: An '80's Adventure" at bounding box center [626, 176] width 512 height 65
click at [835, 160] on div "Topaz & Stillman: An '80's Adventure" at bounding box center [626, 176] width 512 height 65
click at [831, 159] on div "Topaz & Stillman: An '80's Adventure" at bounding box center [626, 176] width 512 height 65
drag, startPoint x: 814, startPoint y: 159, endPoint x: 369, endPoint y: 180, distance: 445.5
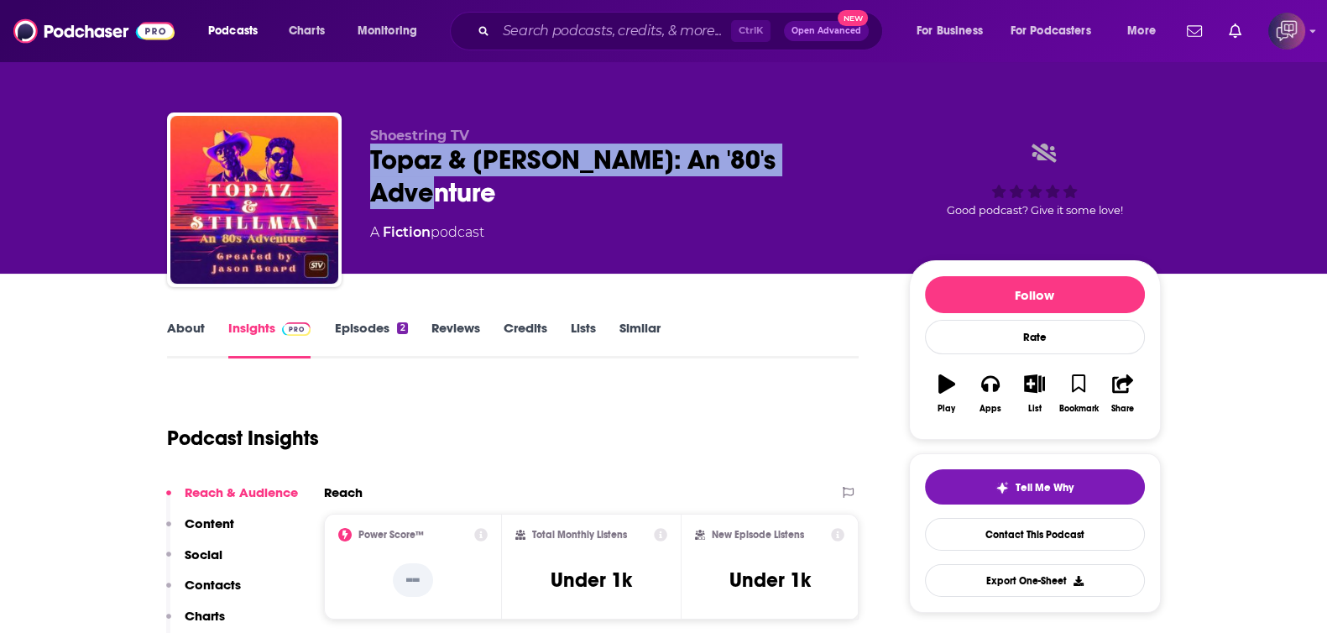
click at [370, 180] on div "Shoestring TV Topaz & Stillman: An '80's Adventure A Fiction podcast" at bounding box center [626, 195] width 512 height 134
copy h2 "Topaz & Stillman: An '80's Adventure"
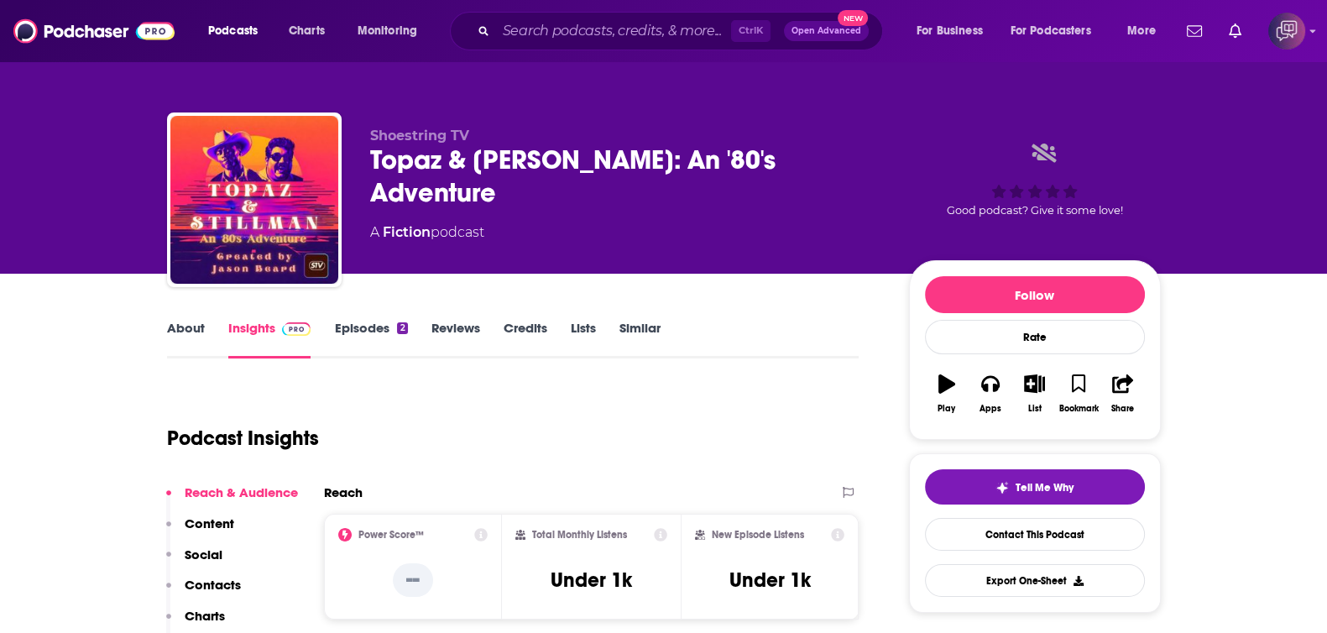
click at [174, 335] on link "About" at bounding box center [186, 339] width 38 height 39
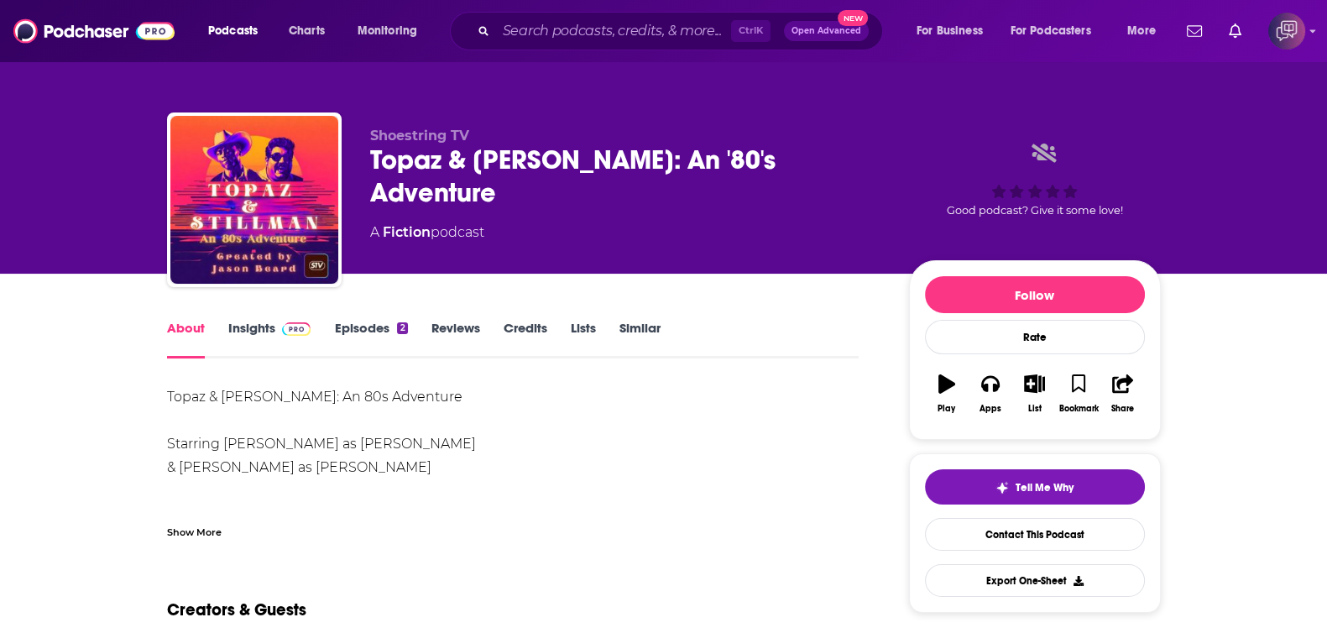
click at [223, 531] on div "Show More" at bounding box center [513, 525] width 693 height 29
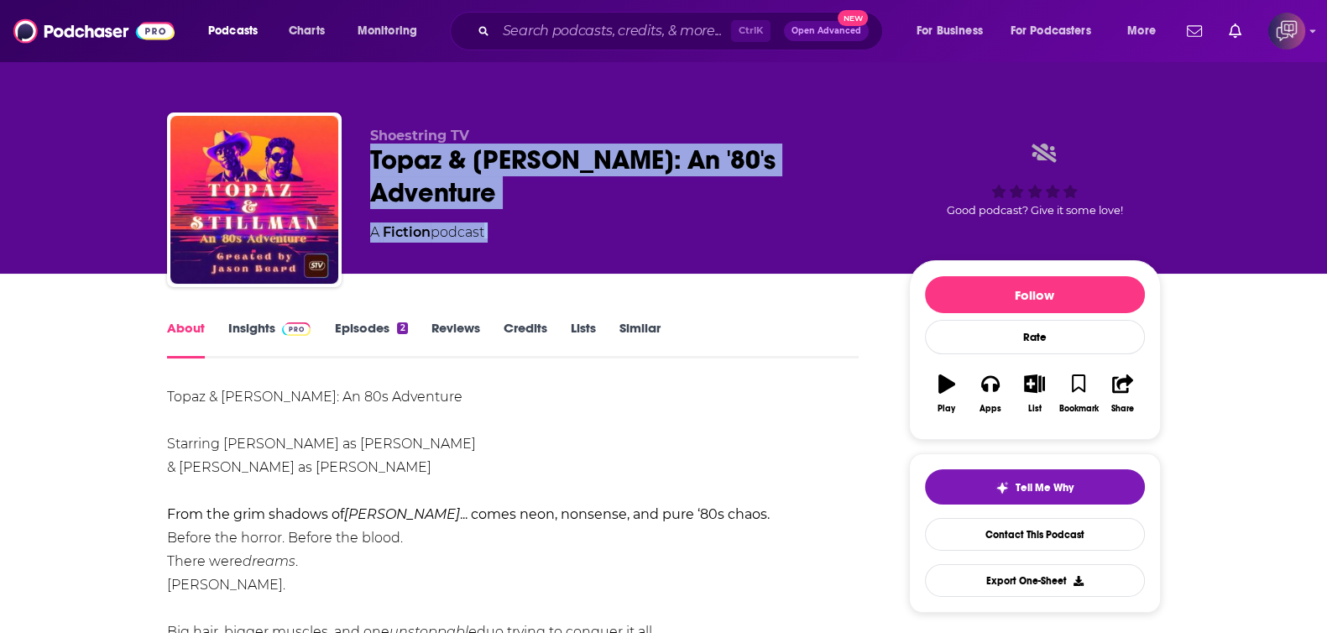
drag, startPoint x: 368, startPoint y: 160, endPoint x: 915, endPoint y: 160, distance: 547.4
click at [915, 160] on div "Shoestring TV Topaz & Stillman: An '80's Adventure A Fiction podcast Good podca…" at bounding box center [664, 203] width 994 height 181
click at [886, 153] on div "Shoestring TV Topaz & Stillman: An '80's Adventure A Fiction podcast Good podca…" at bounding box center [765, 203] width 791 height 151
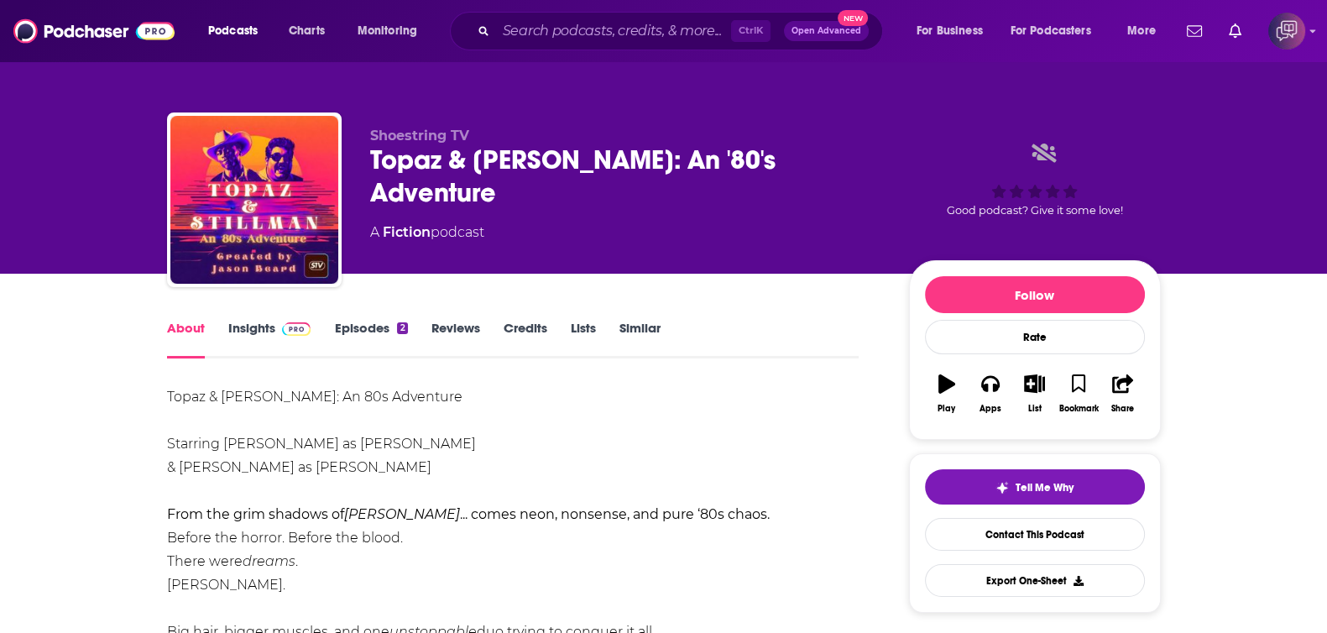
click at [861, 144] on div "Topaz & Stillman: An '80's Adventure" at bounding box center [626, 176] width 512 height 65
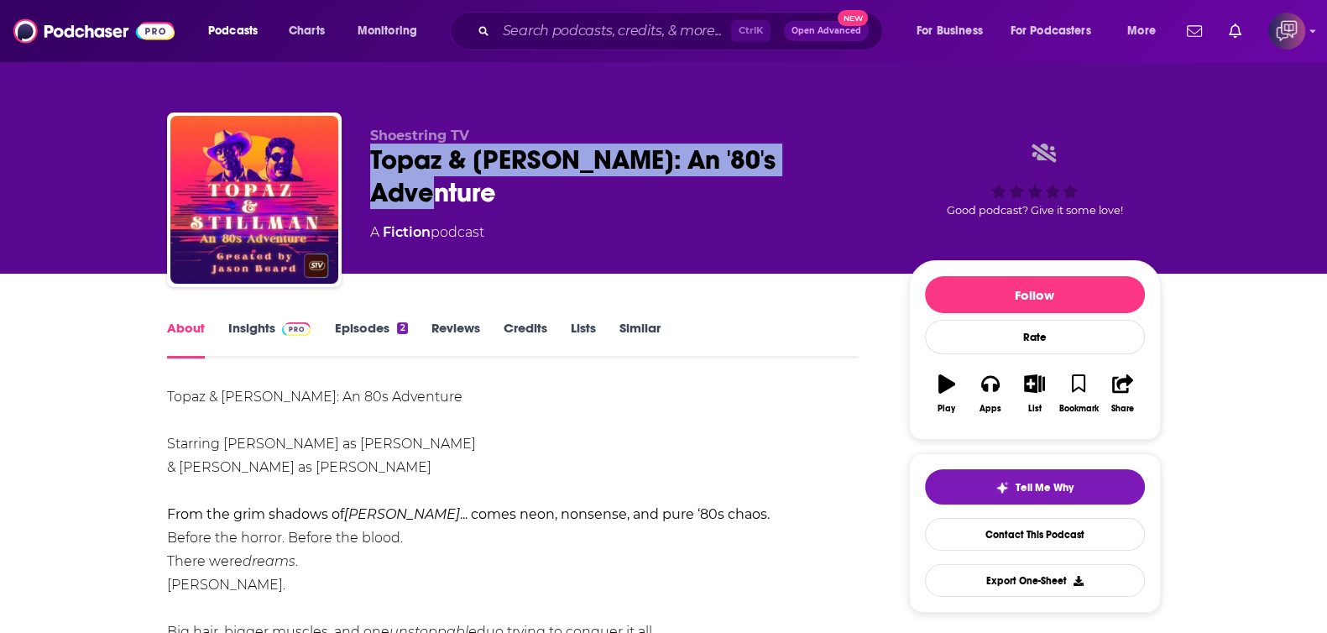
drag, startPoint x: 870, startPoint y: 144, endPoint x: 368, endPoint y: 172, distance: 502.9
click at [368, 172] on div "Shoestring TV Topaz & Stillman: An '80's Adventure A Fiction podcast Good podca…" at bounding box center [664, 203] width 994 height 181
copy h1 "Topaz & Stillman: An '80's Adventure"
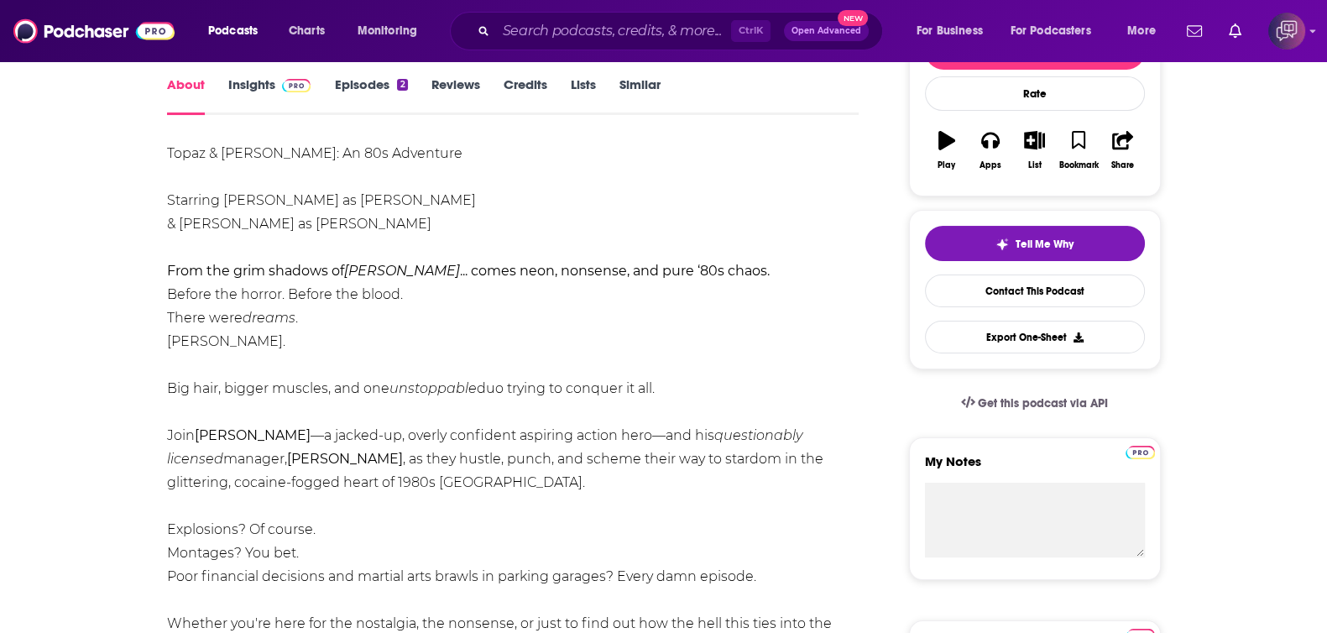
scroll to position [209, 0]
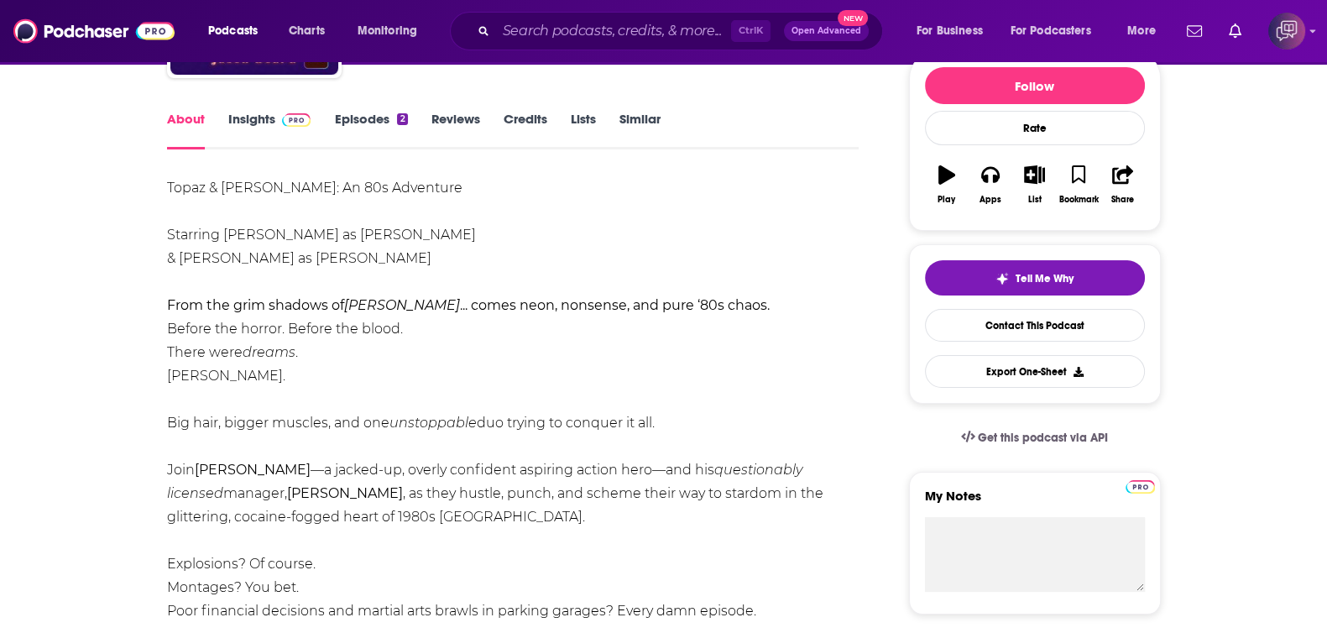
click at [237, 122] on link "Insights" at bounding box center [269, 130] width 83 height 39
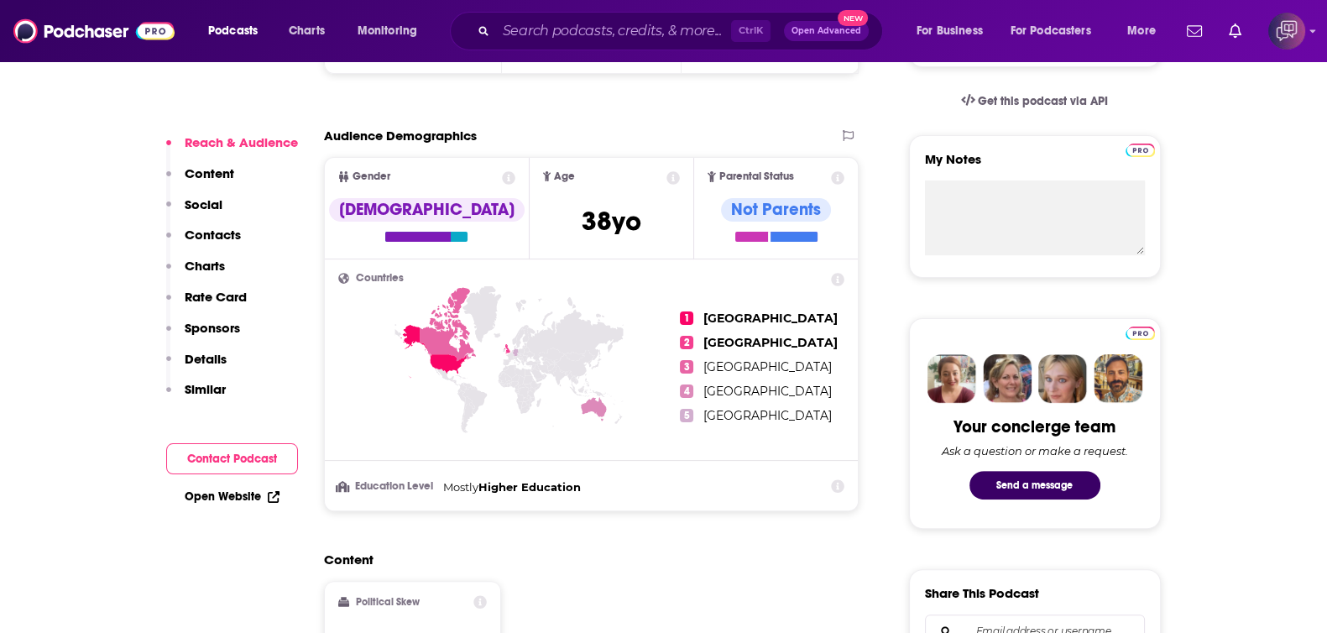
scroll to position [1050, 0]
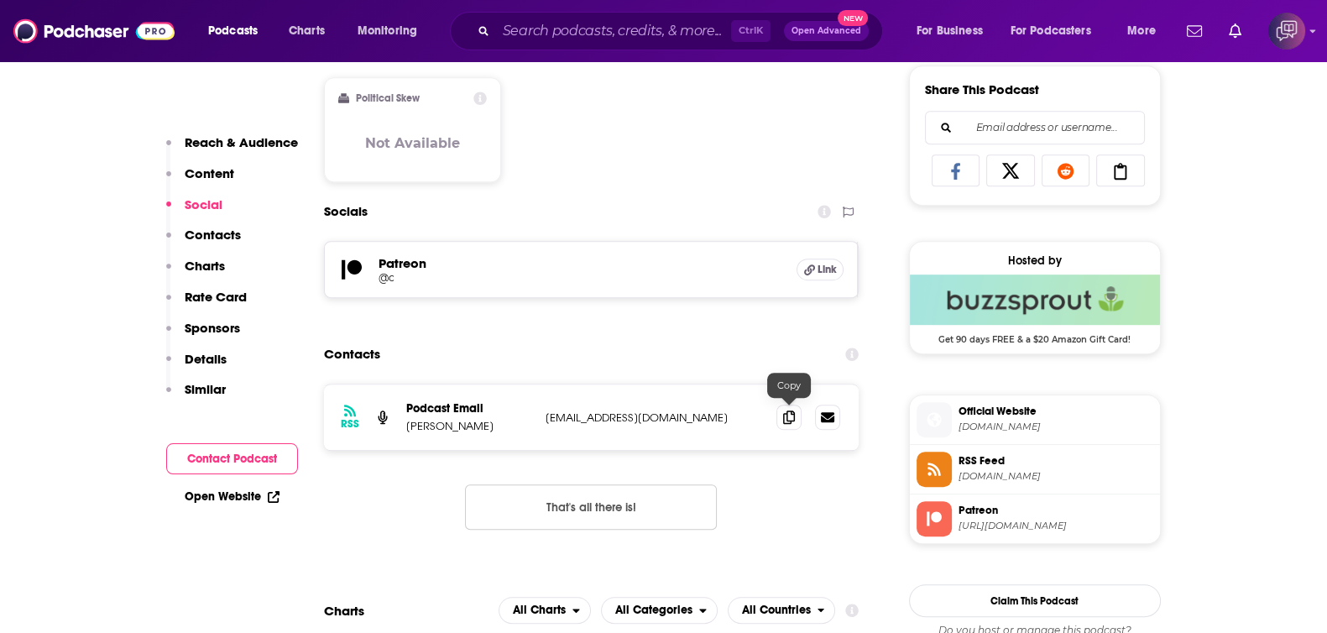
click at [793, 416] on icon at bounding box center [789, 417] width 12 height 13
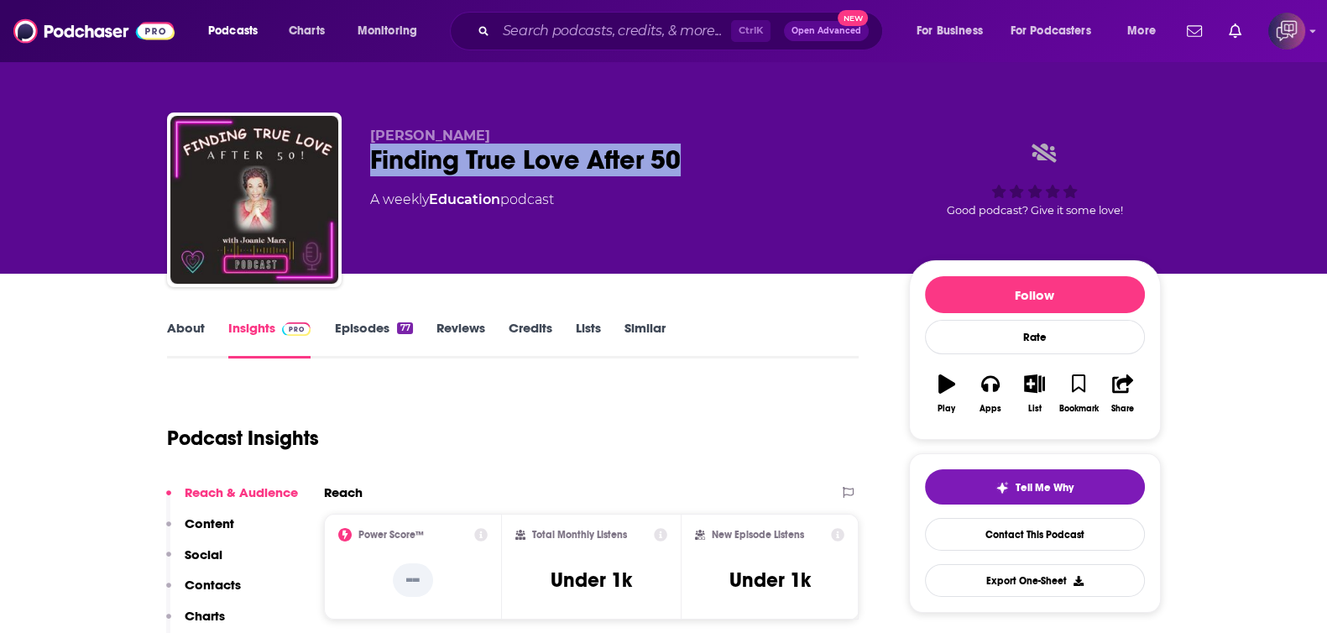
drag, startPoint x: 360, startPoint y: 153, endPoint x: 723, endPoint y: 152, distance: 362.7
click at [723, 152] on div "[PERSON_NAME] Finding True Love After 50 A weekly Education podcast Good podcas…" at bounding box center [664, 203] width 994 height 181
copy h2 "Finding True Love After 50"
click at [187, 327] on link "About" at bounding box center [186, 339] width 38 height 39
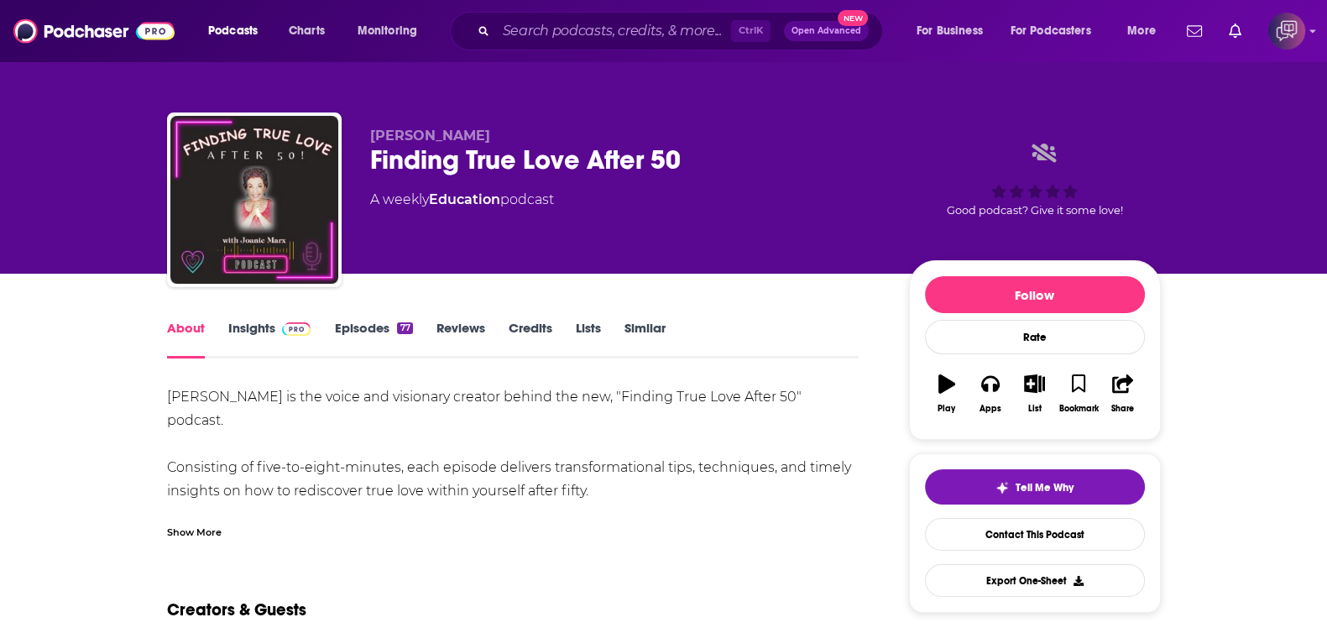
click at [193, 528] on div "Show More" at bounding box center [194, 531] width 55 height 16
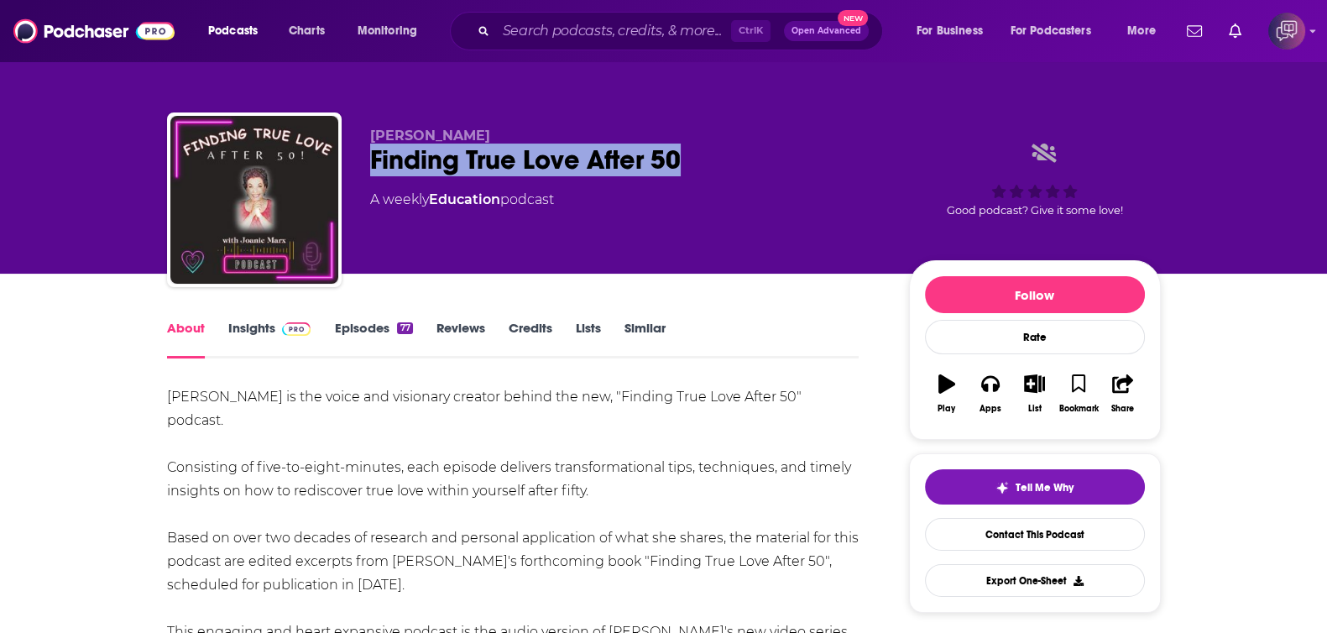
drag, startPoint x: 437, startPoint y: 152, endPoint x: 738, endPoint y: 162, distance: 301.6
click at [738, 162] on div "[PERSON_NAME] Finding True Love After 50 A weekly Education podcast Good podcas…" at bounding box center [664, 203] width 994 height 181
copy h1 "Finding True Love After 50"
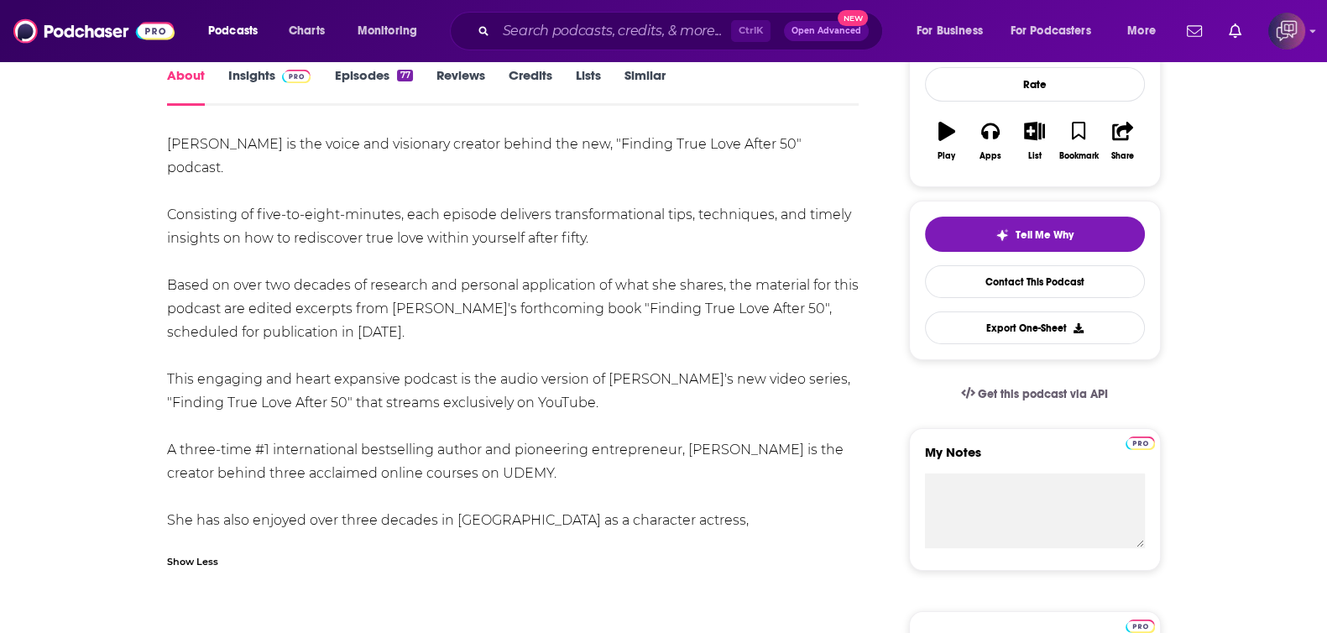
scroll to position [104, 0]
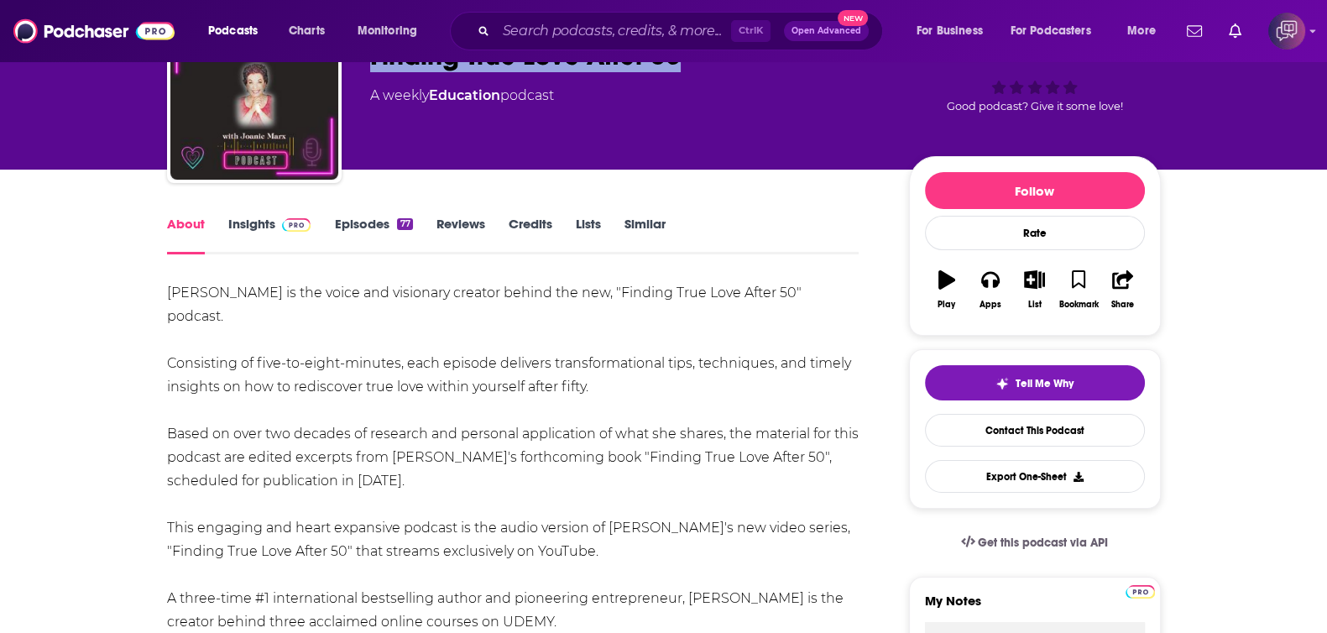
click at [285, 248] on link "Insights" at bounding box center [269, 235] width 83 height 39
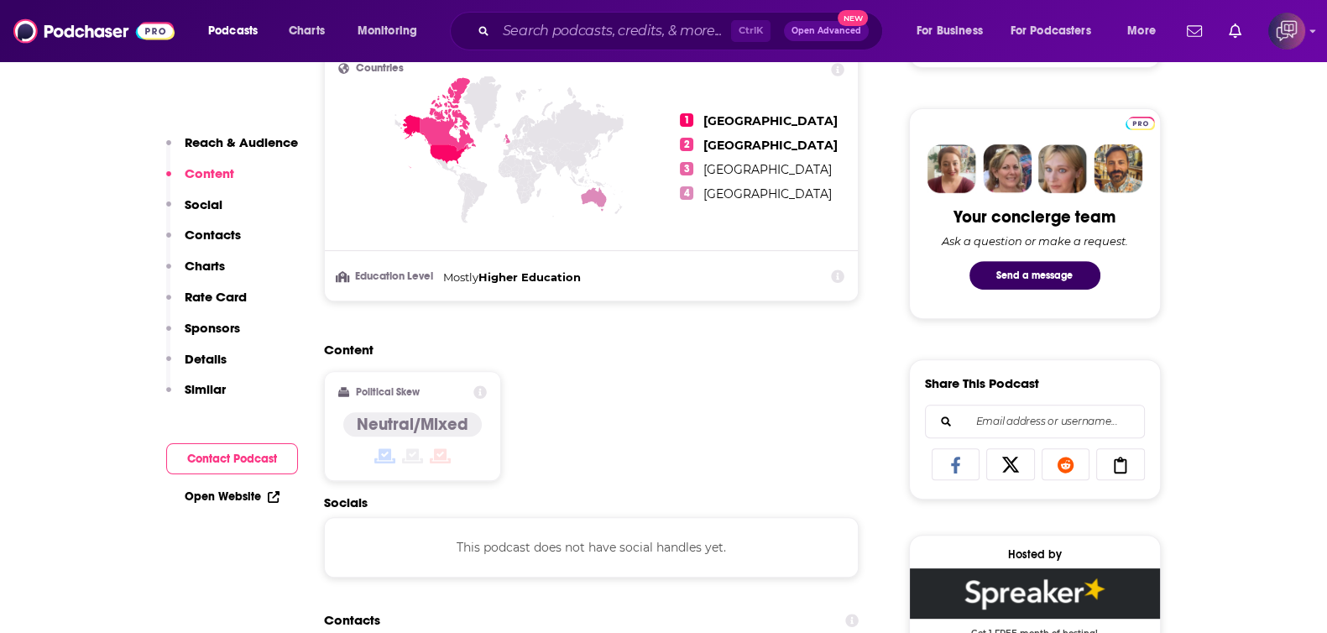
scroll to position [1154, 0]
